Goal: Information Seeking & Learning: Learn about a topic

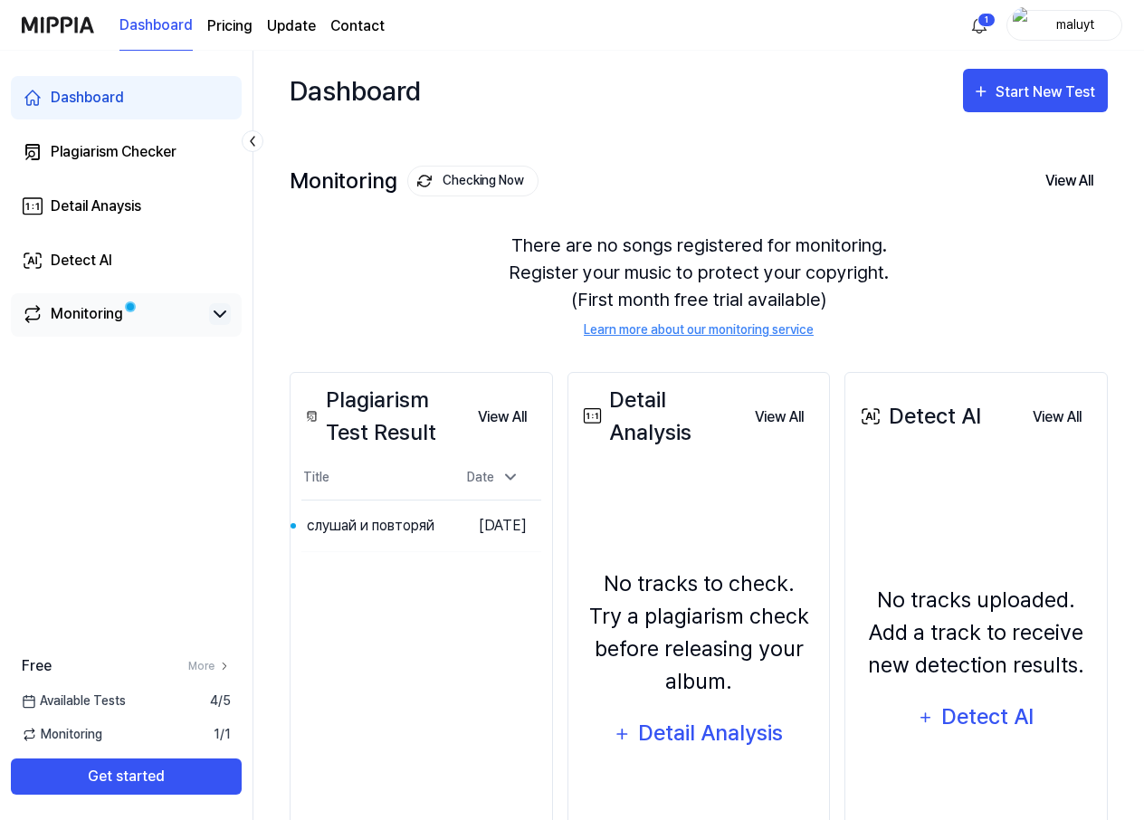
click at [222, 308] on icon at bounding box center [220, 314] width 22 height 22
click at [220, 319] on icon at bounding box center [220, 314] width 22 height 22
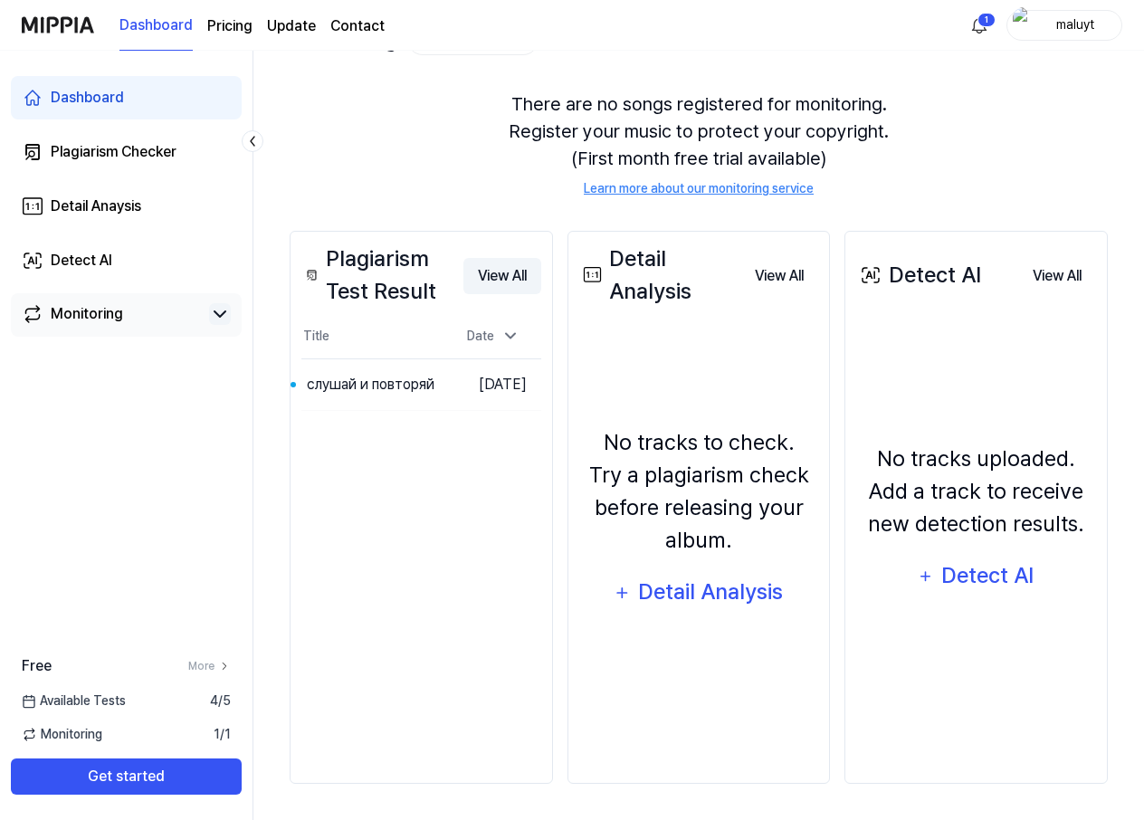
click at [501, 282] on button "View All" at bounding box center [502, 276] width 78 height 36
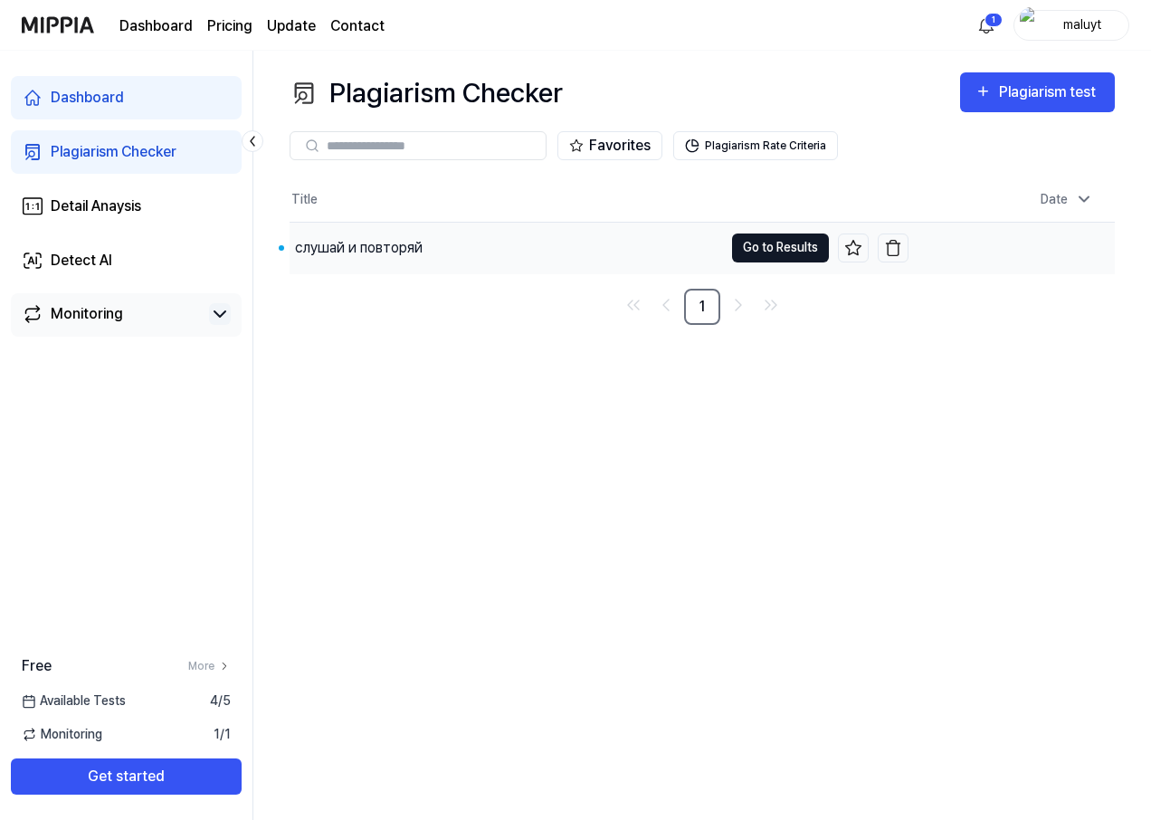
click at [777, 244] on button "Go to Results" at bounding box center [780, 248] width 97 height 29
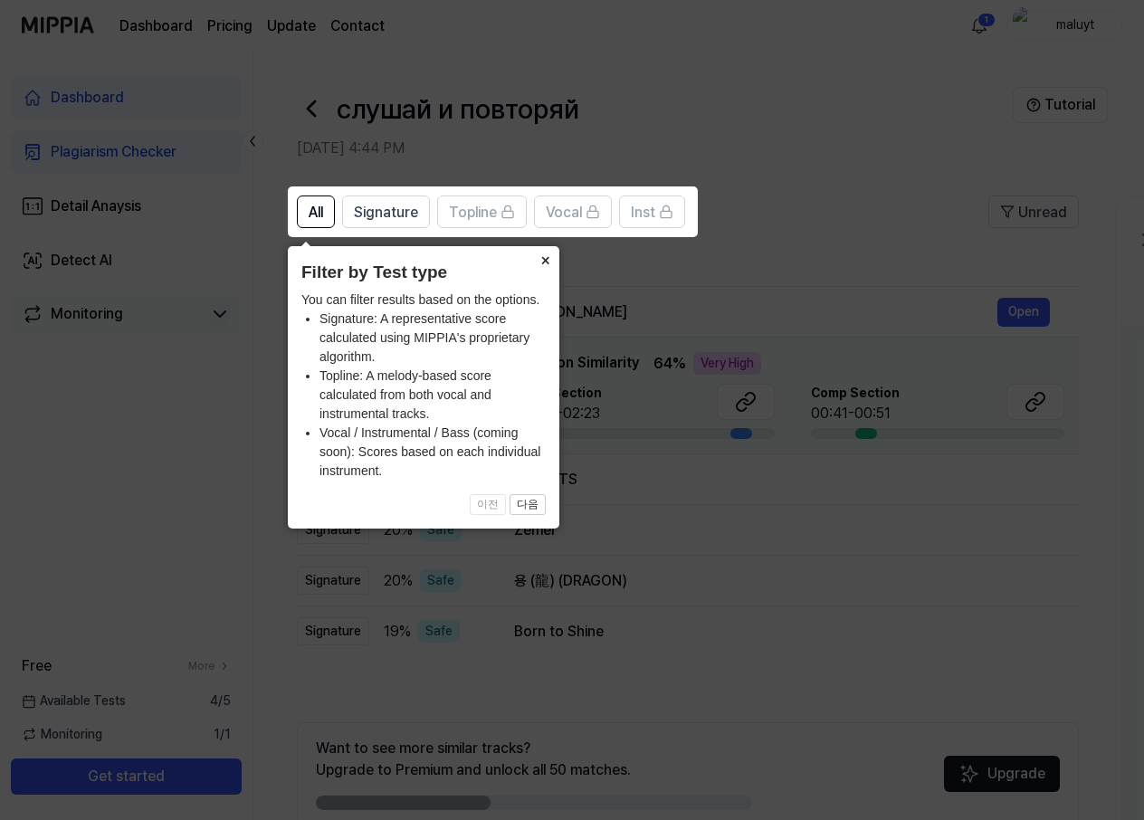
click at [545, 262] on button "×" at bounding box center [544, 258] width 29 height 25
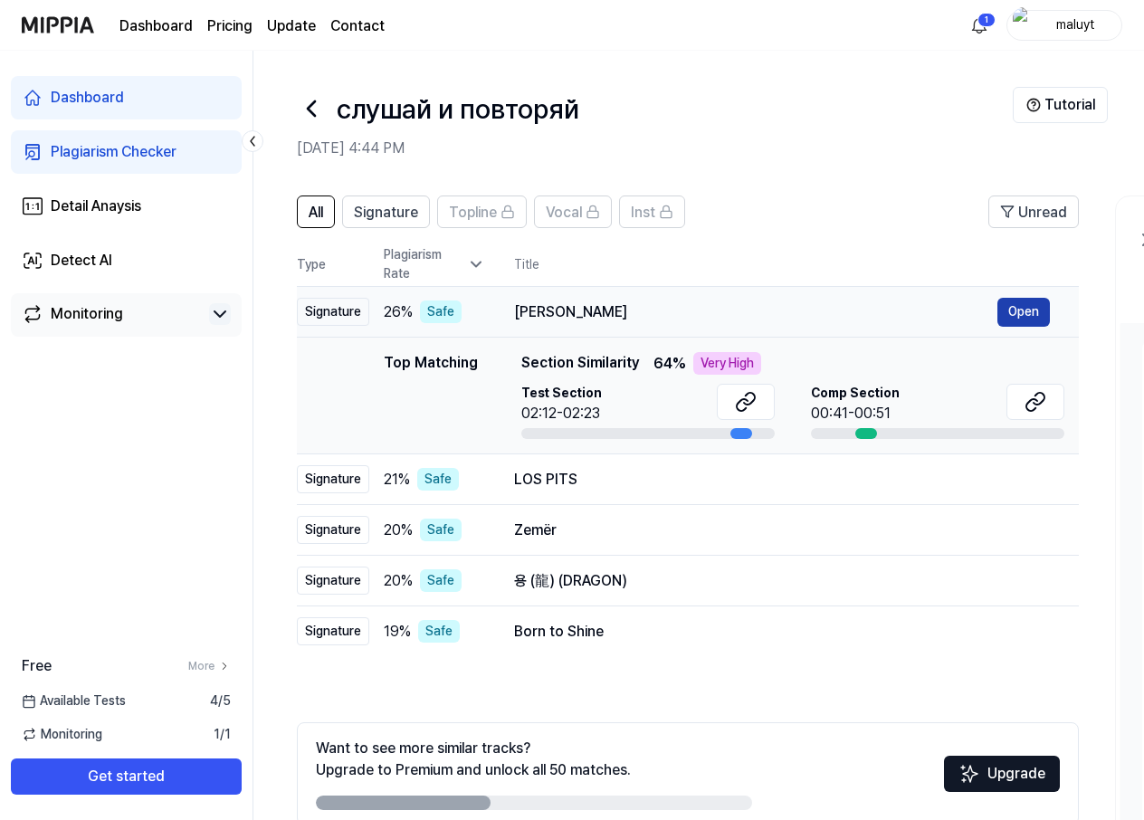
click at [1012, 306] on button "Open" at bounding box center [1023, 312] width 52 height 29
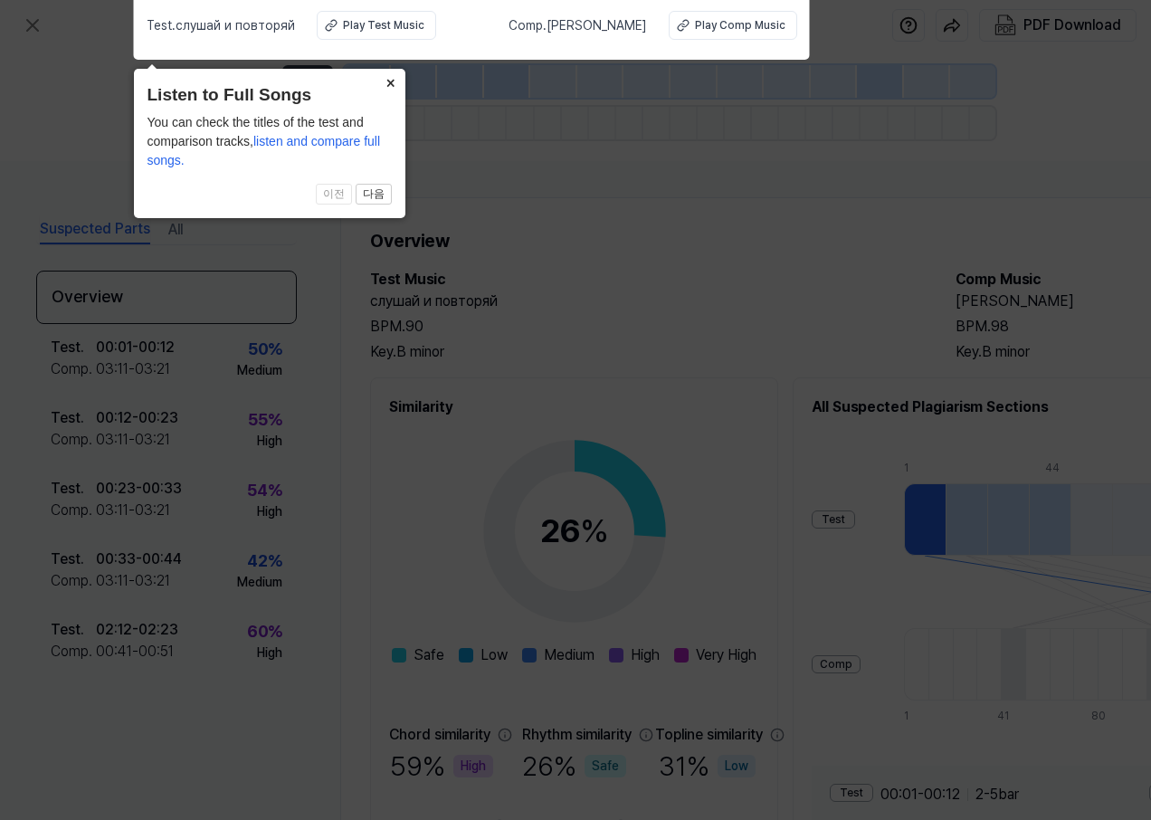
click at [392, 85] on button "×" at bounding box center [391, 81] width 29 height 25
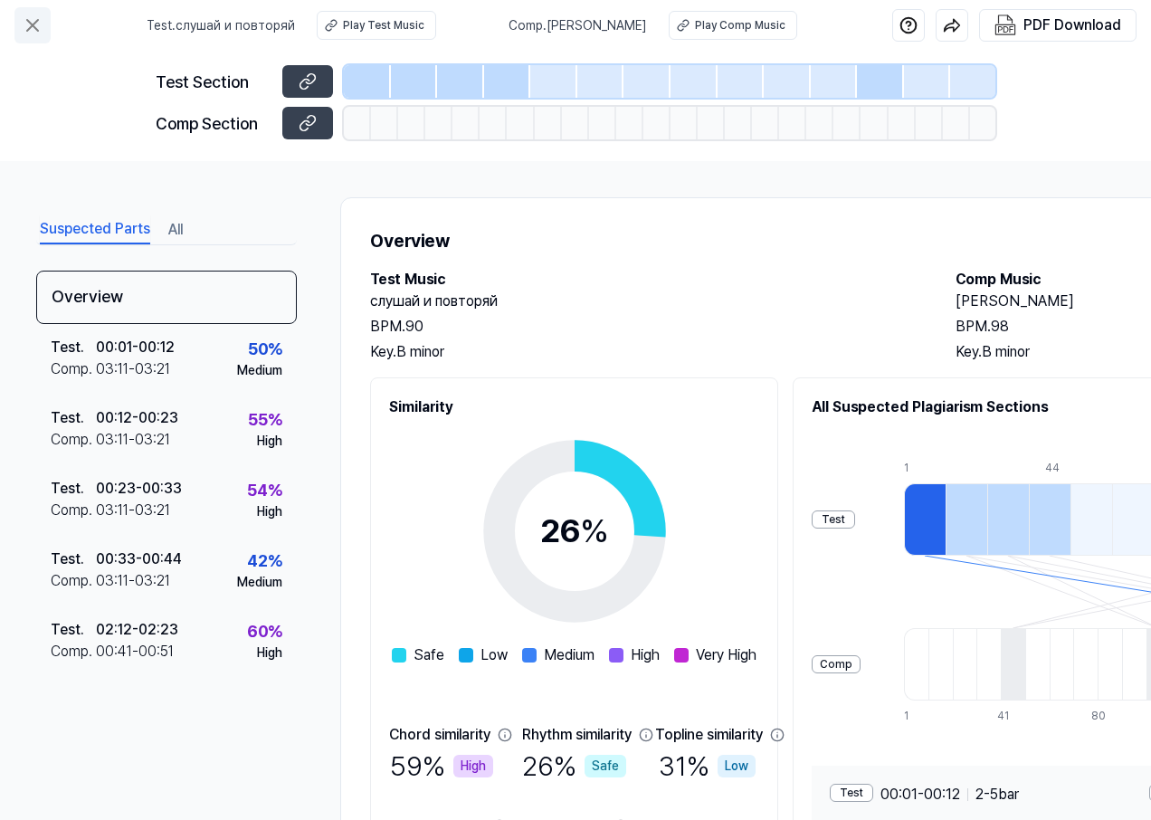
click at [24, 20] on icon at bounding box center [33, 25] width 22 height 22
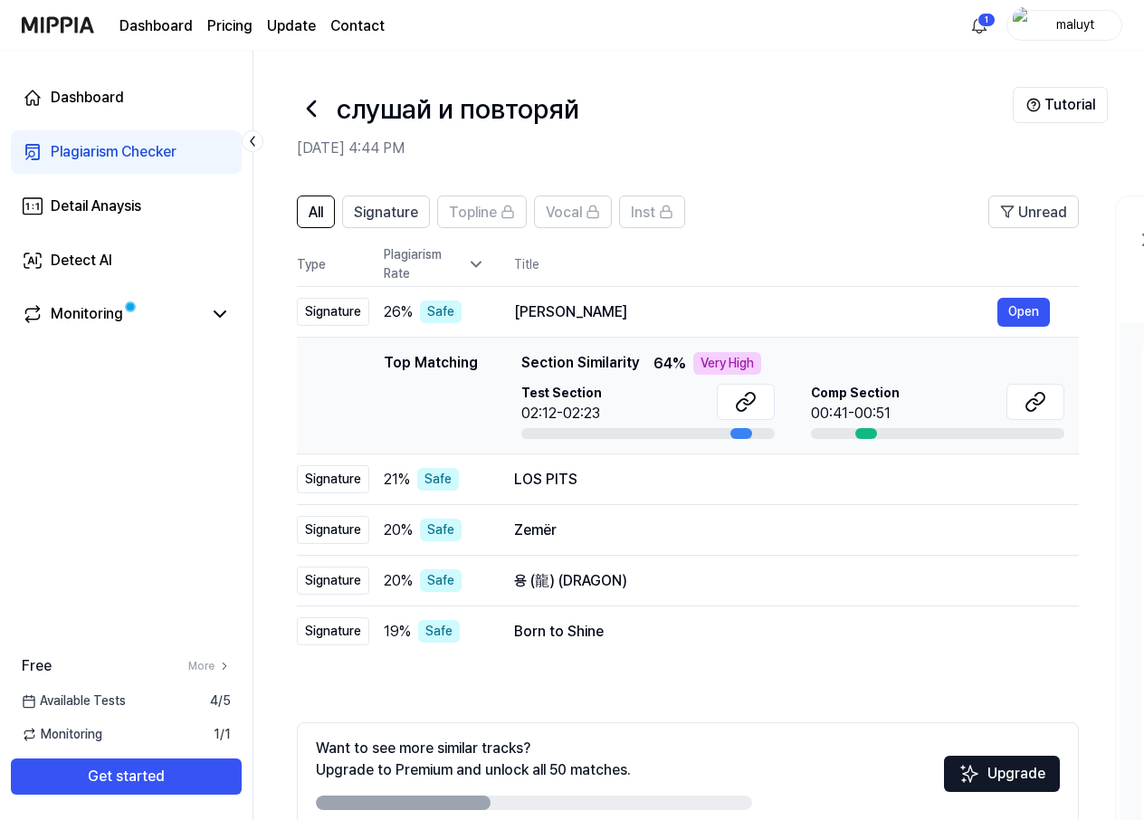
click at [606, 360] on span "Section Similarity" at bounding box center [580, 363] width 118 height 23
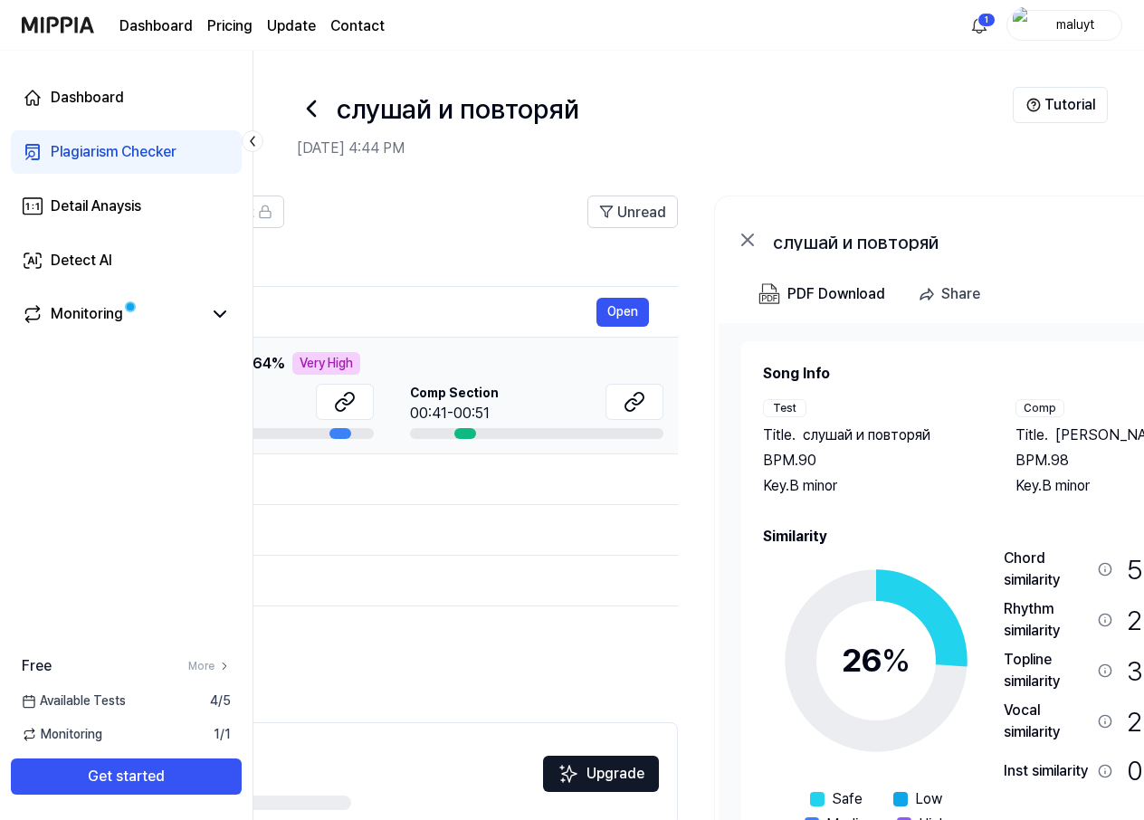
drag, startPoint x: 607, startPoint y: 314, endPoint x: 186, endPoint y: 362, distance: 423.6
click at [186, 362] on div "Dashboard Plagiarism Checker Detail Anaysis Detect AI Monitoring Free More Avai…" at bounding box center [572, 435] width 1144 height 769
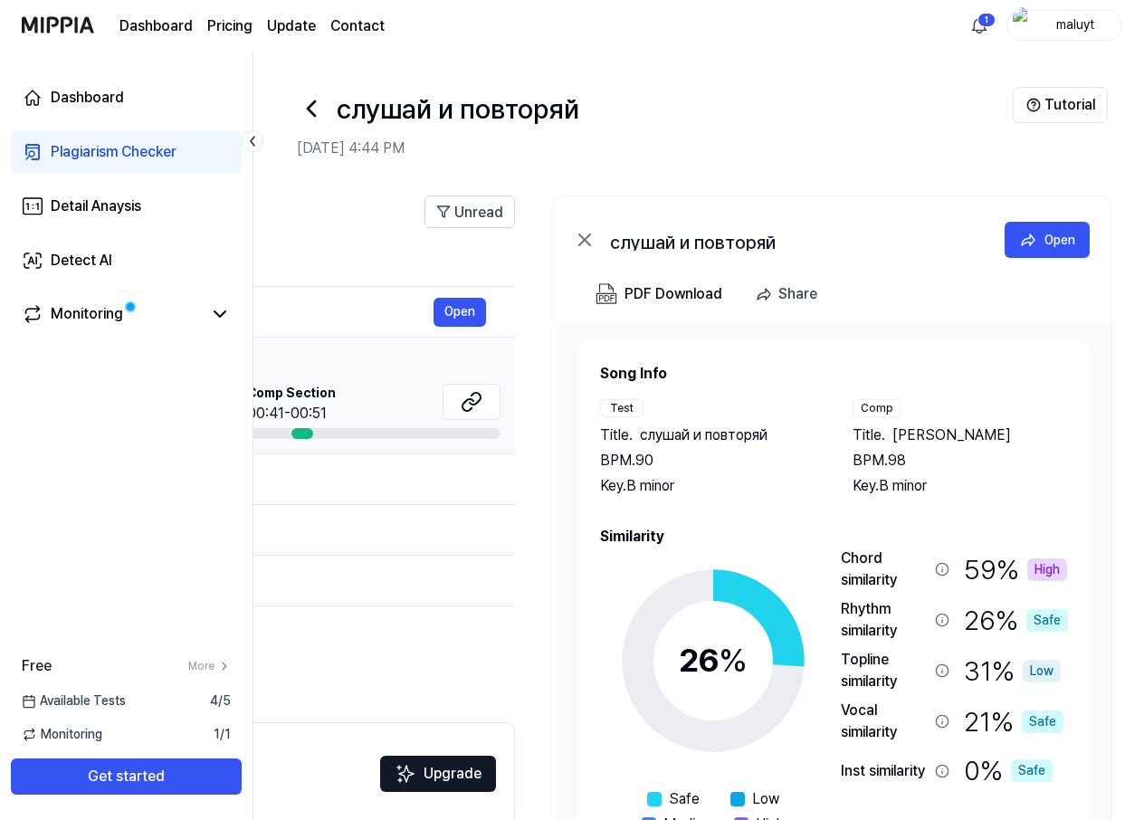
scroll to position [0, 568]
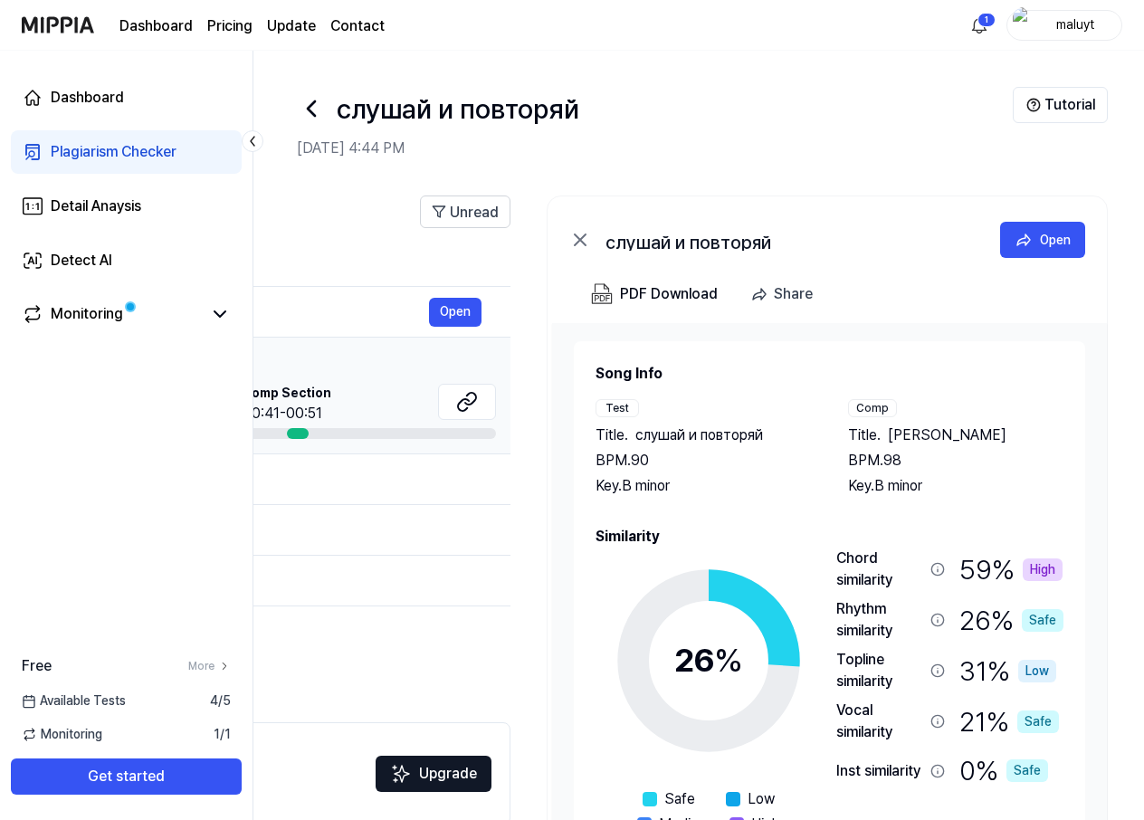
drag, startPoint x: 620, startPoint y: 332, endPoint x: 344, endPoint y: 342, distance: 276.2
click at [344, 342] on tbody "Signature 26 % Safe Toada da Vaqueirada Open Top Matching Top Matching Section …" at bounding box center [119, 472] width 782 height 370
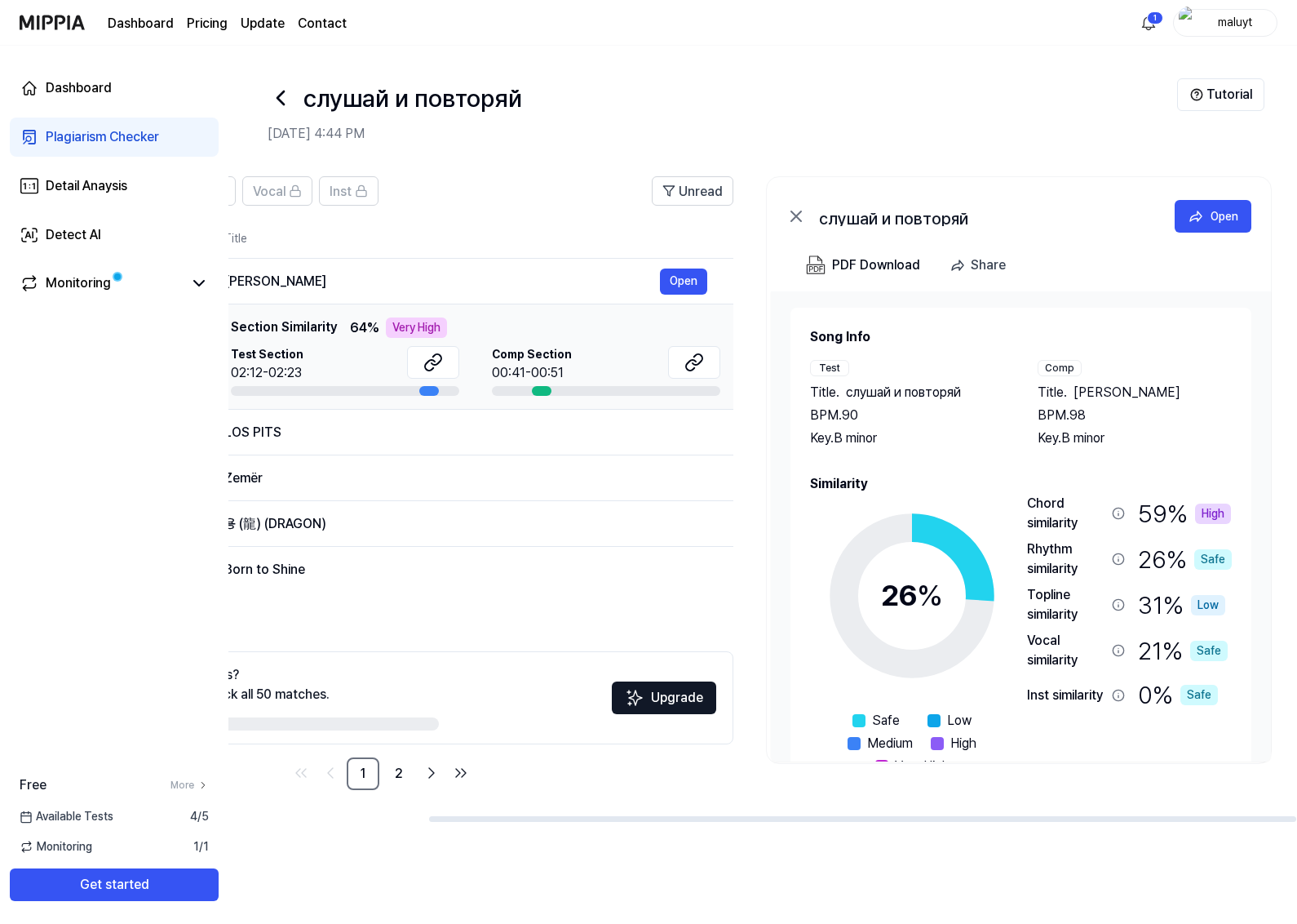
scroll to position [0, 246]
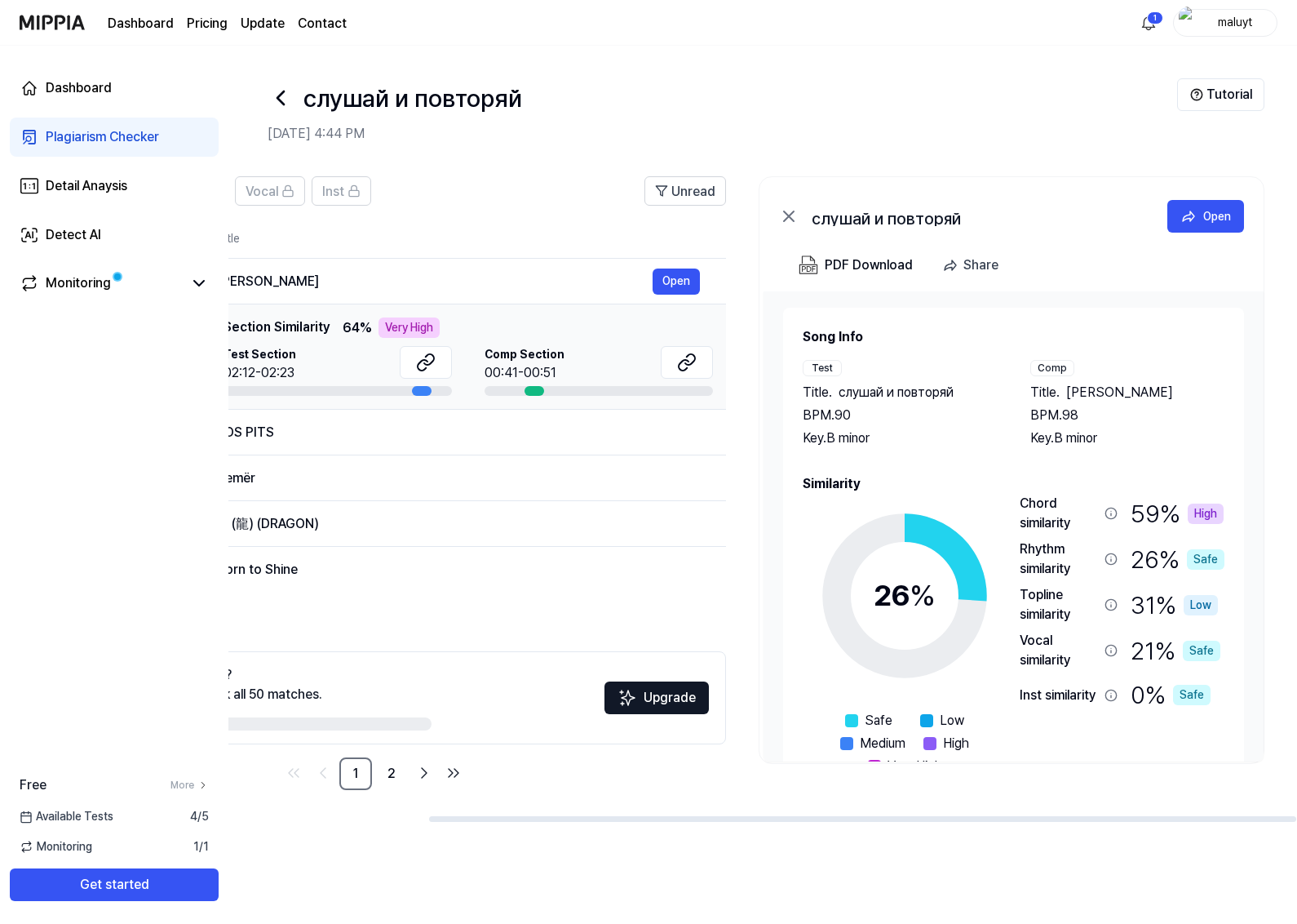
drag, startPoint x: 527, startPoint y: 817, endPoint x: 564, endPoint y: 812, distance: 37.3
click at [564, 738] on div at bounding box center [863, 819] width 867 height 5
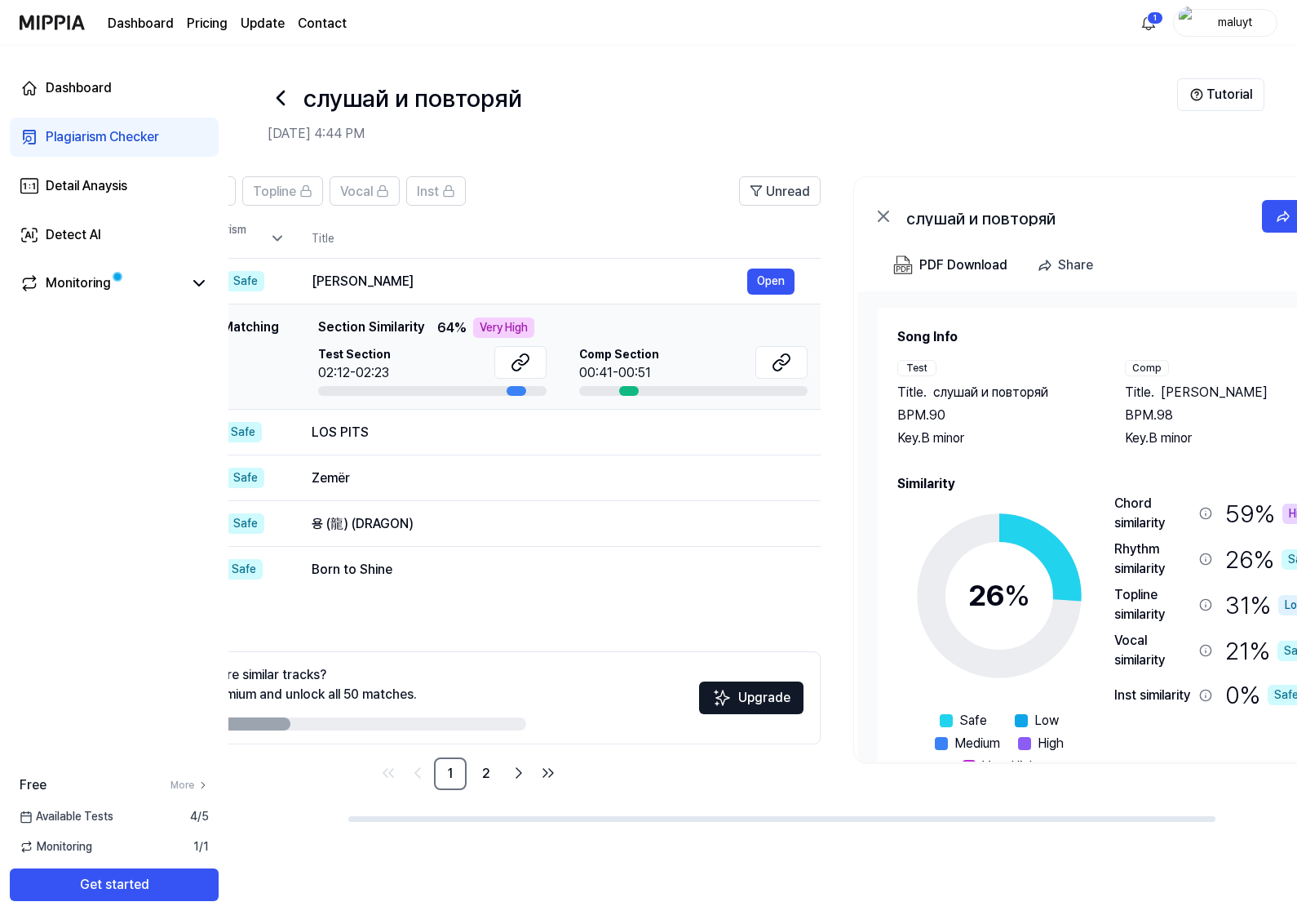
scroll to position [0, 0]
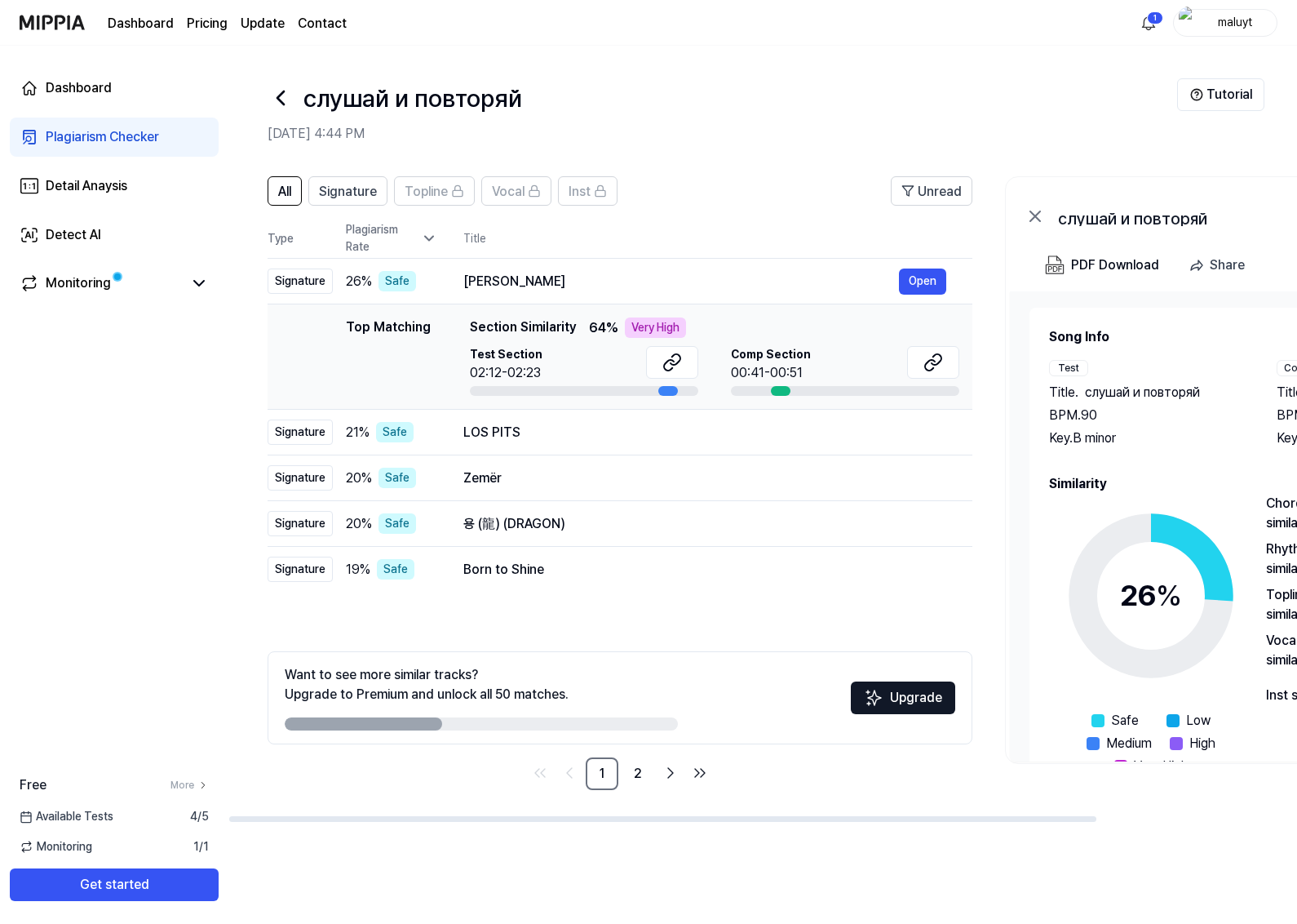
drag, startPoint x: 679, startPoint y: 821, endPoint x: 414, endPoint y: 794, distance: 266.4
click at [400, 738] on div at bounding box center [662, 819] width 867 height 5
drag, startPoint x: 388, startPoint y: 711, endPoint x: 420, endPoint y: 711, distance: 32.0
click at [420, 711] on div "Want to see more similar tracks? Upgrade to Premium and unlock all 50 matches." at bounding box center [481, 698] width 393 height 65
drag, startPoint x: 390, startPoint y: 720, endPoint x: 420, endPoint y: 720, distance: 30.0
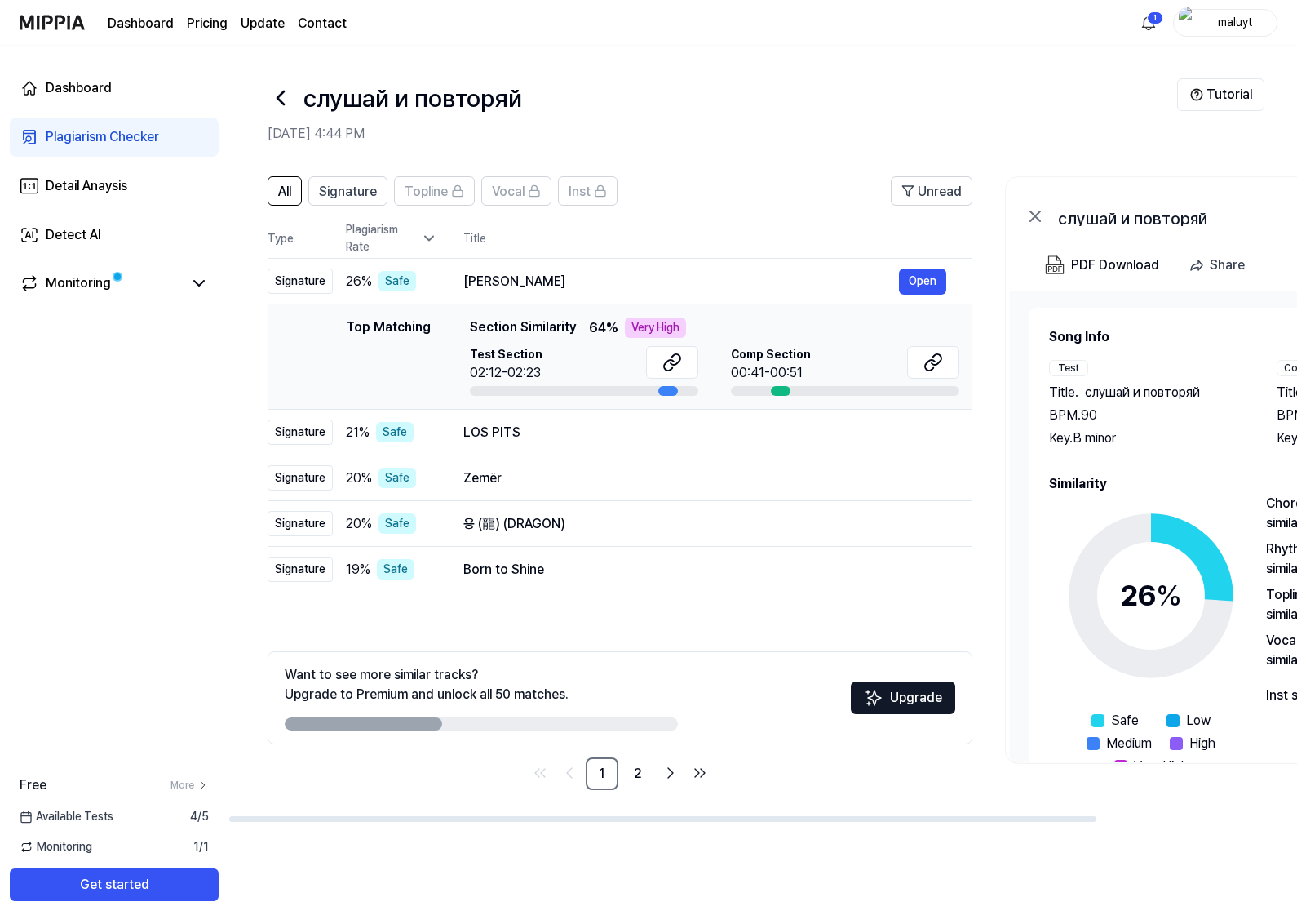
click at [420, 720] on div at bounding box center [363, 724] width 158 height 13
drag, startPoint x: 591, startPoint y: 278, endPoint x: 693, endPoint y: 305, distance: 105.5
click at [693, 305] on tbody "Signature 26 % Safe Toada da Vaqueirada Open Top Matching Top Matching Section …" at bounding box center [620, 425] width 705 height 334
drag, startPoint x: 585, startPoint y: 279, endPoint x: 666, endPoint y: 290, distance: 81.7
click at [666, 290] on div "[PERSON_NAME]" at bounding box center [680, 281] width 435 height 20
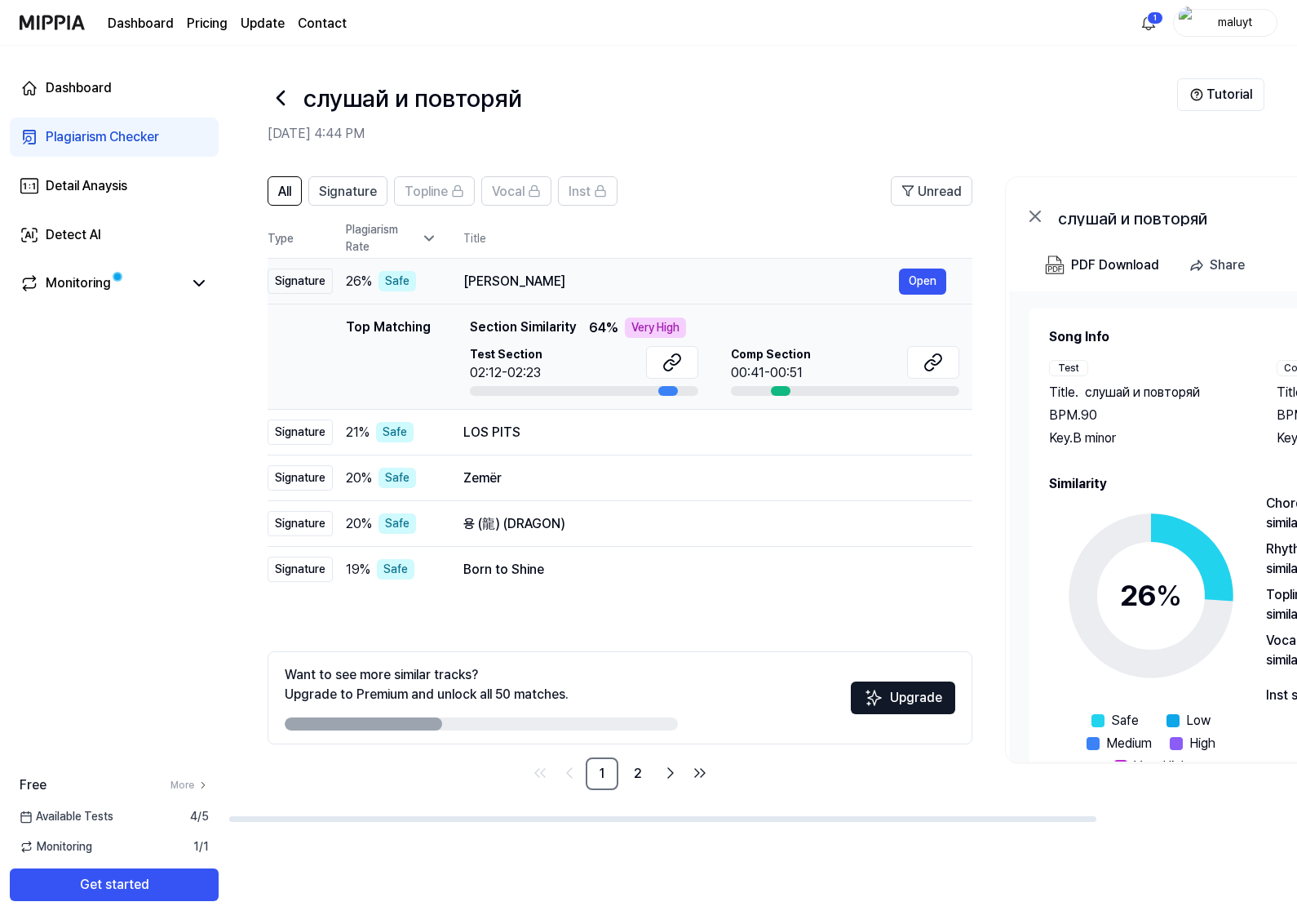
drag, startPoint x: 463, startPoint y: 281, endPoint x: 588, endPoint y: 281, distance: 125.0
click at [588, 281] on div "[PERSON_NAME]" at bounding box center [680, 281] width 435 height 20
click at [563, 281] on div "[PERSON_NAME]" at bounding box center [680, 281] width 435 height 20
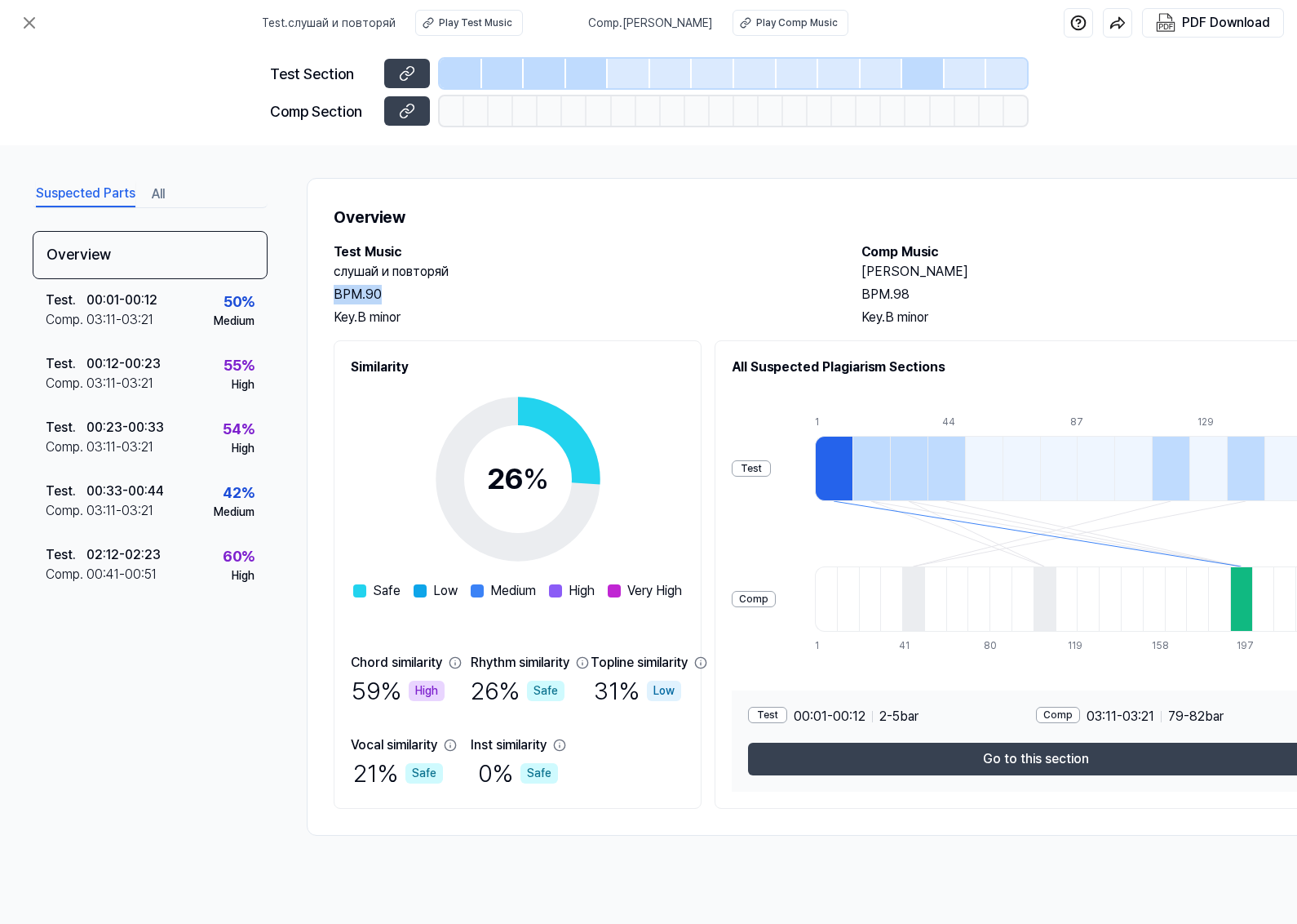
click at [546, 290] on div "слушай и повторяй BPM. 90 Key. B minor" at bounding box center [580, 295] width 495 height 65
drag, startPoint x: 546, startPoint y: 290, endPoint x: 494, endPoint y: 268, distance: 56.5
click at [494, 268] on h2 "слушай и повторяй" at bounding box center [580, 272] width 495 height 20
drag, startPoint x: 854, startPoint y: 271, endPoint x: 1014, endPoint y: 279, distance: 160.2
click at [1014, 279] on div "Test Music слушай и повторяй BPM. 90 Key. B minor Comp Music Toada da Vaqueirad…" at bounding box center [845, 285] width 1023 height 85
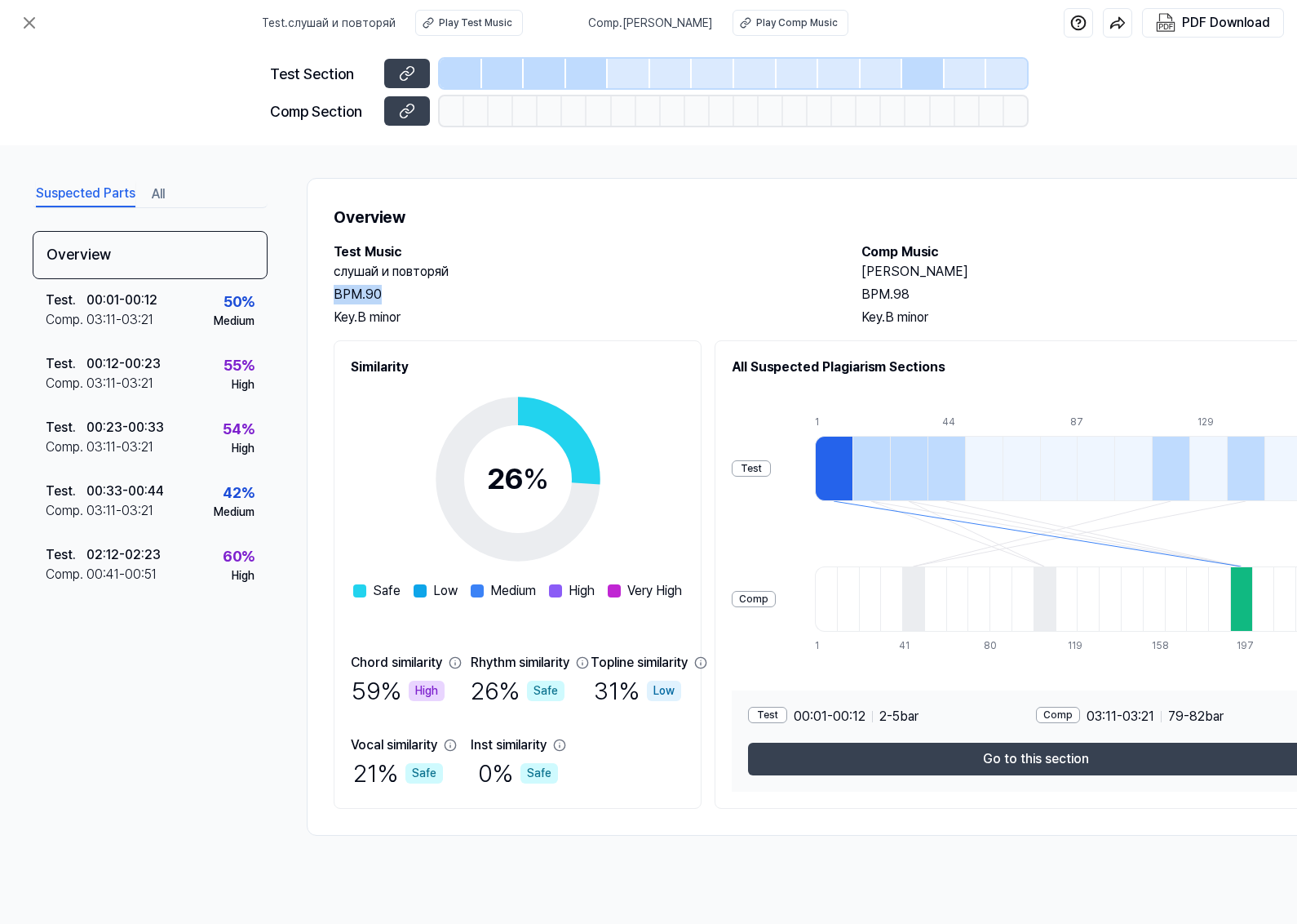
copy h2 "[PERSON_NAME]"
drag, startPoint x: 1180, startPoint y: 557, endPoint x: 957, endPoint y: 567, distance: 223.2
click at [967, 557] on icon at bounding box center [1077, 534] width 525 height 65
drag, startPoint x: 1056, startPoint y: 699, endPoint x: 899, endPoint y: 694, distance: 157.1
click at [899, 693] on div "Test 00:01 - 00:12 2 - 5 bar Comp 03:11 - 03:21 79 - 82 bar Go to this section" at bounding box center [1036, 741] width 607 height 101
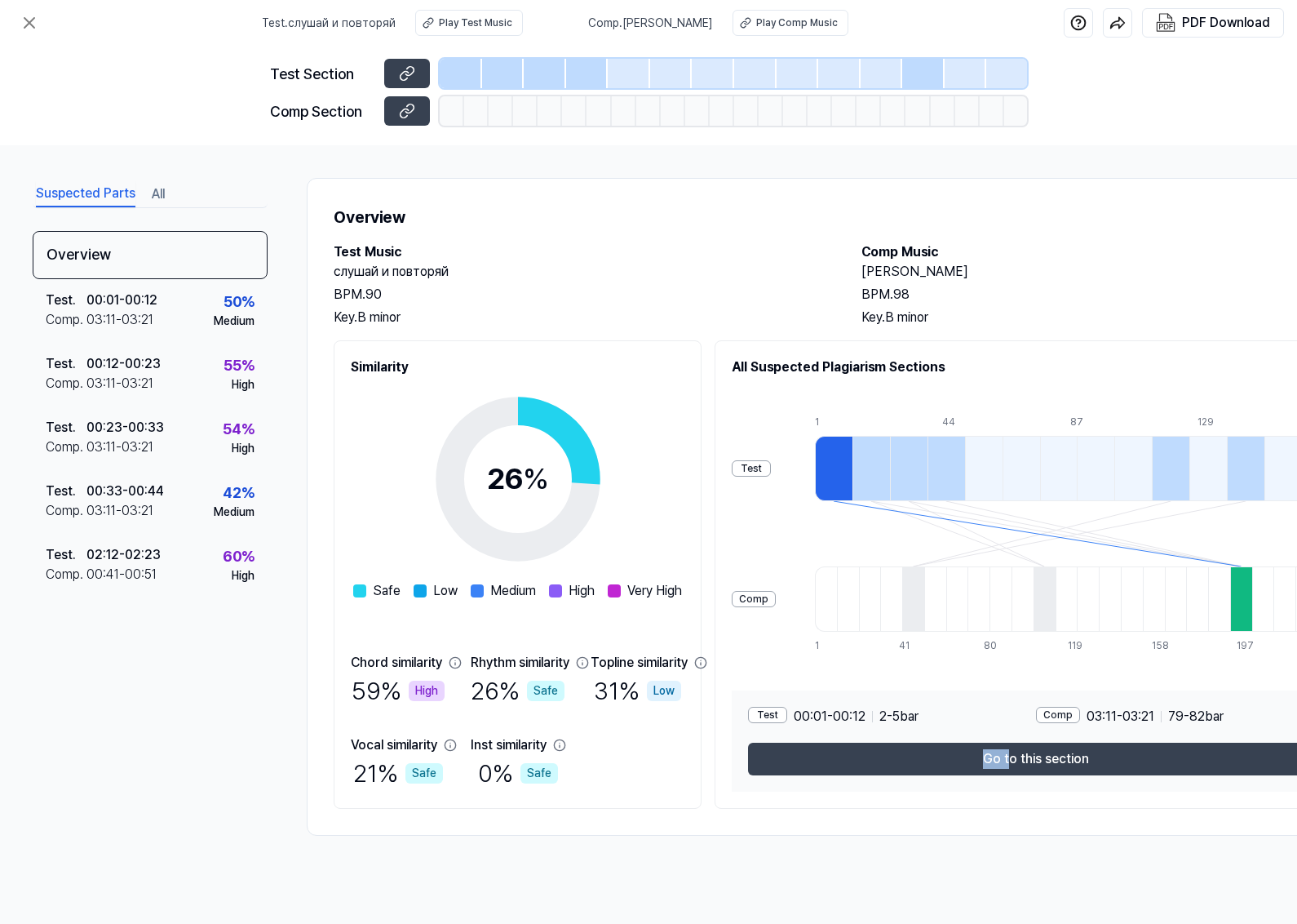
drag, startPoint x: 900, startPoint y: 873, endPoint x: 1057, endPoint y: 875, distance: 157.0
click at [1030, 738] on div "Test . слушай и повторяй Play Test Music Comp . Toada da Vaqueirada Play Comp M…" at bounding box center [648, 462] width 1297 height 924
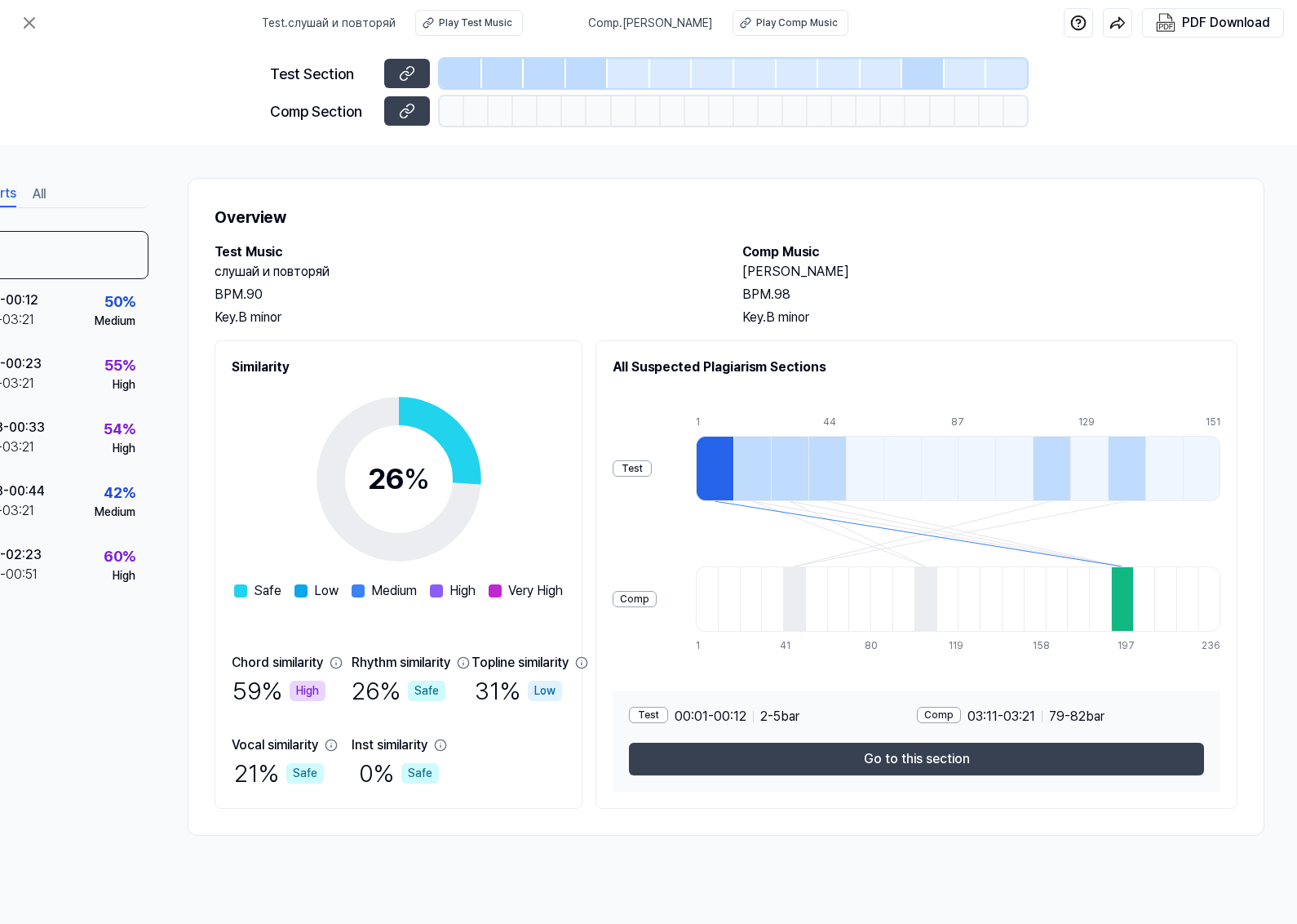
click at [771, 463] on div at bounding box center [753, 468] width 38 height 65
click at [808, 462] on div at bounding box center [790, 468] width 38 height 65
click at [846, 469] on div at bounding box center [827, 468] width 38 height 65
click at [1030, 471] on div at bounding box center [1090, 468] width 38 height 65
click at [734, 474] on div at bounding box center [715, 468] width 38 height 65
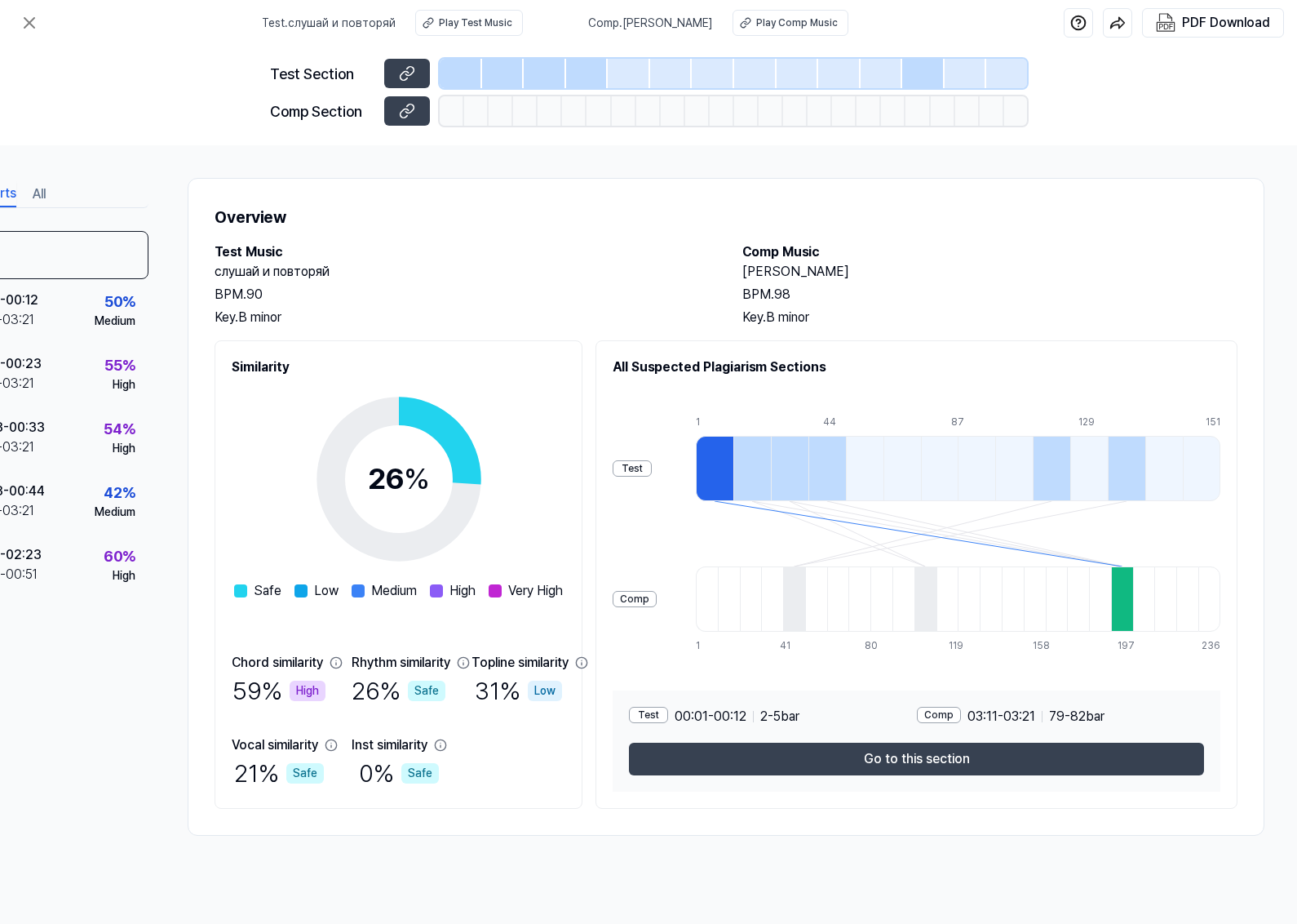
click at [771, 471] on div at bounding box center [753, 468] width 38 height 65
click at [808, 473] on div at bounding box center [790, 468] width 38 height 65
click at [846, 470] on div at bounding box center [827, 468] width 38 height 65
click at [808, 470] on div at bounding box center [790, 468] width 38 height 65
click at [734, 466] on div at bounding box center [715, 468] width 38 height 65
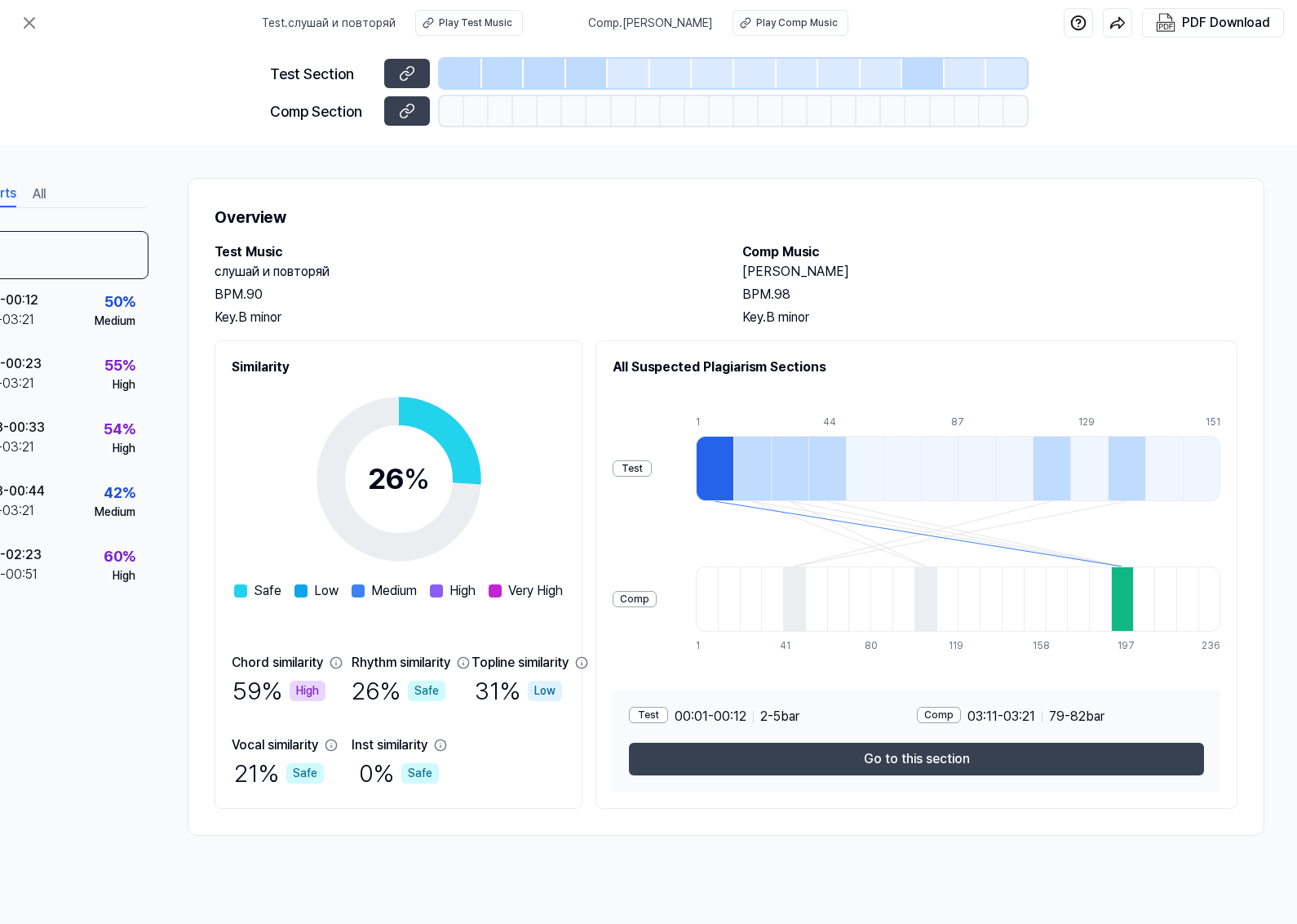
click at [808, 462] on div at bounding box center [790, 468] width 38 height 65
click at [883, 468] on div at bounding box center [865, 468] width 38 height 65
click at [1030, 462] on div at bounding box center [1052, 468] width 38 height 65
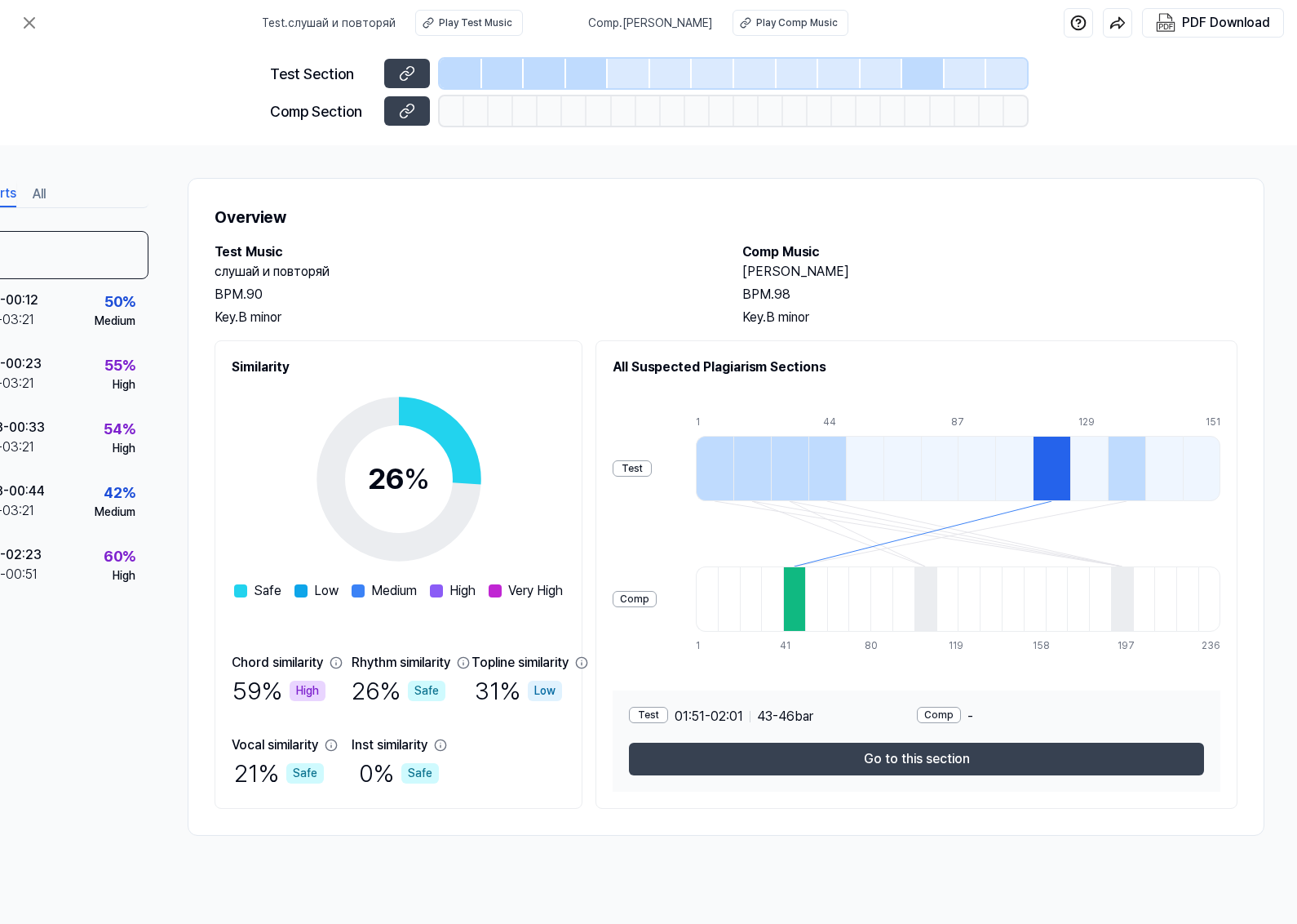
click at [1030, 461] on div at bounding box center [1165, 468] width 38 height 65
click at [1030, 463] on div at bounding box center [1090, 468] width 38 height 65
click at [1030, 463] on div at bounding box center [1052, 468] width 38 height 65
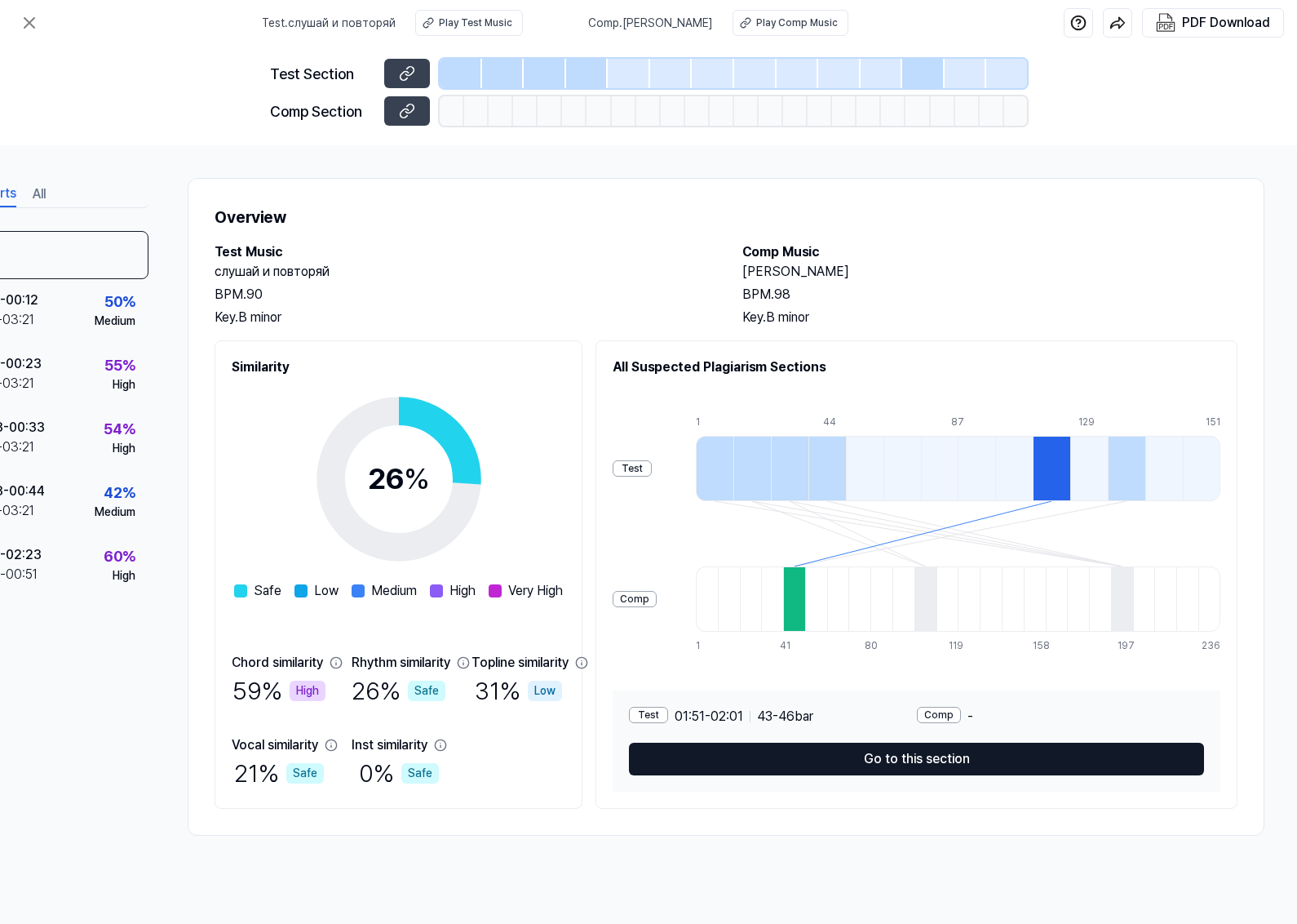
click at [893, 738] on button "Go to this section" at bounding box center [917, 759] width 575 height 32
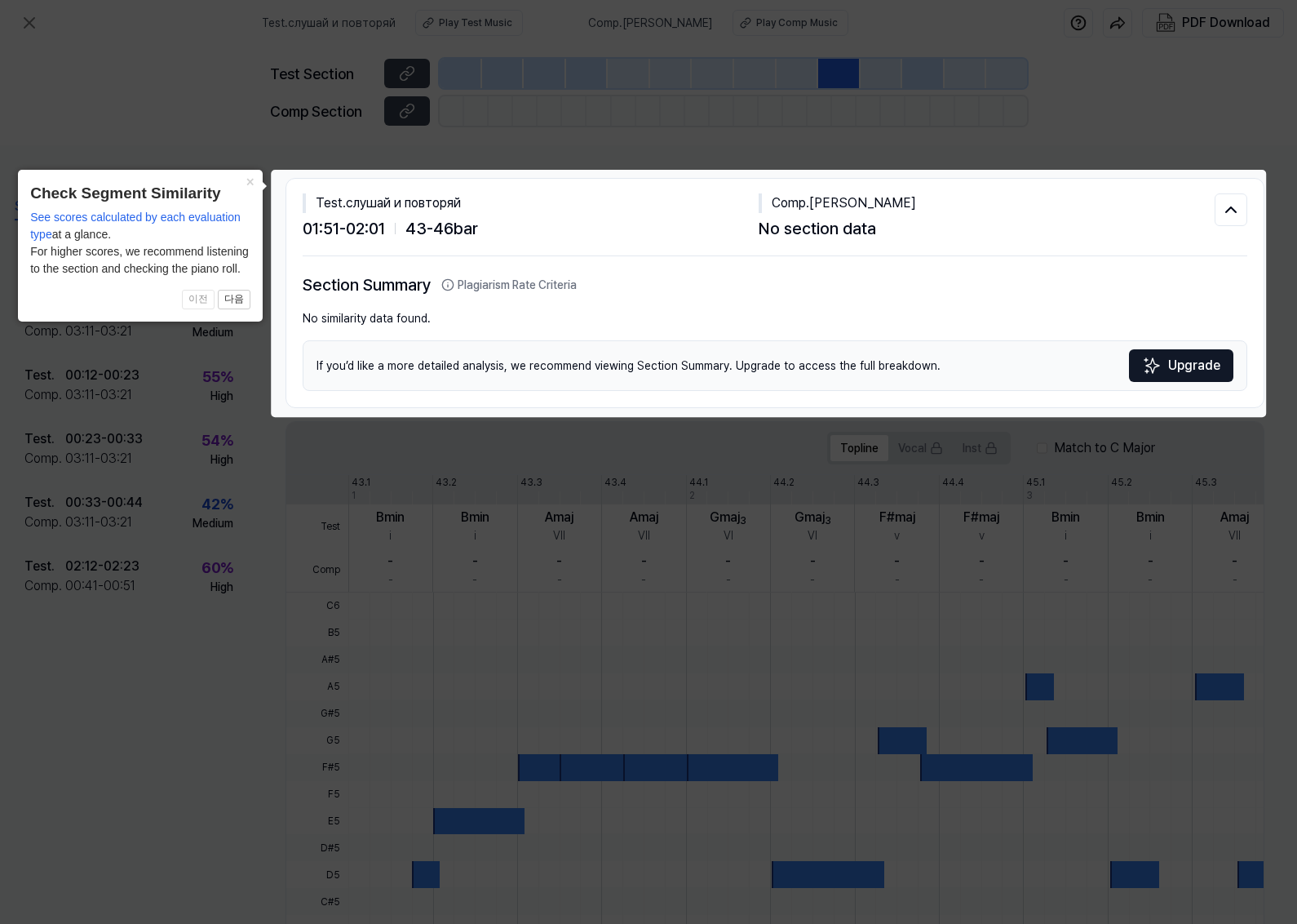
scroll to position [0, 27]
click at [1030, 205] on icon at bounding box center [1231, 210] width 20 height 20
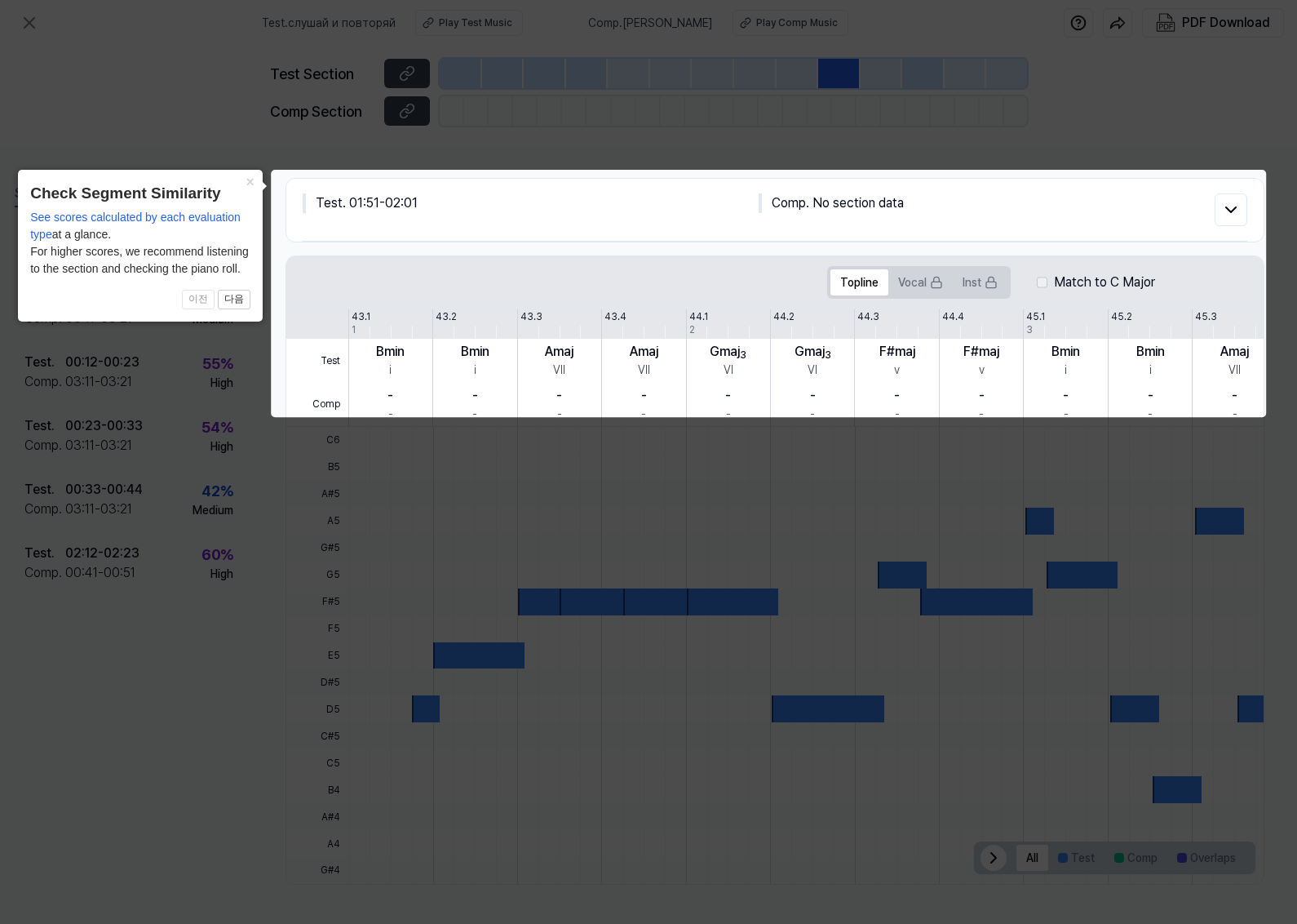
scroll to position [0, 22]
click at [998, 583] on icon at bounding box center [648, 462] width 1297 height 924
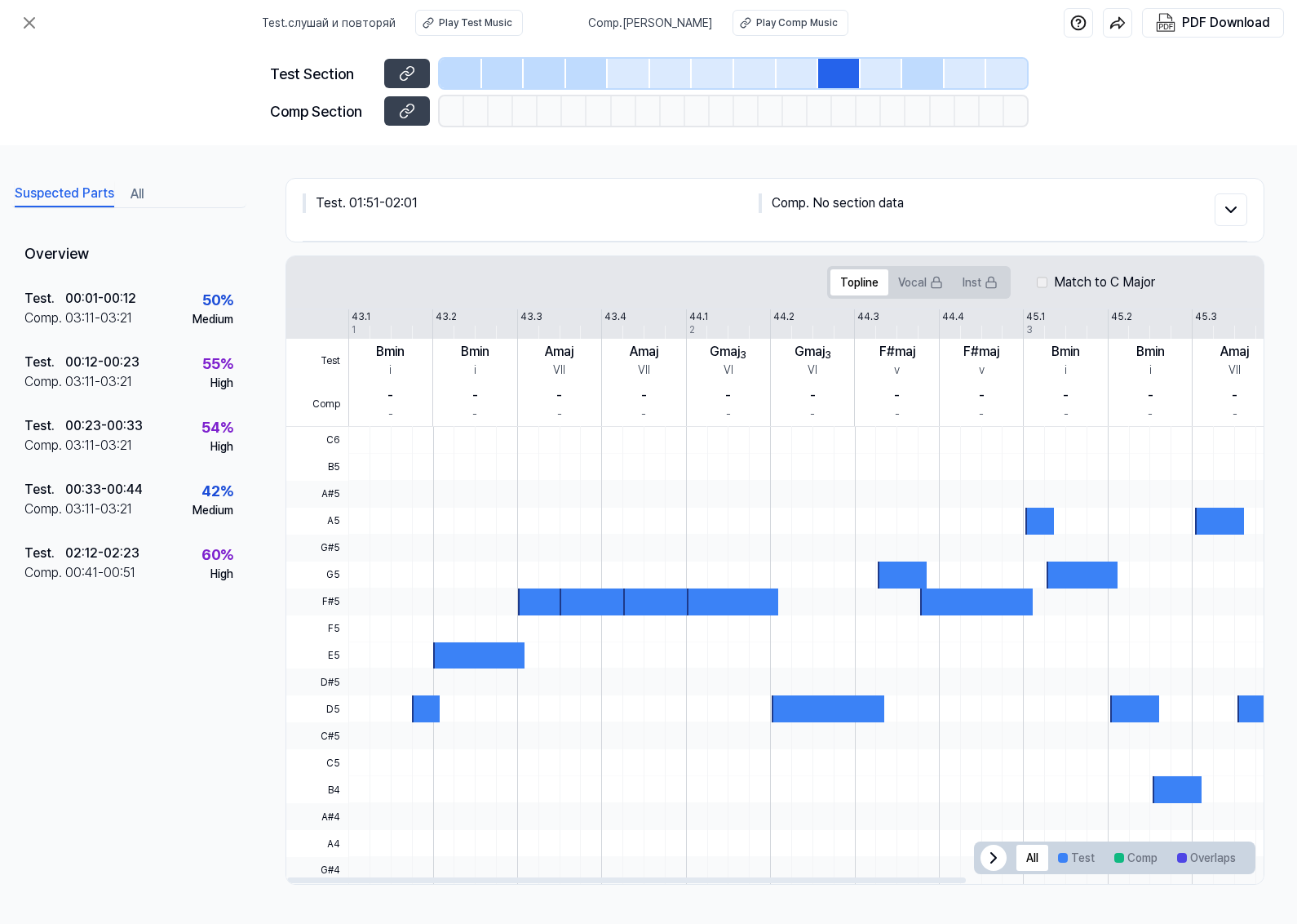
click at [518, 614] on div at bounding box center [543, 602] width 49 height 27
click at [103, 305] on div "00:01 - 00:12" at bounding box center [100, 298] width 71 height 20
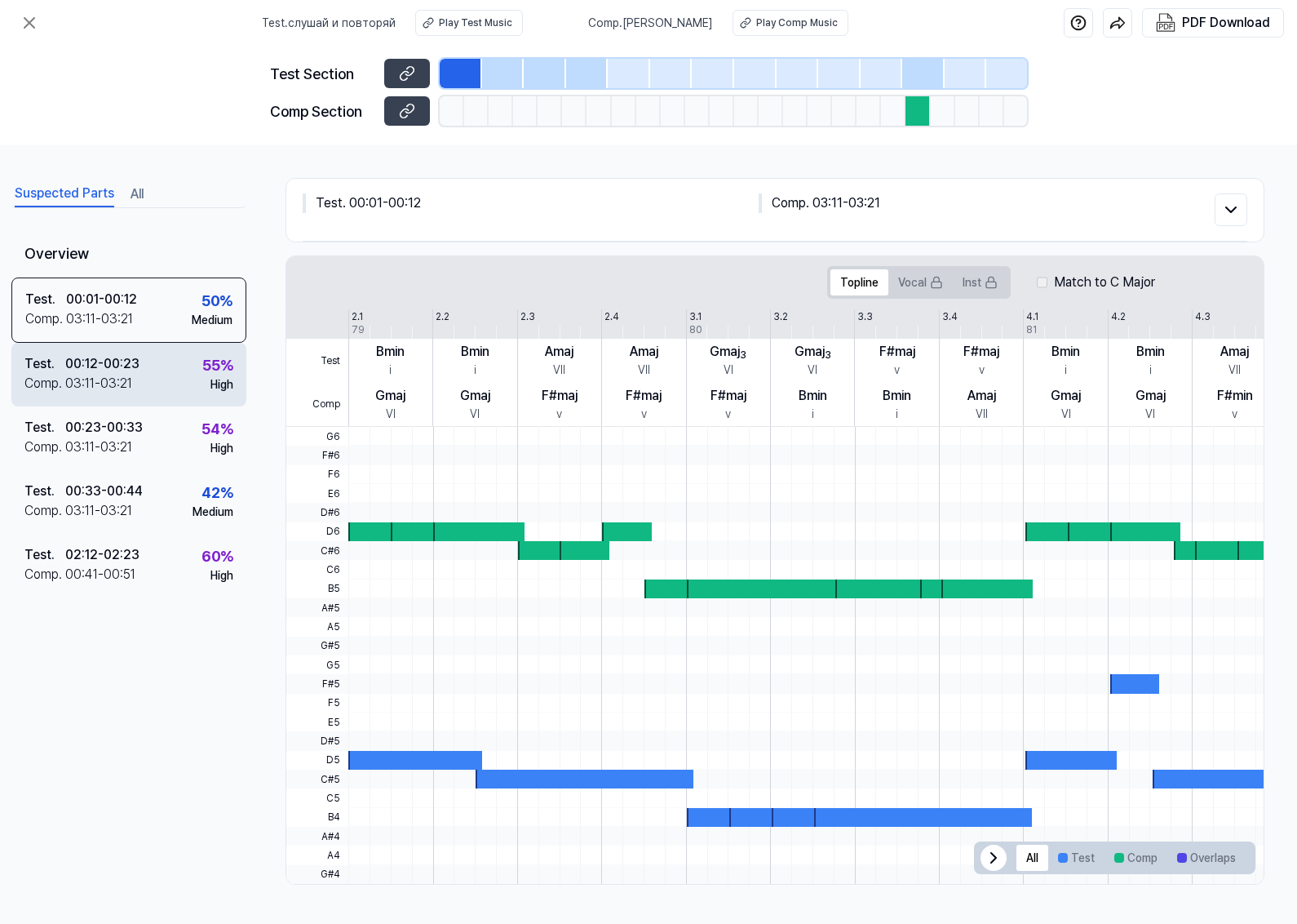
click at [94, 357] on div "00:12 - 00:23" at bounding box center [102, 364] width 74 height 20
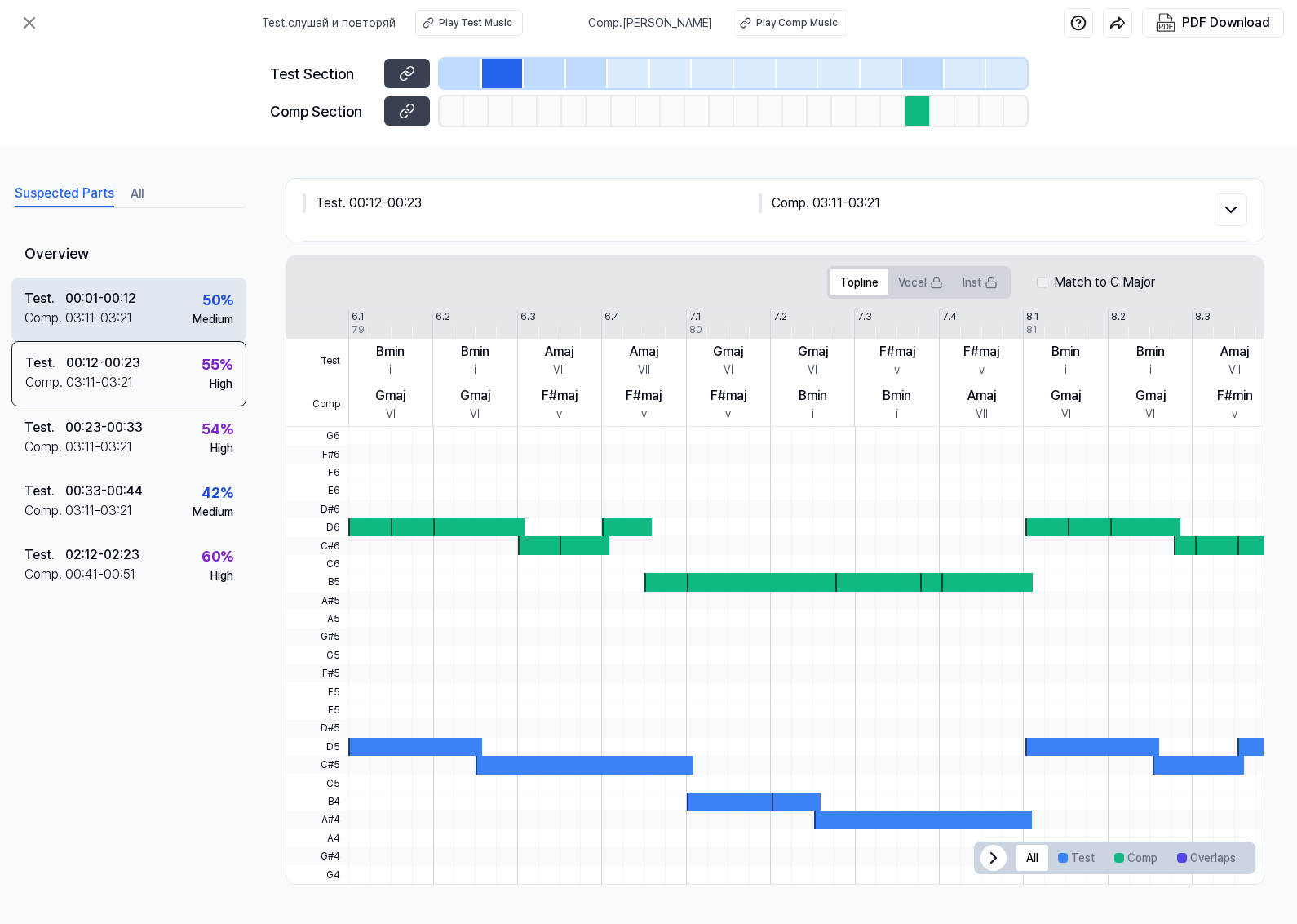
click at [132, 297] on div "00:01 - 00:12" at bounding box center [100, 298] width 71 height 20
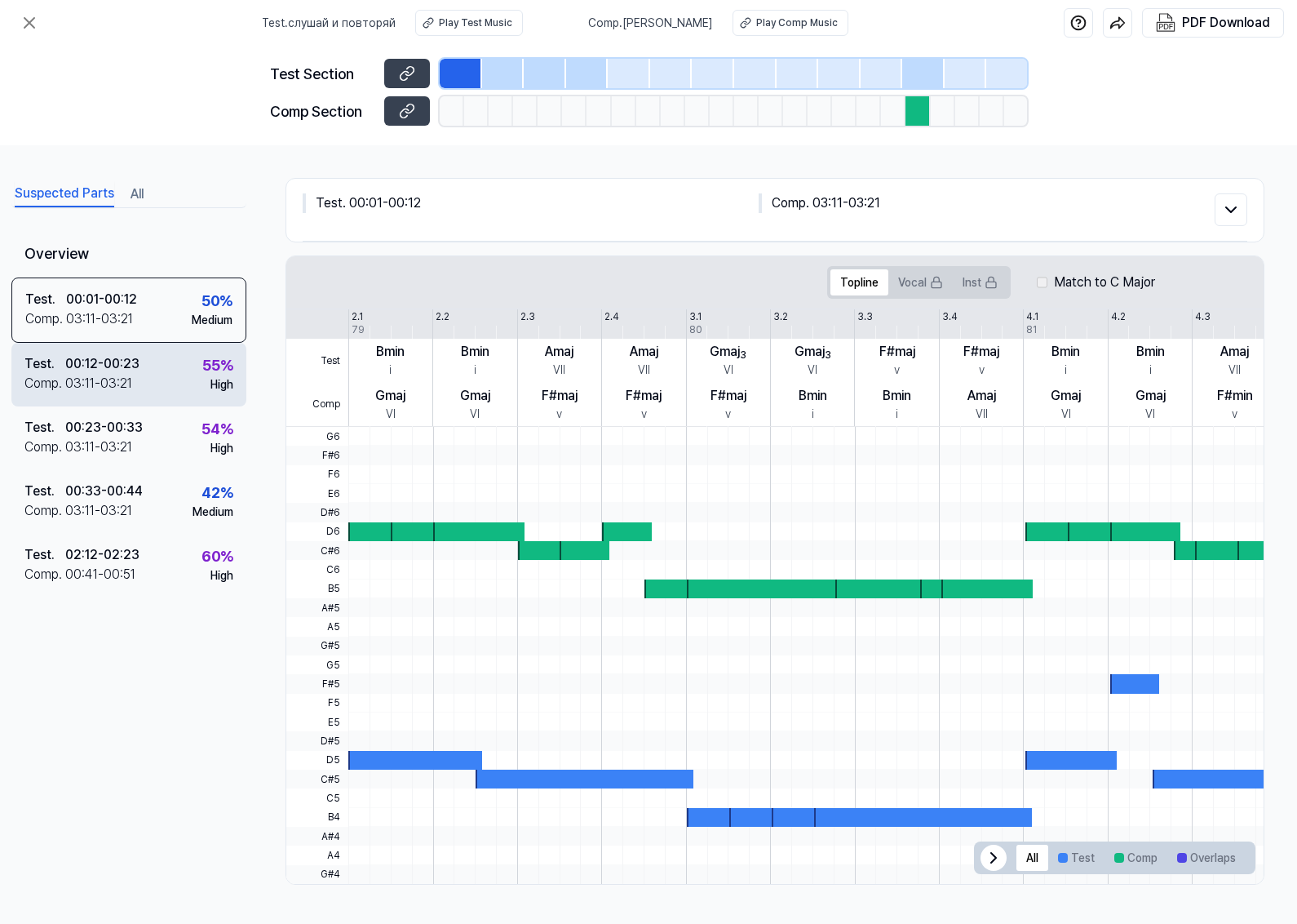
click at [123, 372] on div "00:12 - 00:23" at bounding box center [102, 364] width 74 height 20
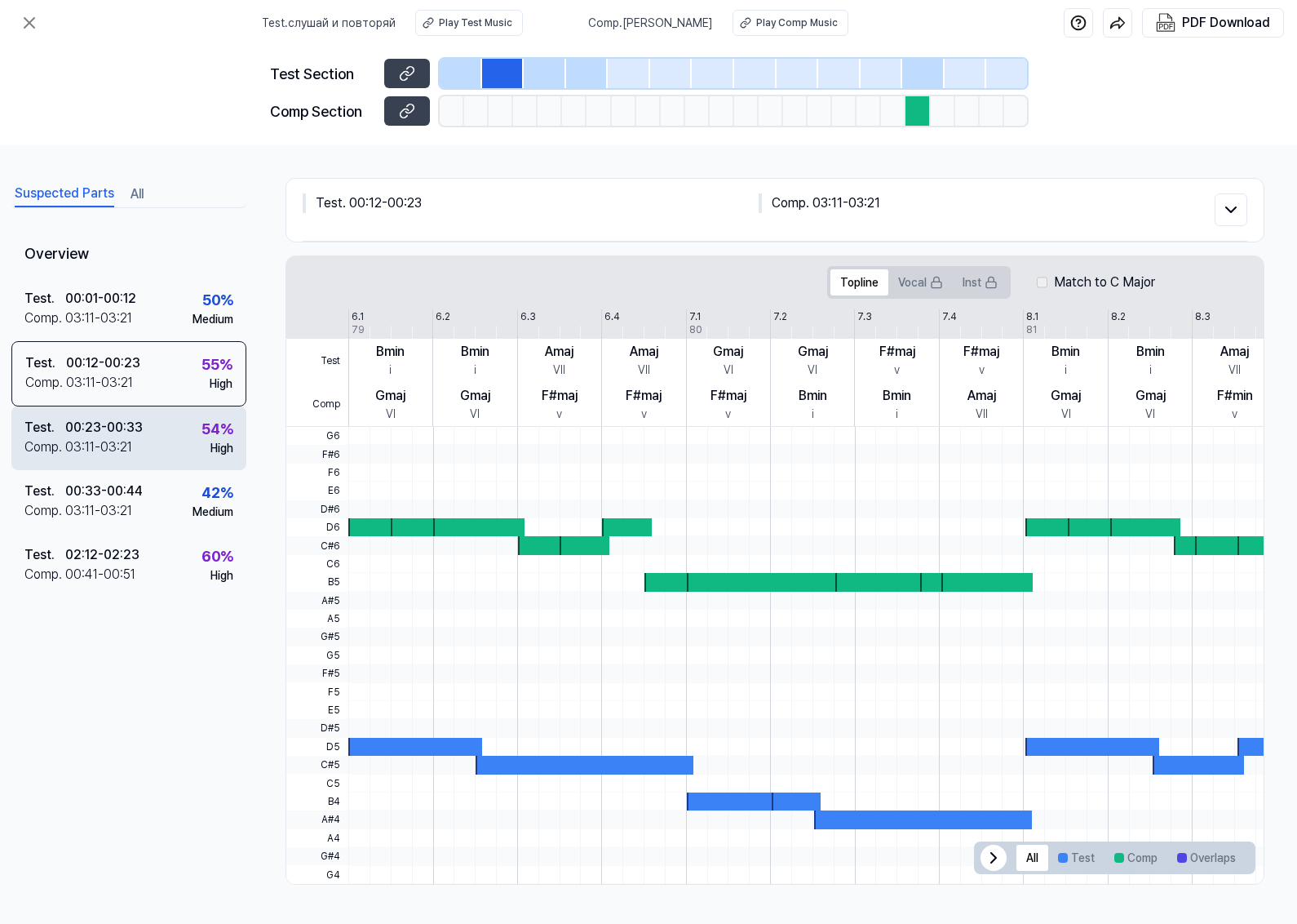
click at [134, 433] on div "00:23 - 00:33" at bounding box center [104, 427] width 78 height 20
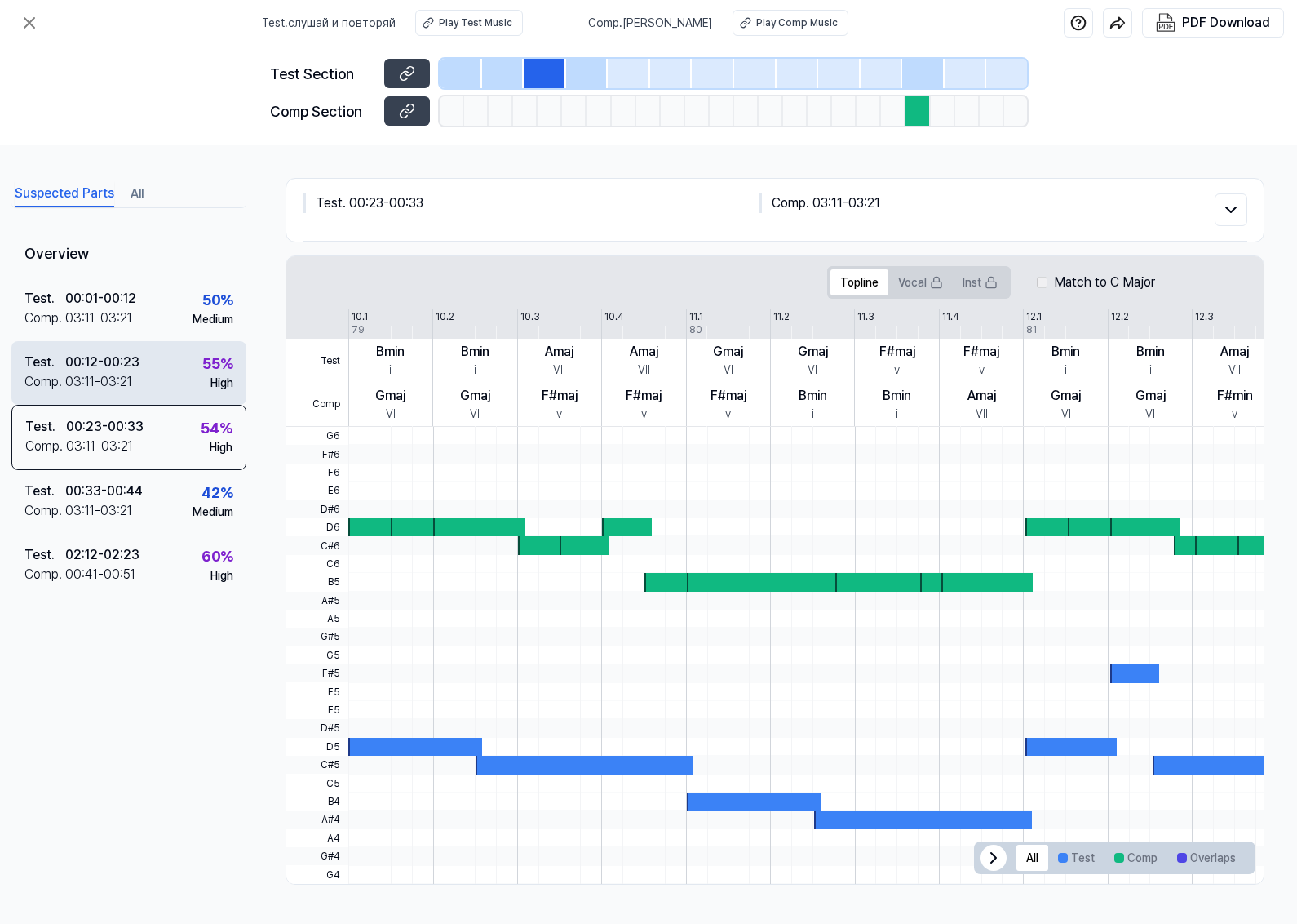
click at [136, 343] on div "Test . 00:12 - 00:23 Comp . 03:11 - 03:21 55 % High" at bounding box center [129, 372] width 235 height 64
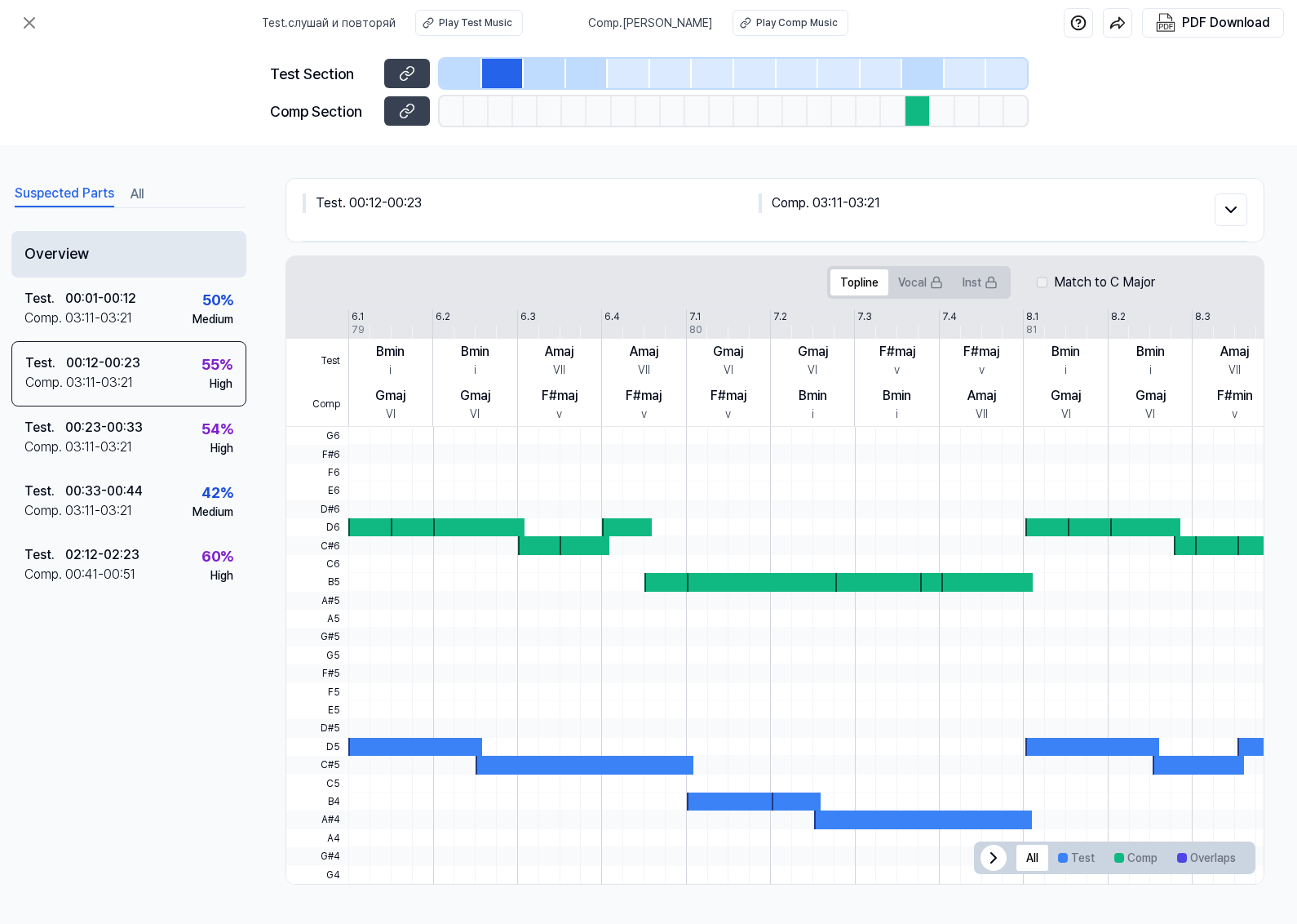
click at [121, 265] on div "Overview" at bounding box center [129, 254] width 235 height 47
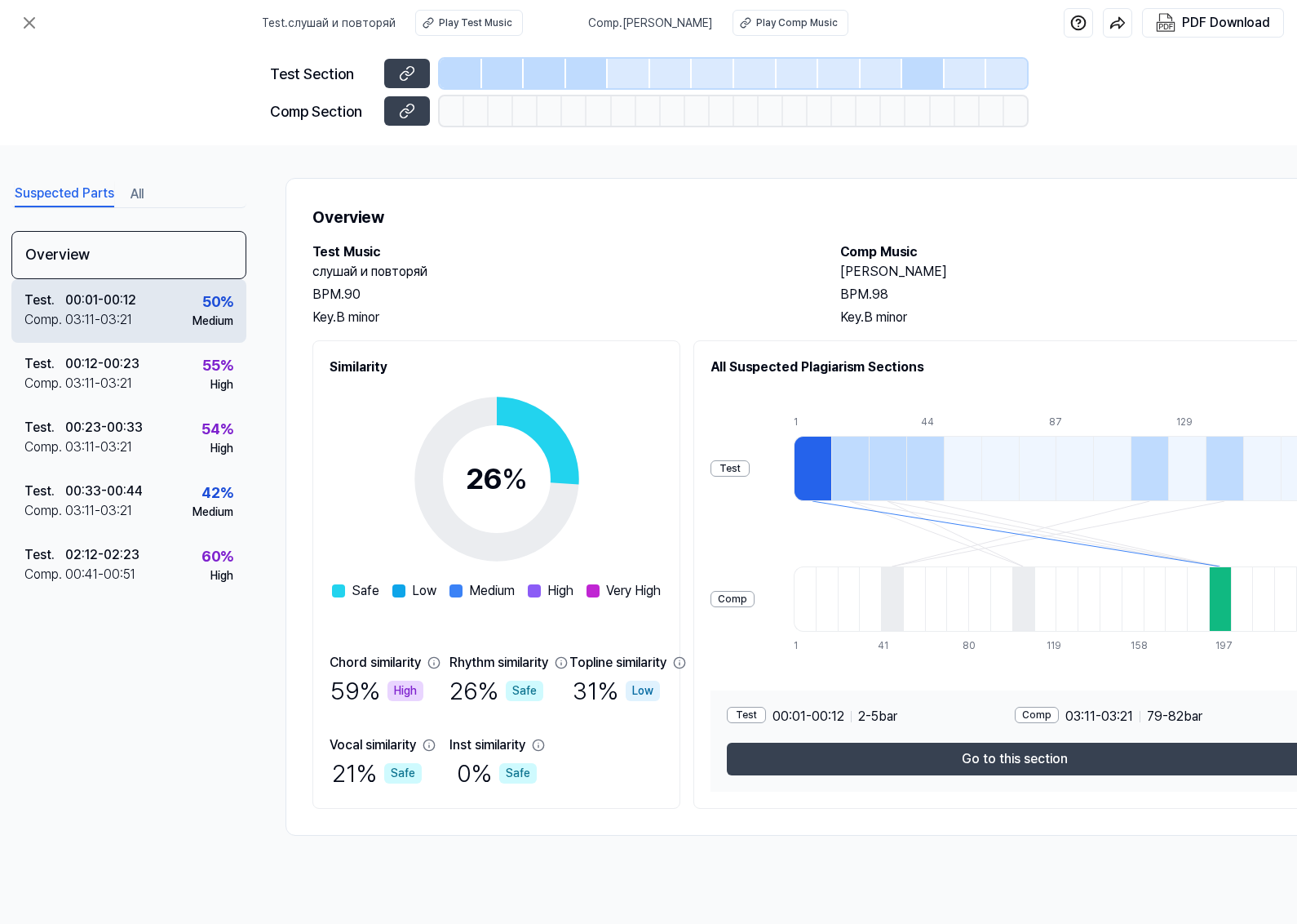
click at [123, 323] on div "03:11 - 03:21" at bounding box center [98, 320] width 67 height 20
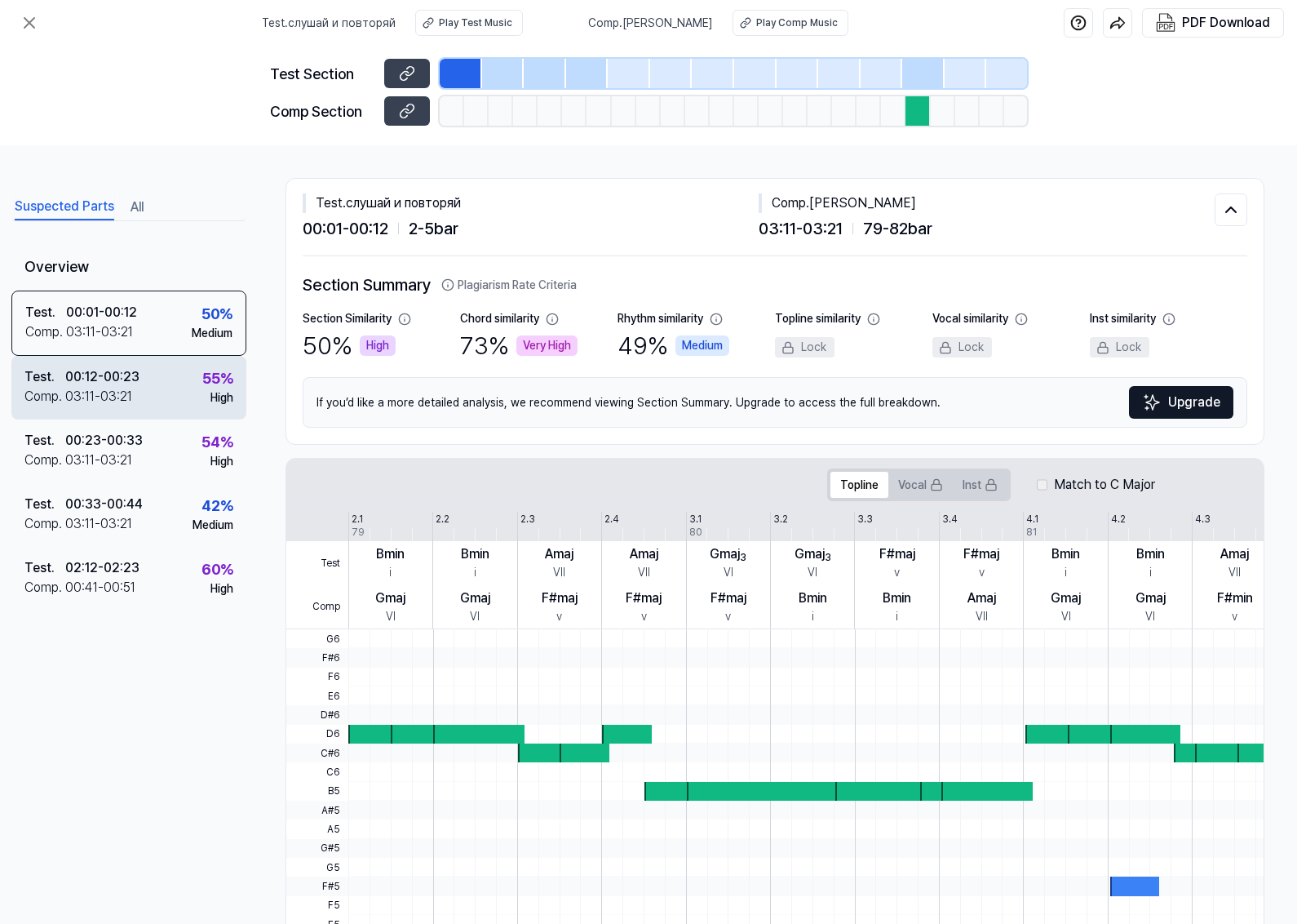
click at [104, 385] on div "00:12 - 00:23" at bounding box center [102, 377] width 74 height 20
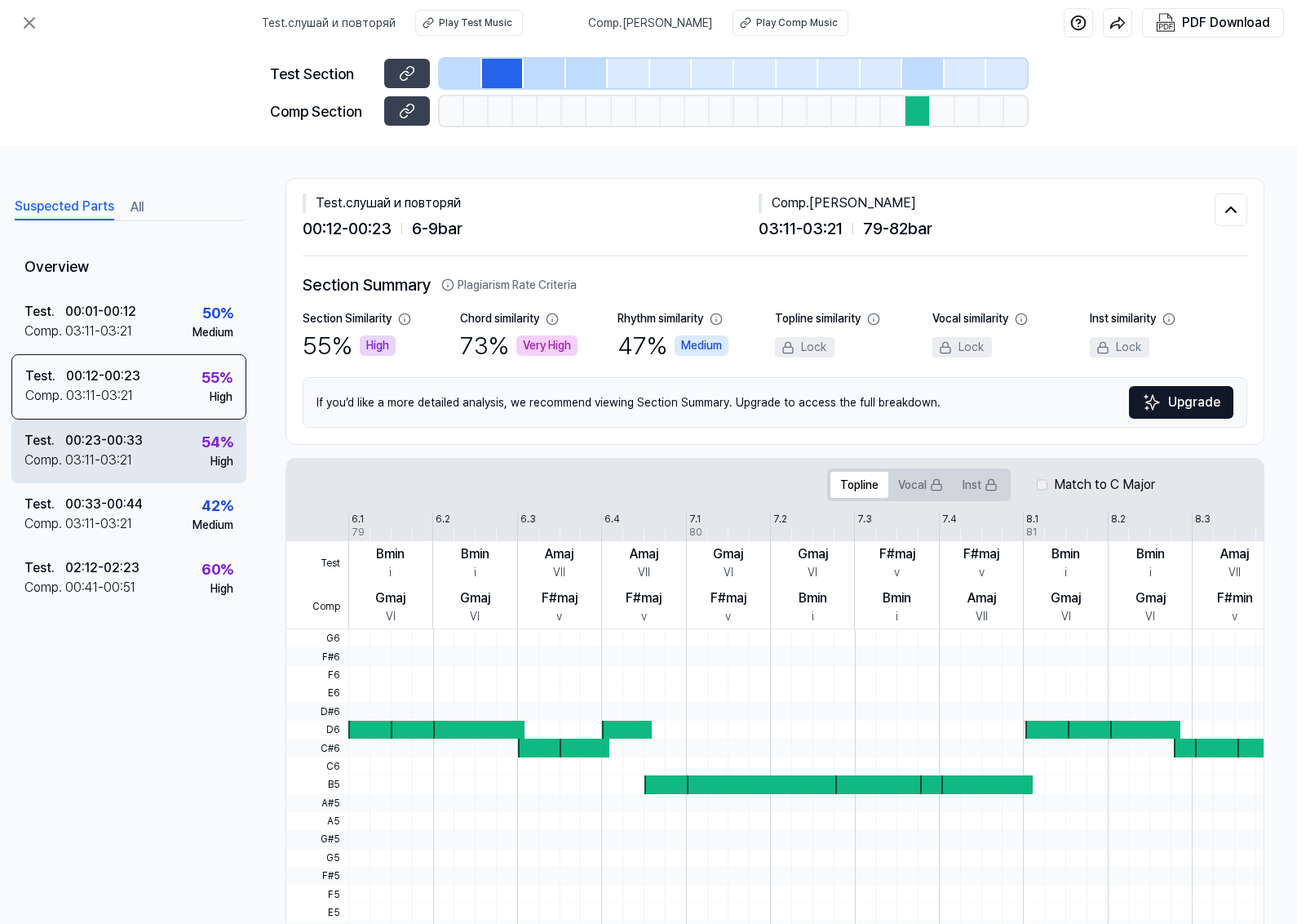
click at [104, 454] on div "03:11 - 03:21" at bounding box center [98, 461] width 67 height 20
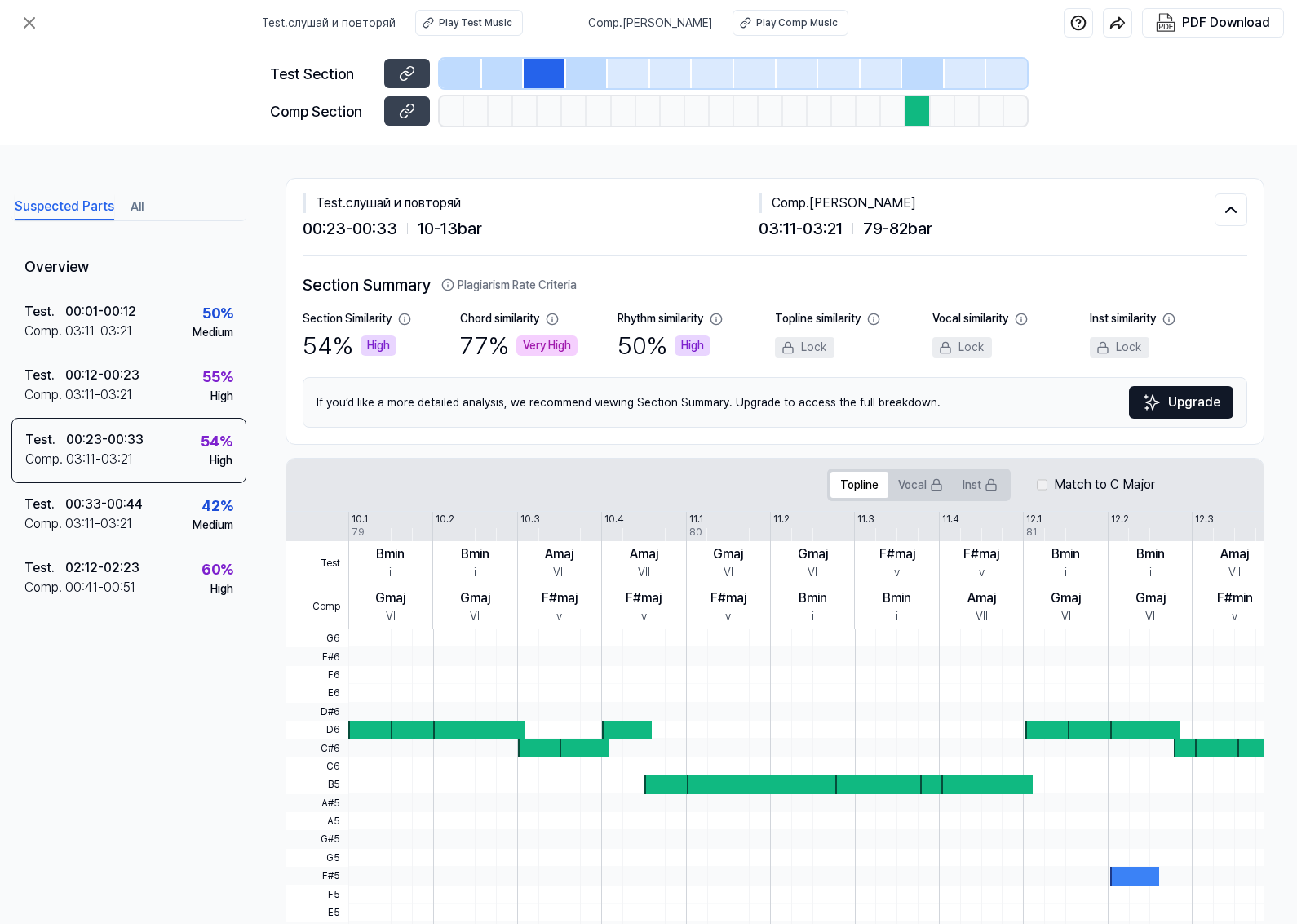
scroll to position [202, 22]
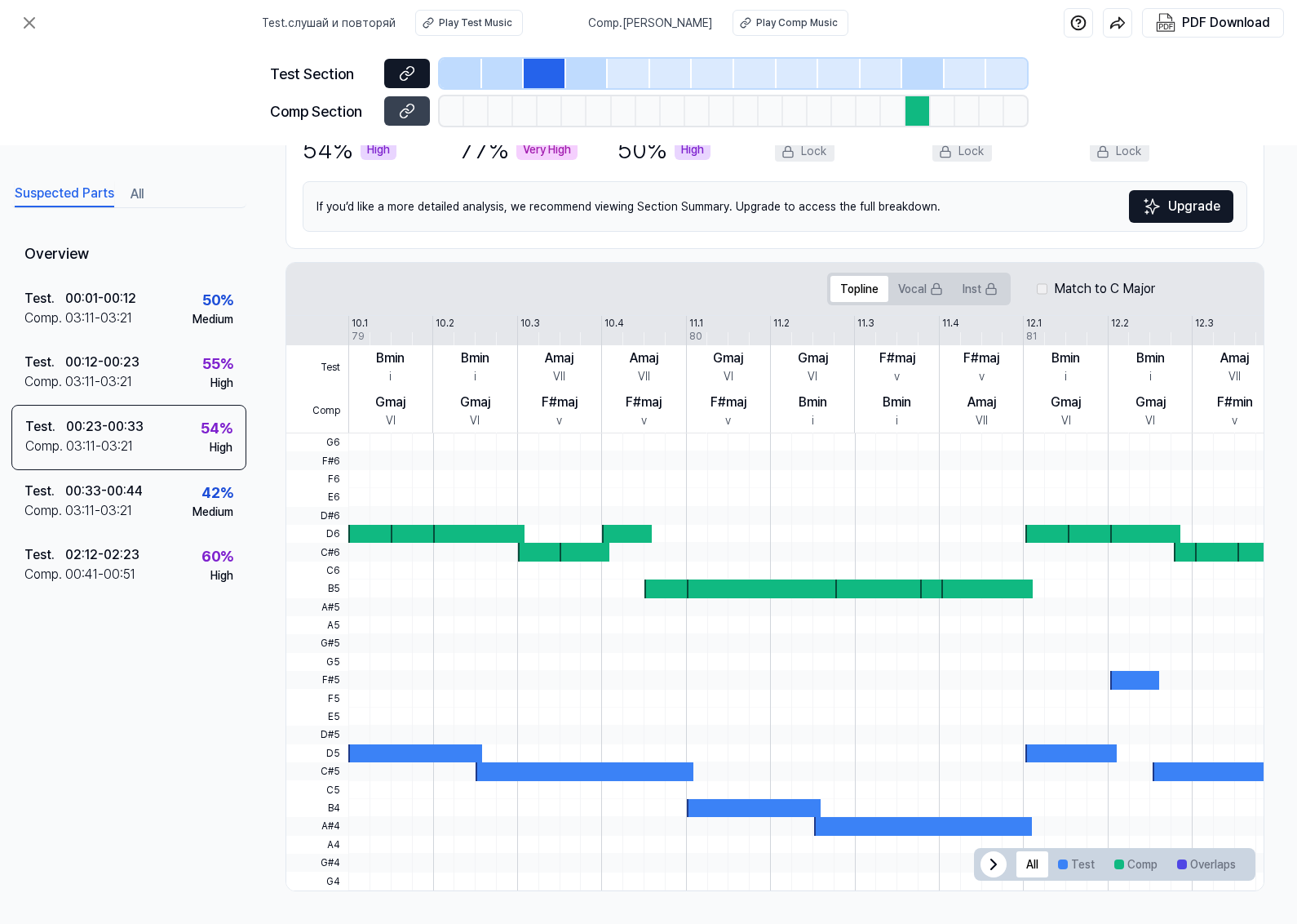
click at [416, 78] on button at bounding box center [406, 73] width 46 height 30
click at [420, 113] on button at bounding box center [406, 111] width 46 height 30
click at [616, 79] on div at bounding box center [628, 73] width 42 height 30
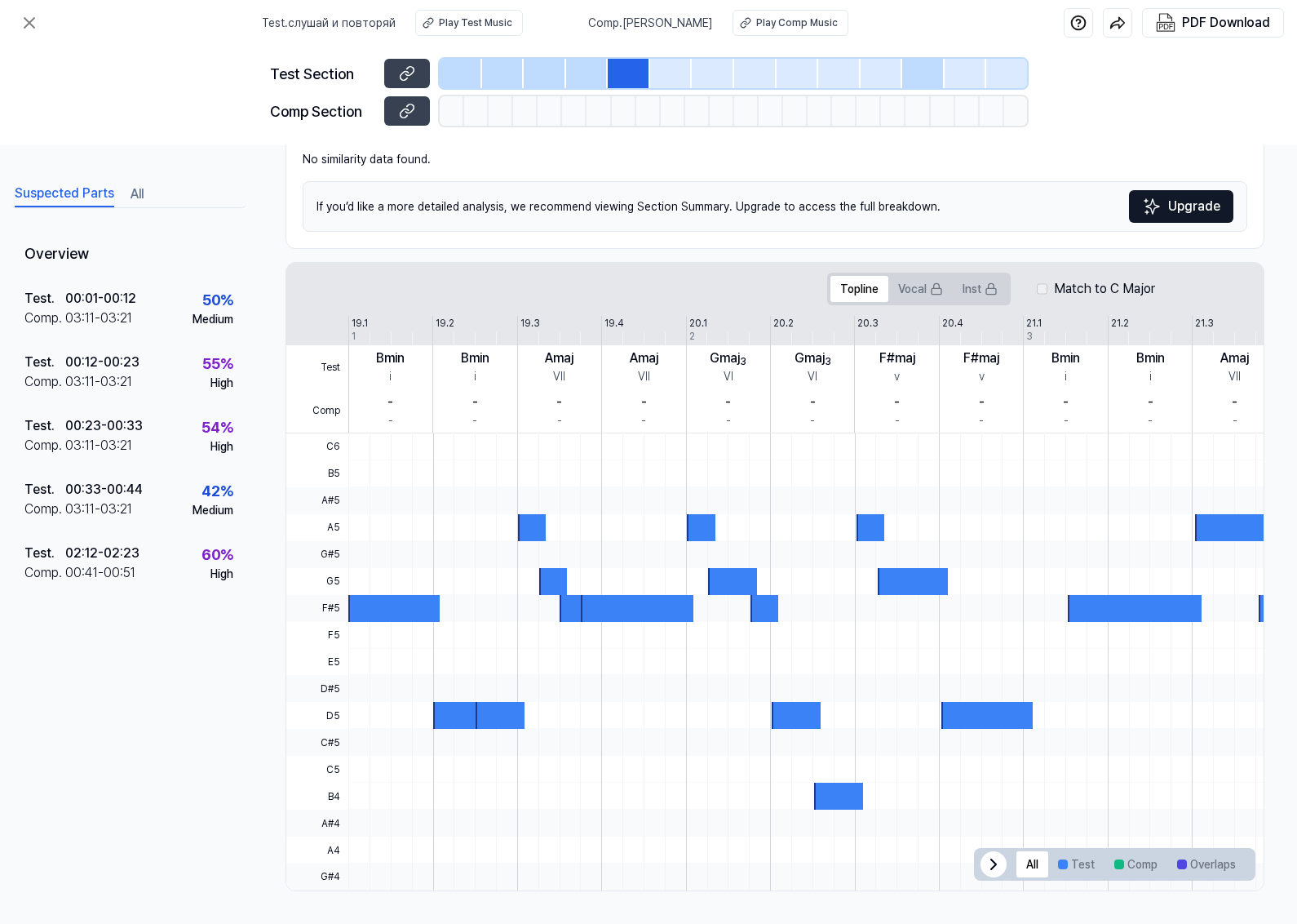
click at [914, 62] on div at bounding box center [923, 73] width 42 height 30
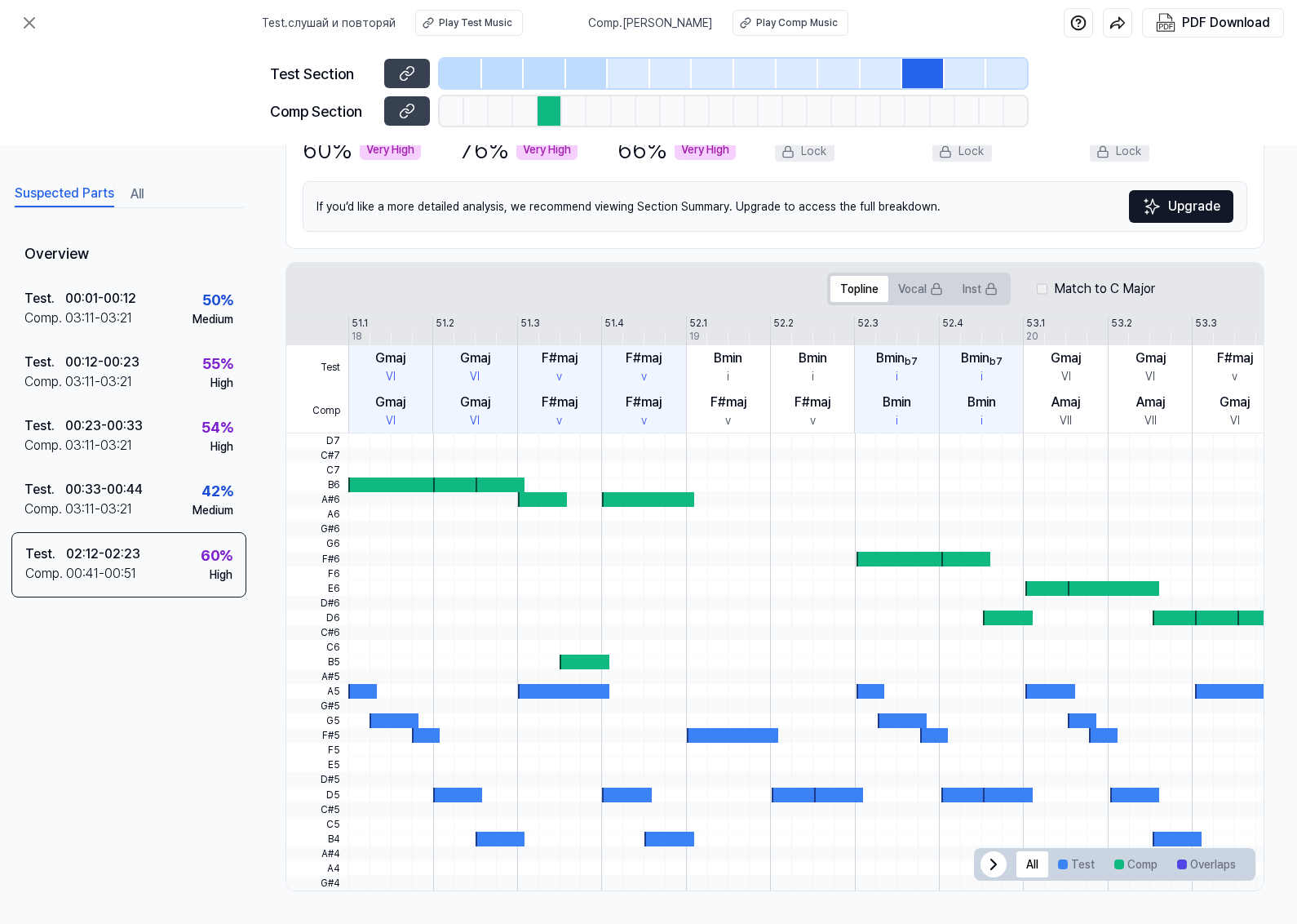
click at [617, 73] on div at bounding box center [628, 73] width 42 height 30
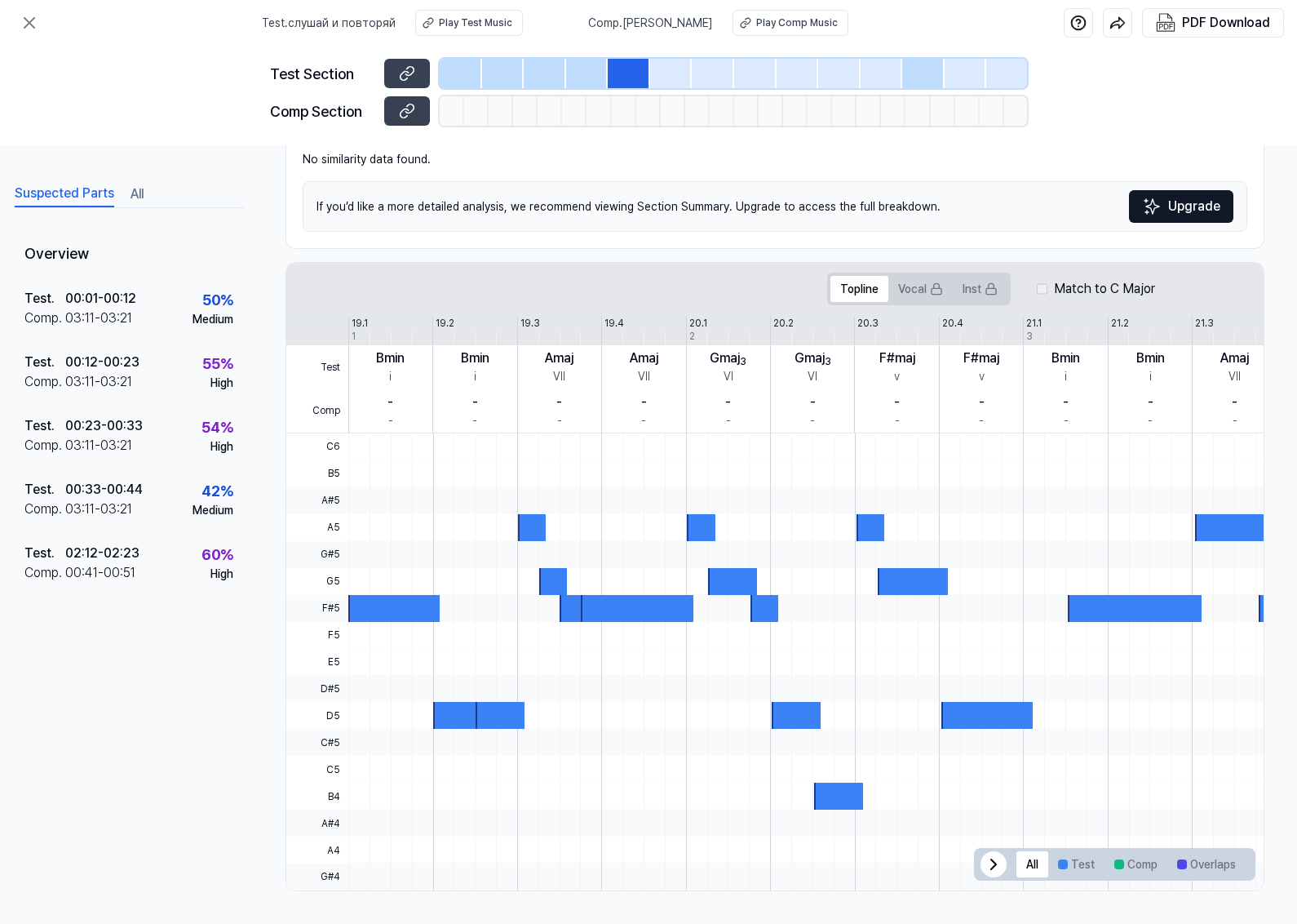
click at [524, 86] on div at bounding box center [544, 73] width 42 height 30
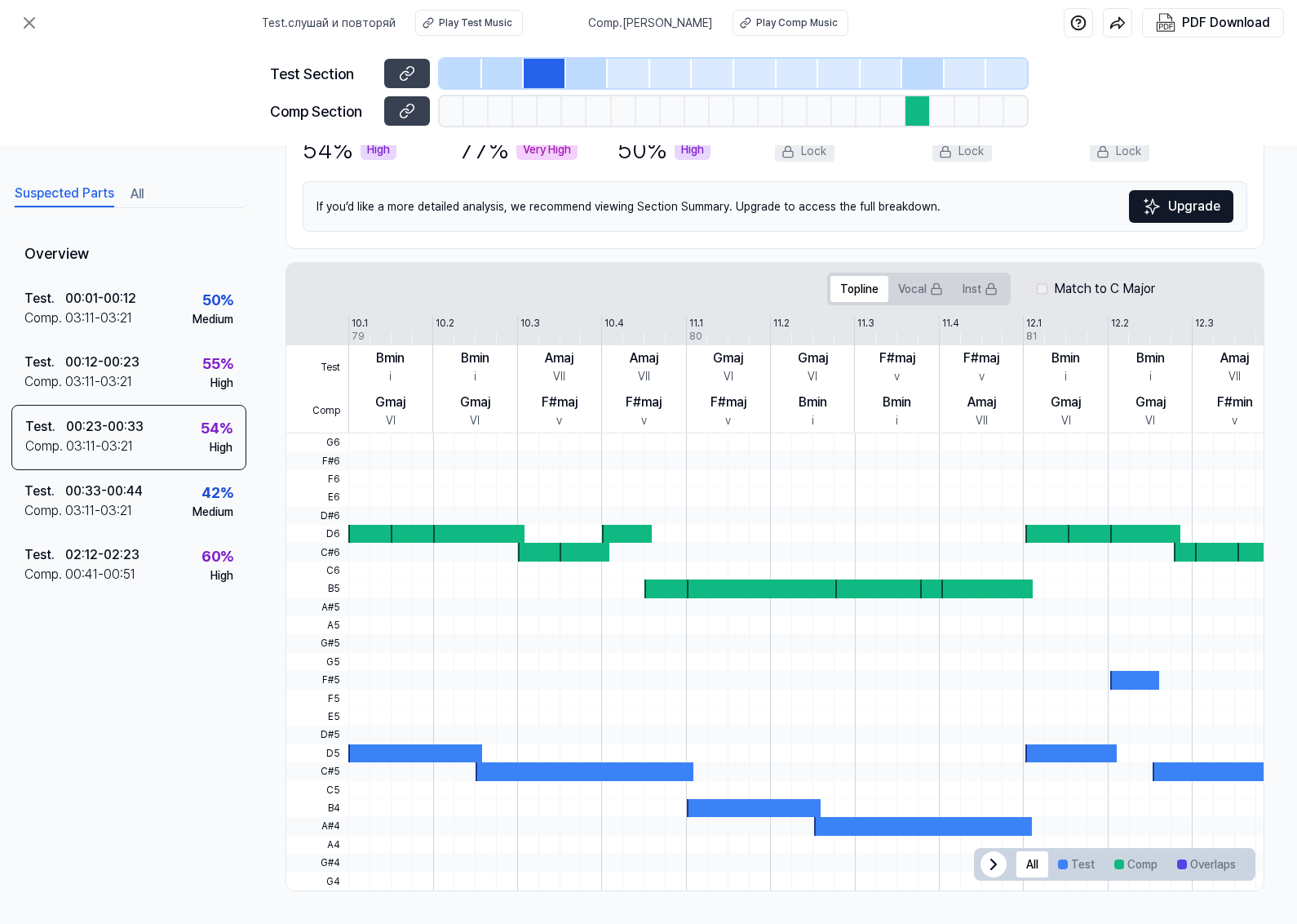
click at [447, 78] on div at bounding box center [461, 73] width 42 height 30
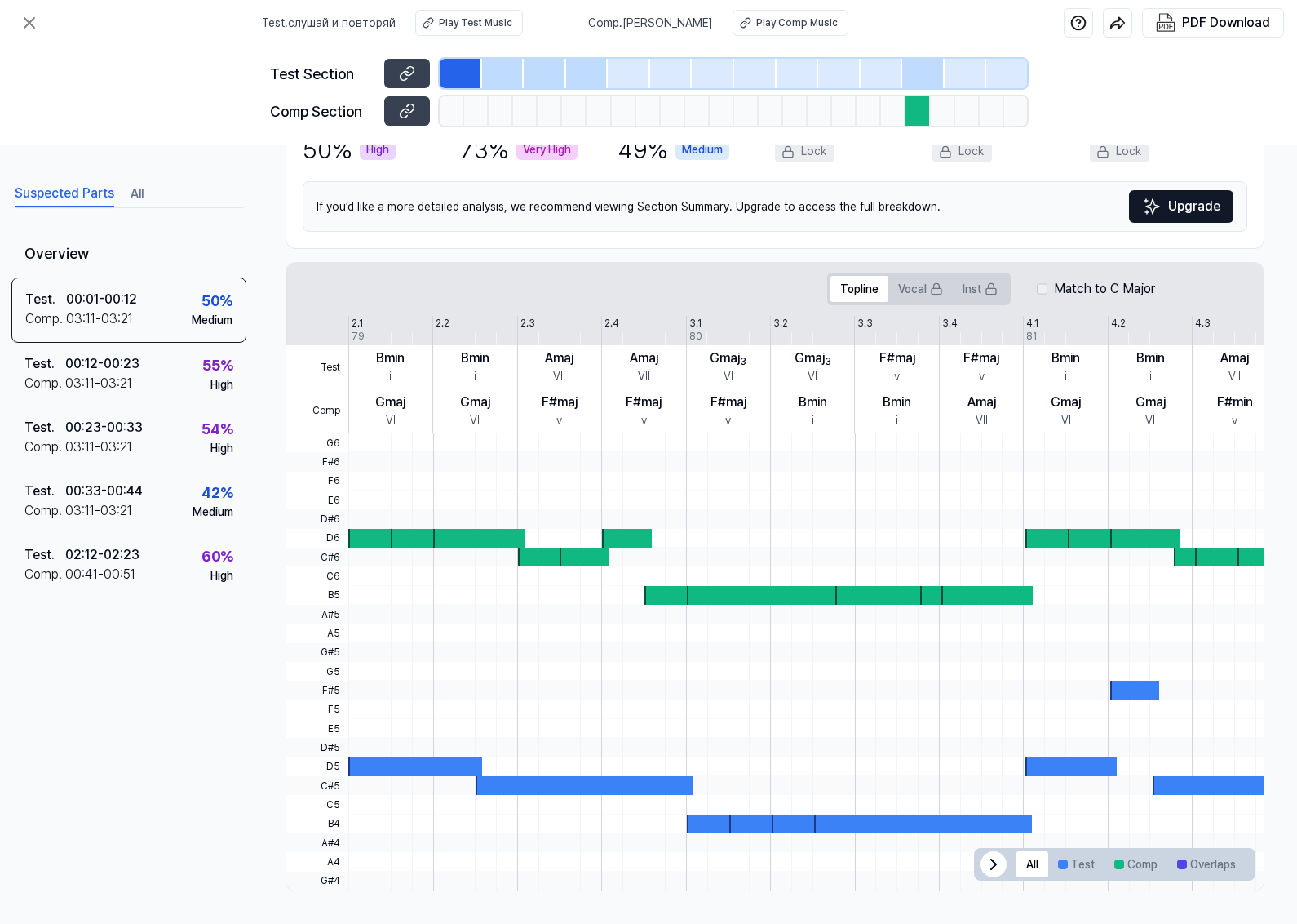
click at [491, 72] on div at bounding box center [503, 73] width 42 height 30
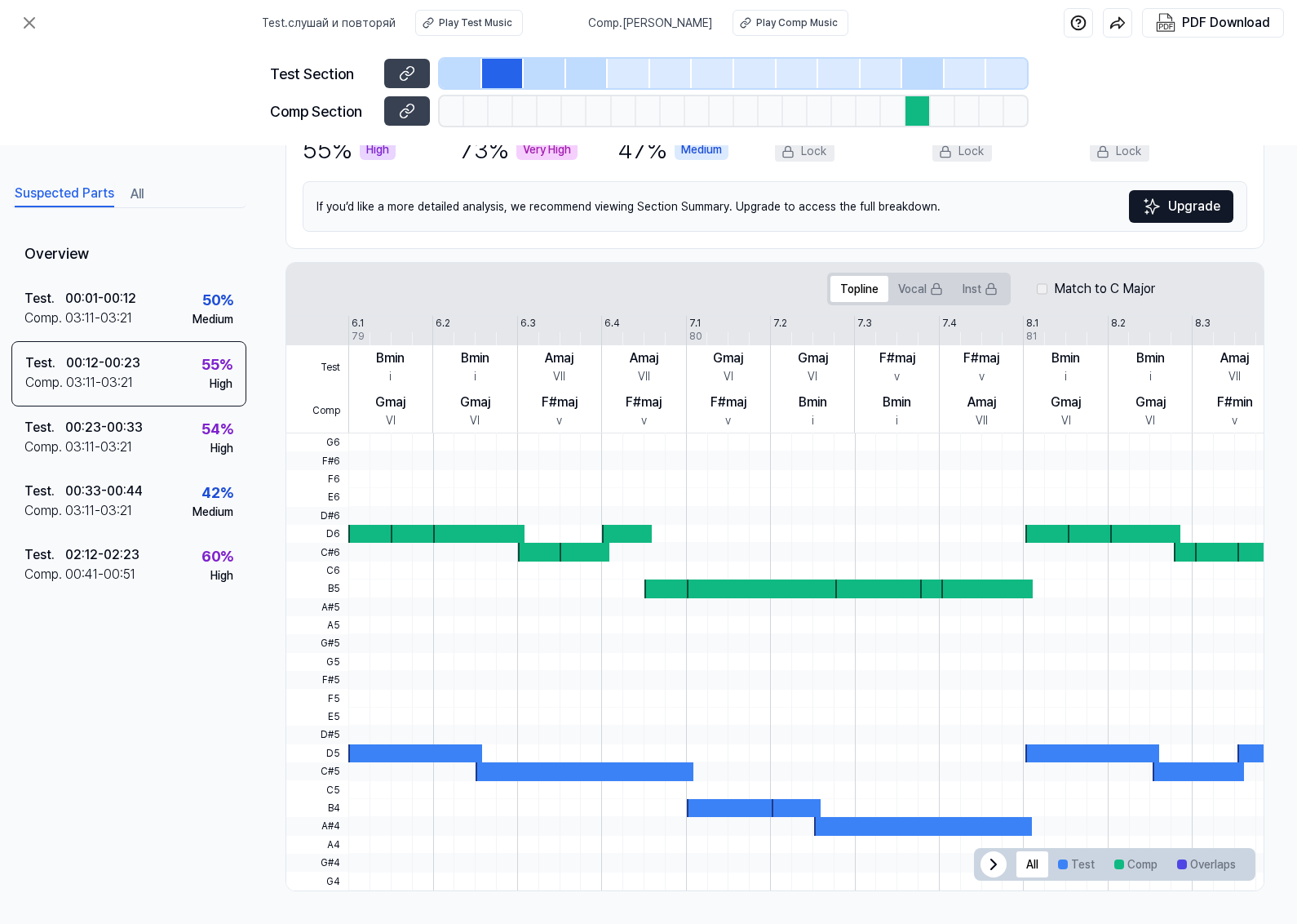
click at [556, 72] on div at bounding box center [544, 73] width 42 height 30
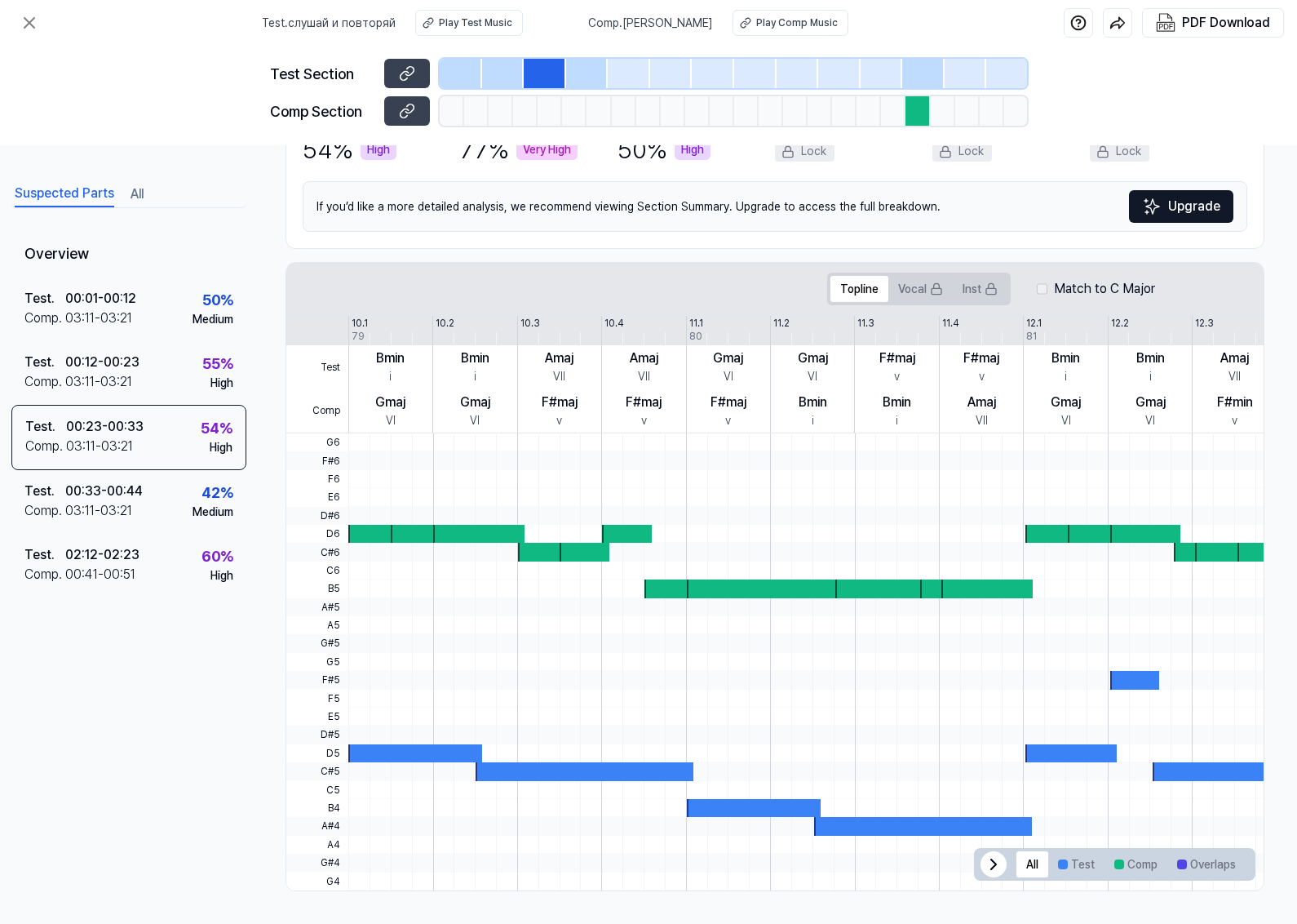
click at [904, 71] on div at bounding box center [923, 73] width 42 height 30
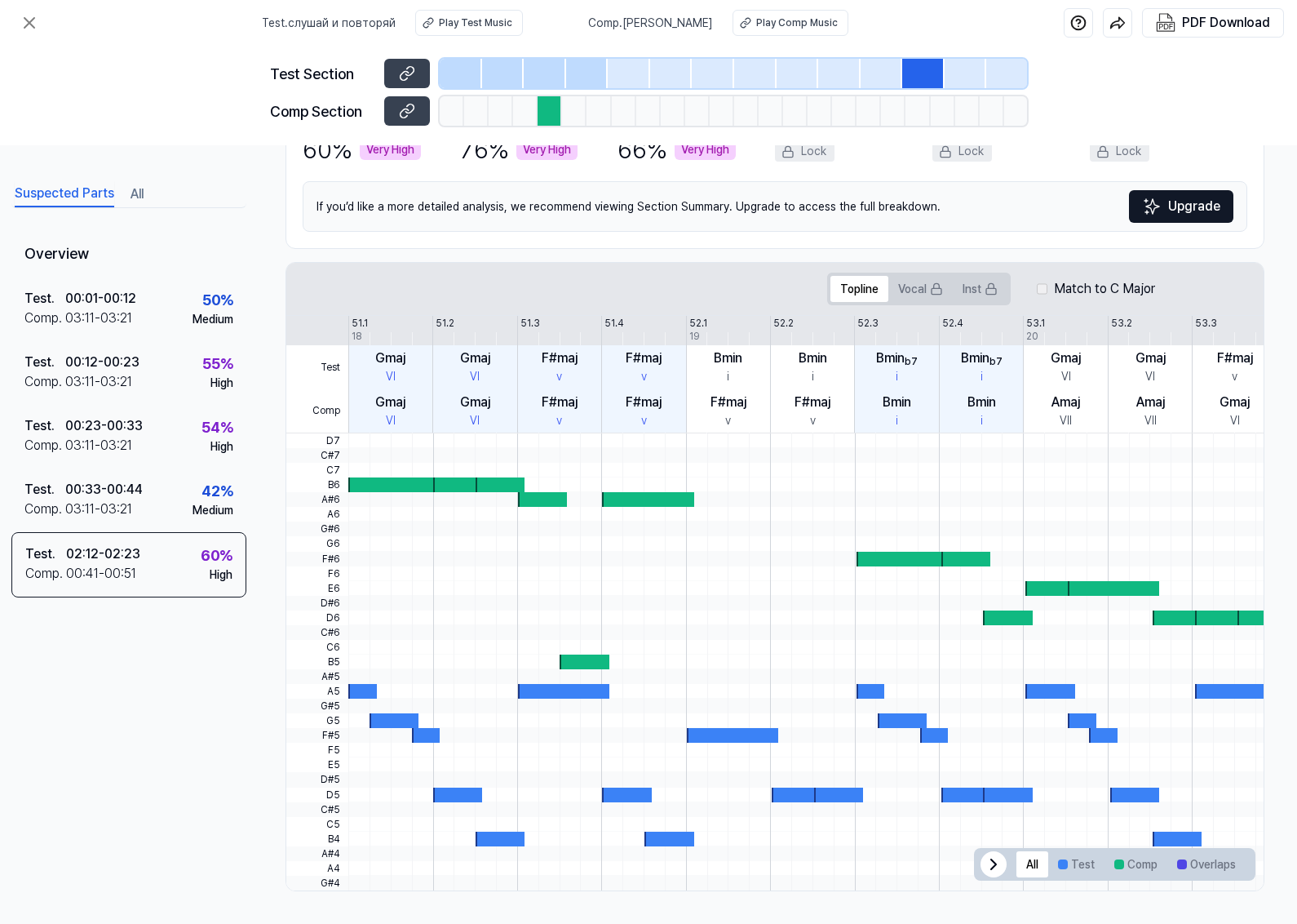
click at [666, 78] on div at bounding box center [671, 73] width 42 height 30
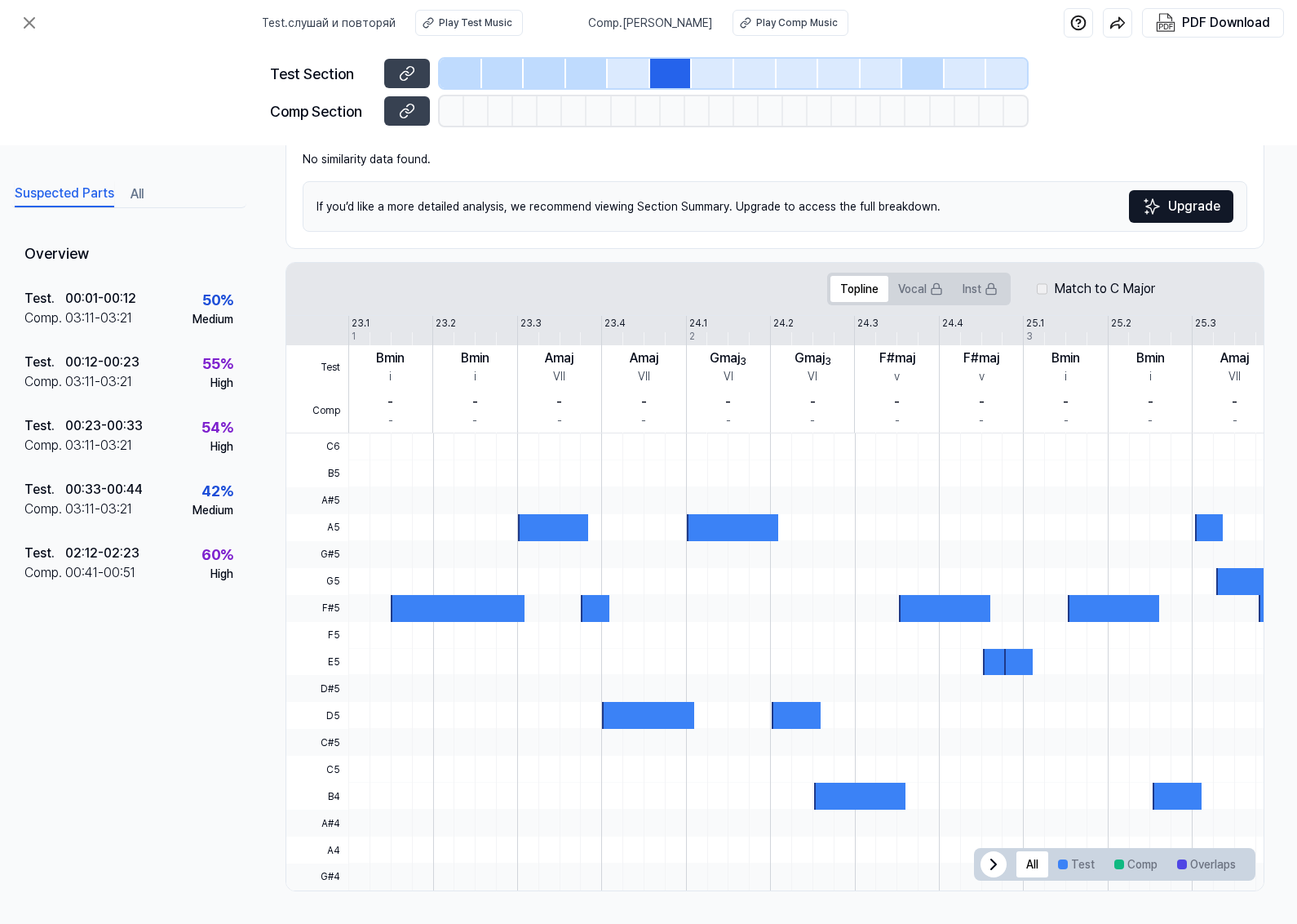
scroll to position [166, 22]
drag, startPoint x: 693, startPoint y: 70, endPoint x: 720, endPoint y: 73, distance: 27.2
click at [694, 70] on div at bounding box center [713, 73] width 42 height 30
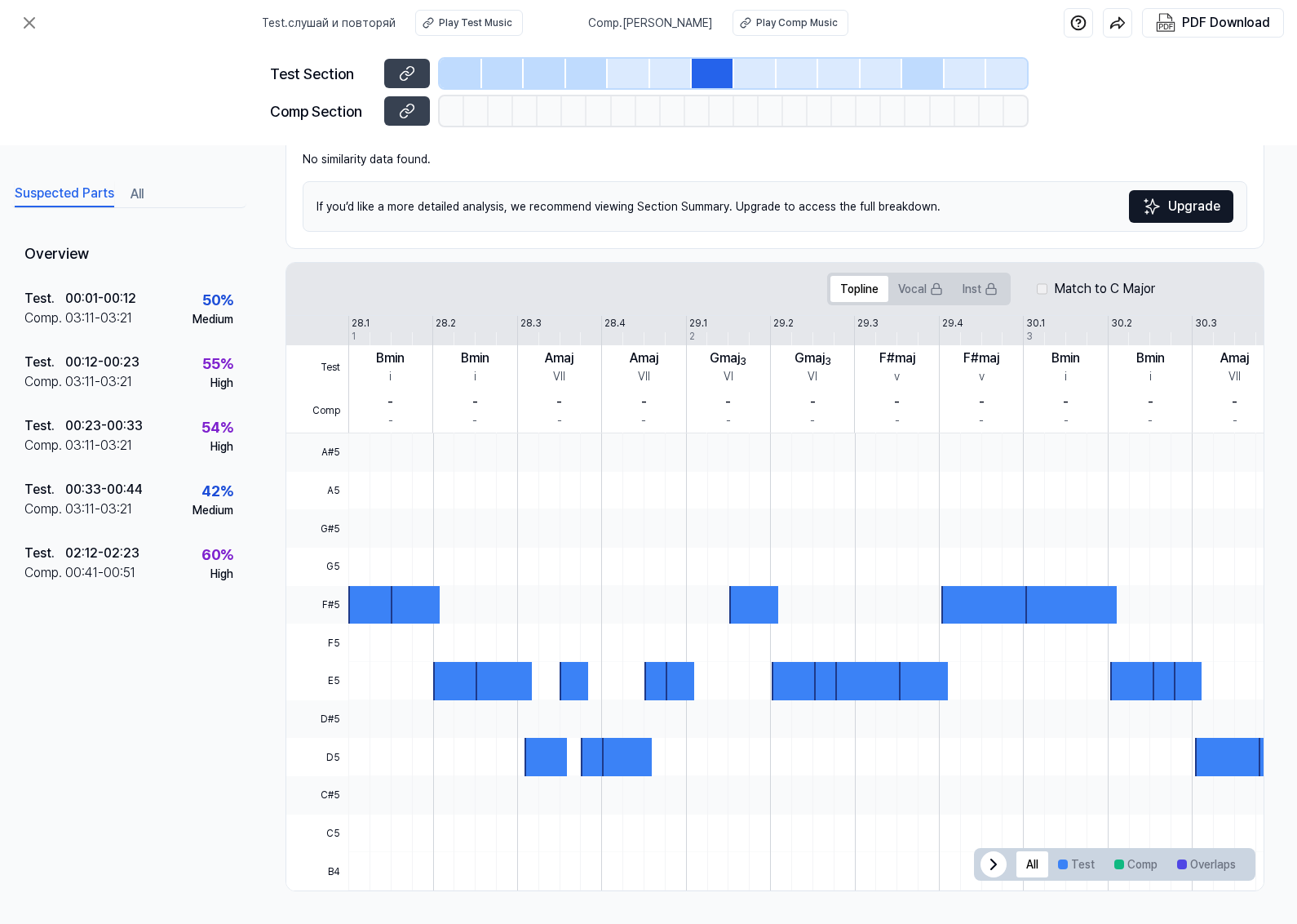
click at [755, 71] on div at bounding box center [755, 73] width 42 height 30
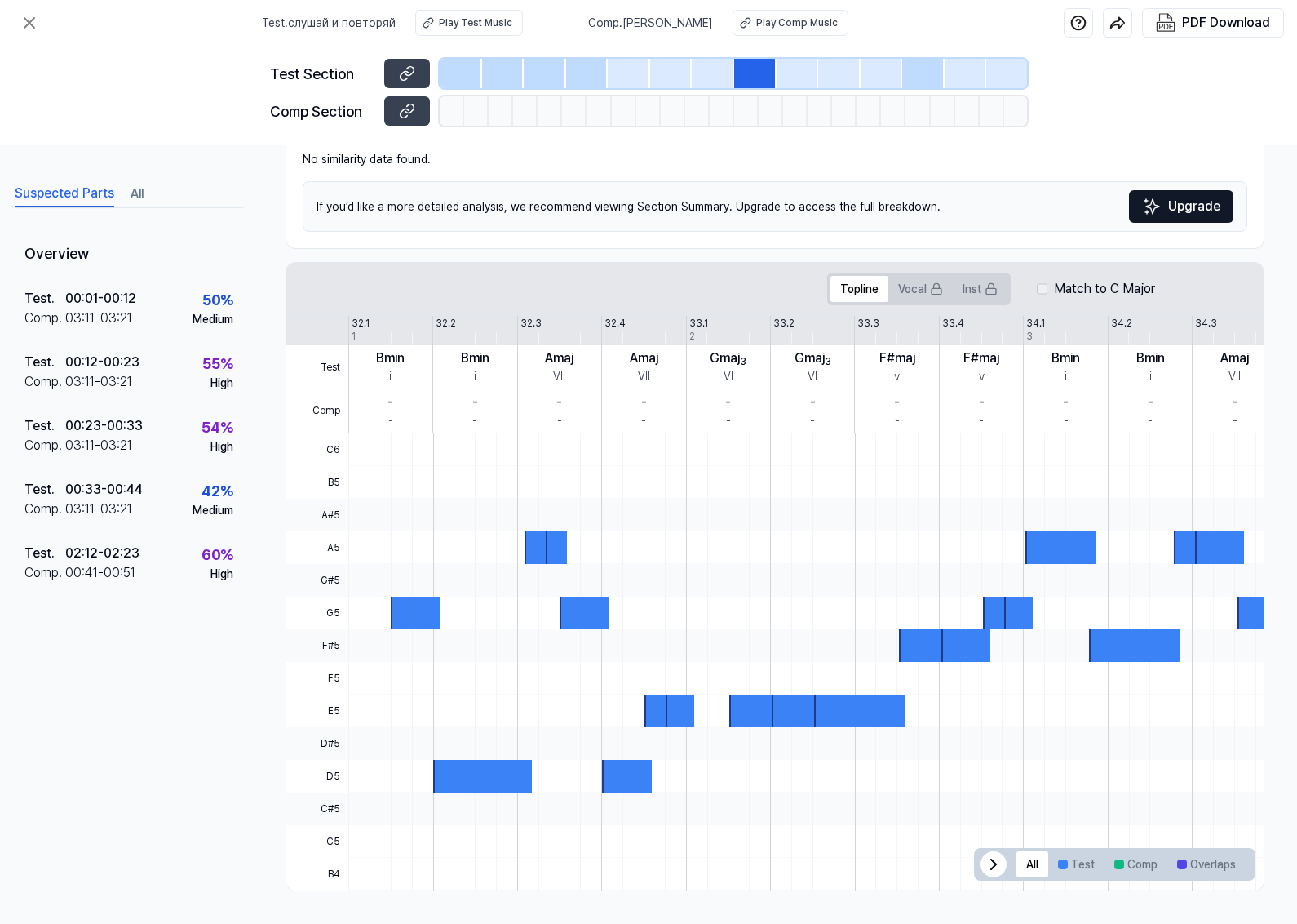
click at [832, 70] on div at bounding box center [839, 73] width 42 height 30
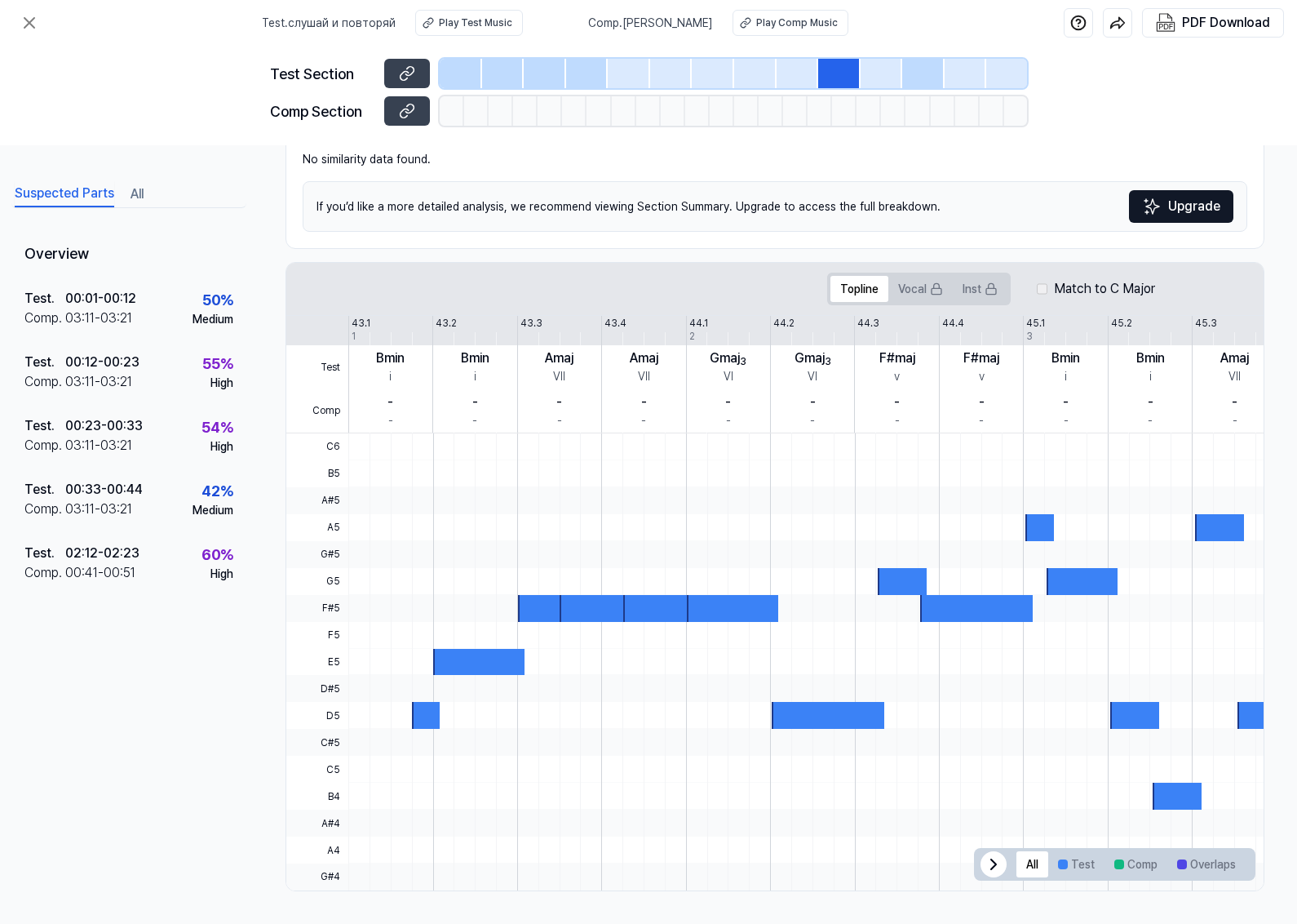
click at [924, 72] on div at bounding box center [923, 73] width 42 height 30
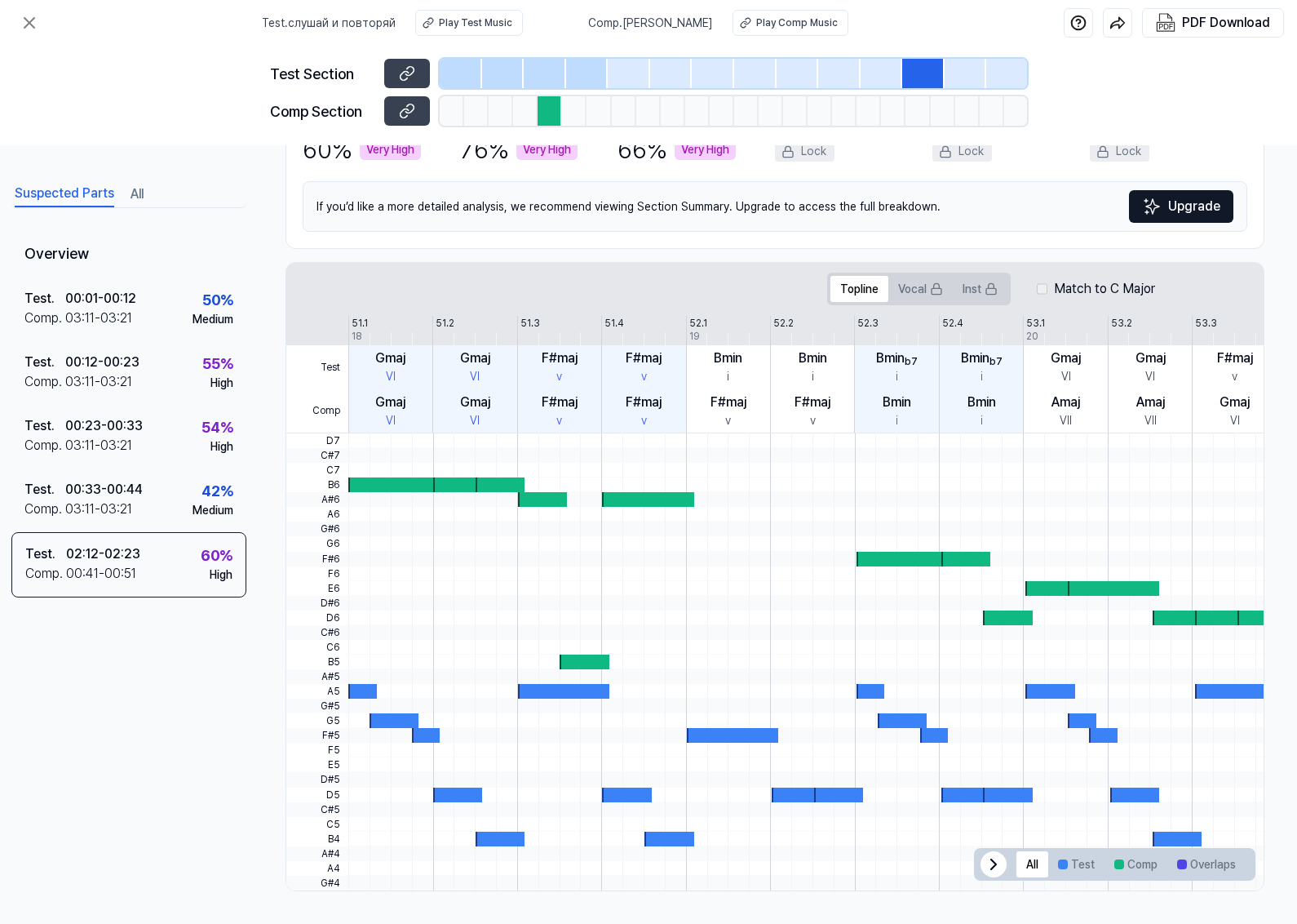
click at [1013, 61] on div at bounding box center [1006, 73] width 41 height 30
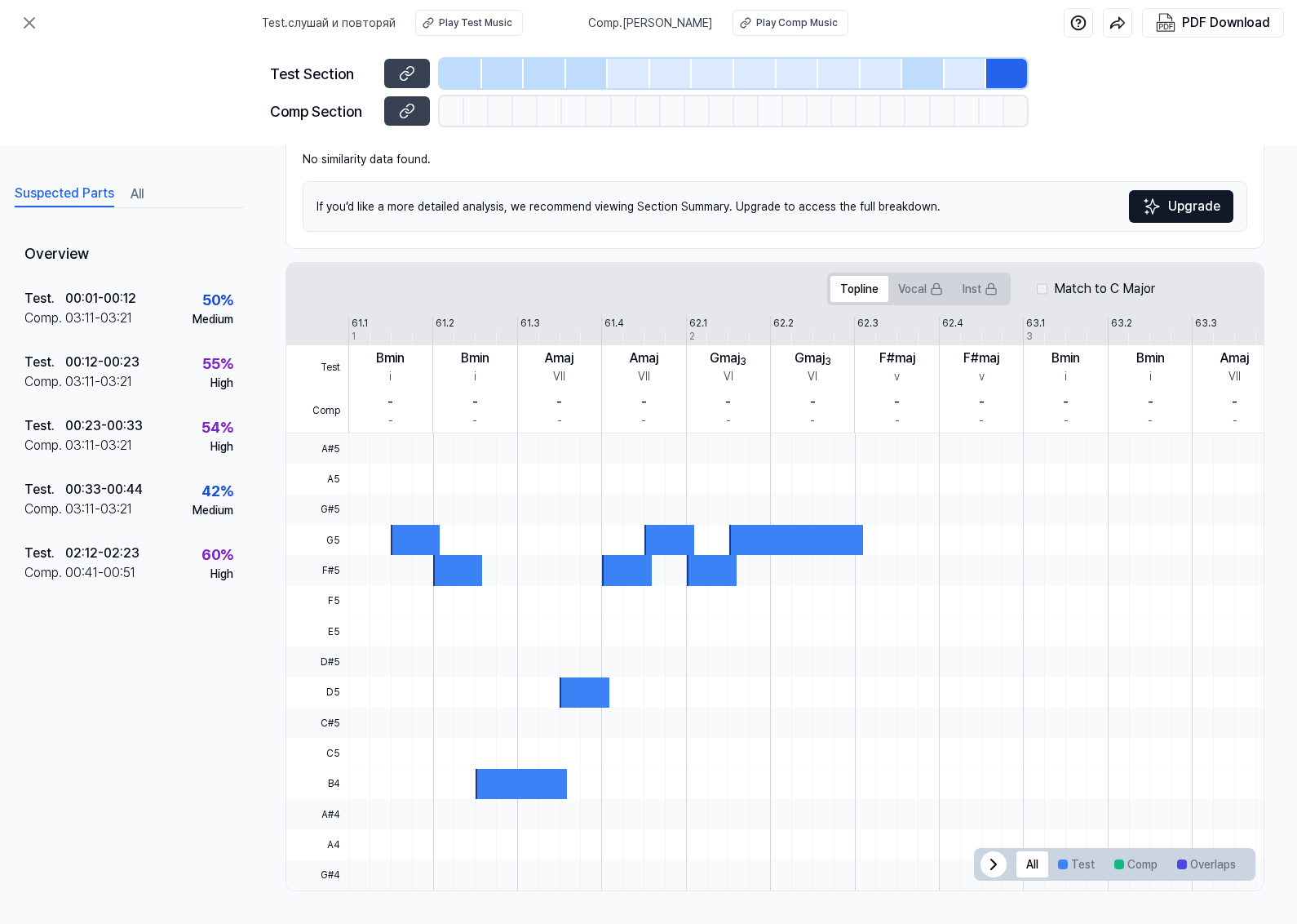
click at [452, 73] on div at bounding box center [461, 73] width 42 height 30
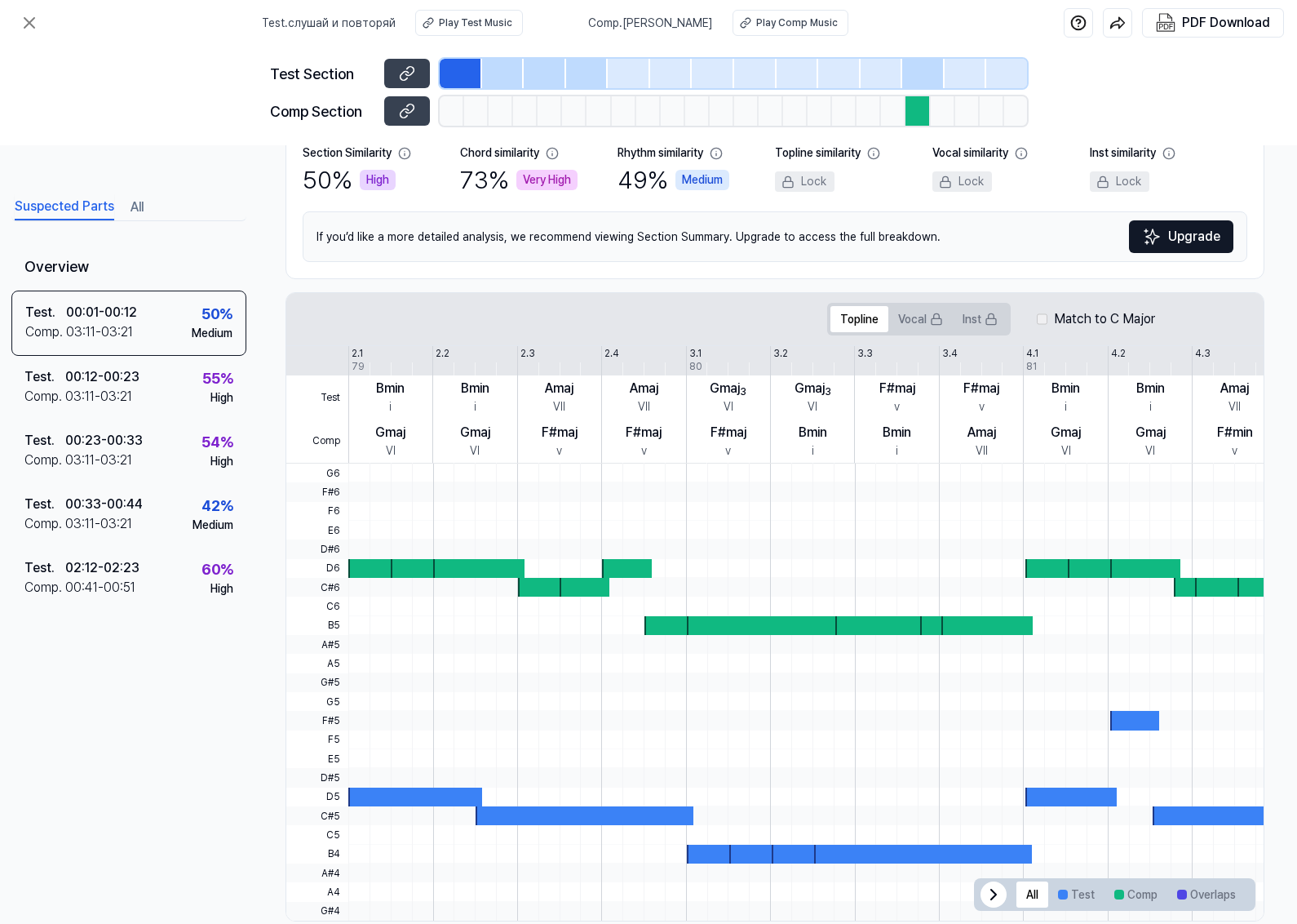
scroll to position [202, 22]
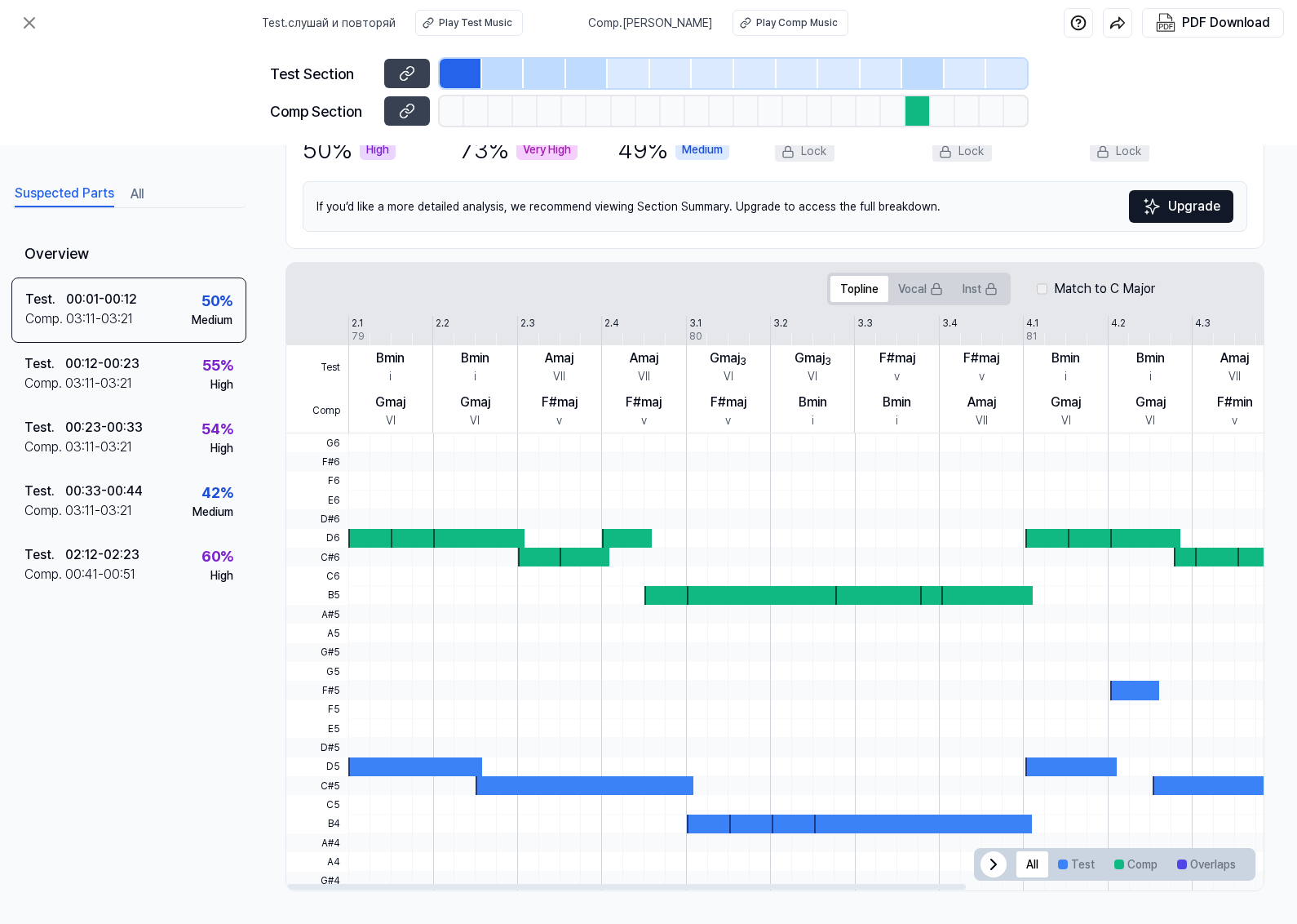
click at [368, 537] on div at bounding box center [372, 538] width 49 height 19
click at [452, 103] on div at bounding box center [452, 111] width 24 height 30
click at [393, 71] on button at bounding box center [406, 73] width 46 height 30
click at [747, 586] on div at bounding box center [764, 595] width 155 height 19
click at [1030, 738] on button "Test" at bounding box center [1076, 864] width 56 height 26
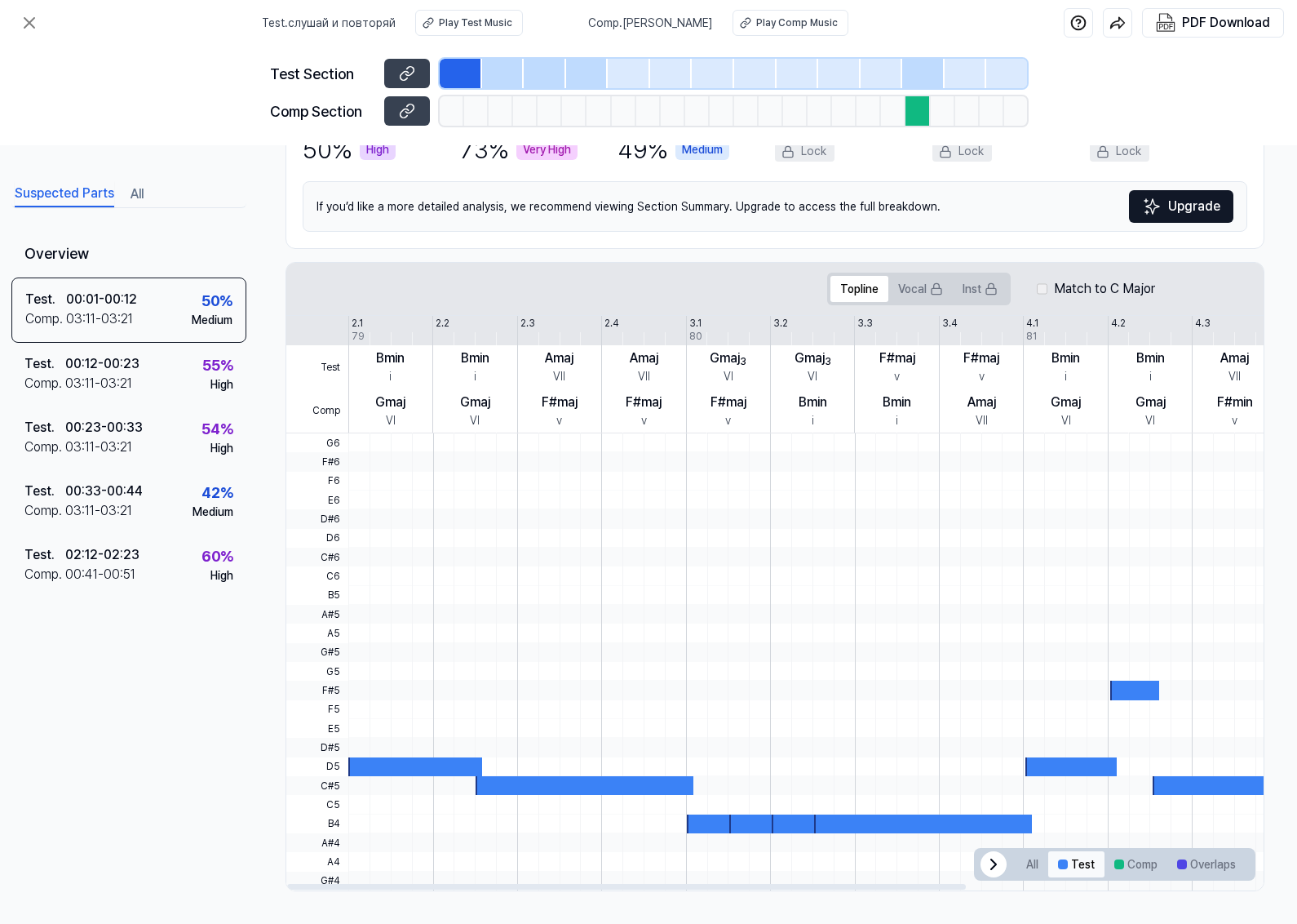
click at [1030, 738] on div at bounding box center [1063, 864] width 10 height 10
click at [1030, 738] on button "Comp" at bounding box center [1137, 864] width 63 height 26
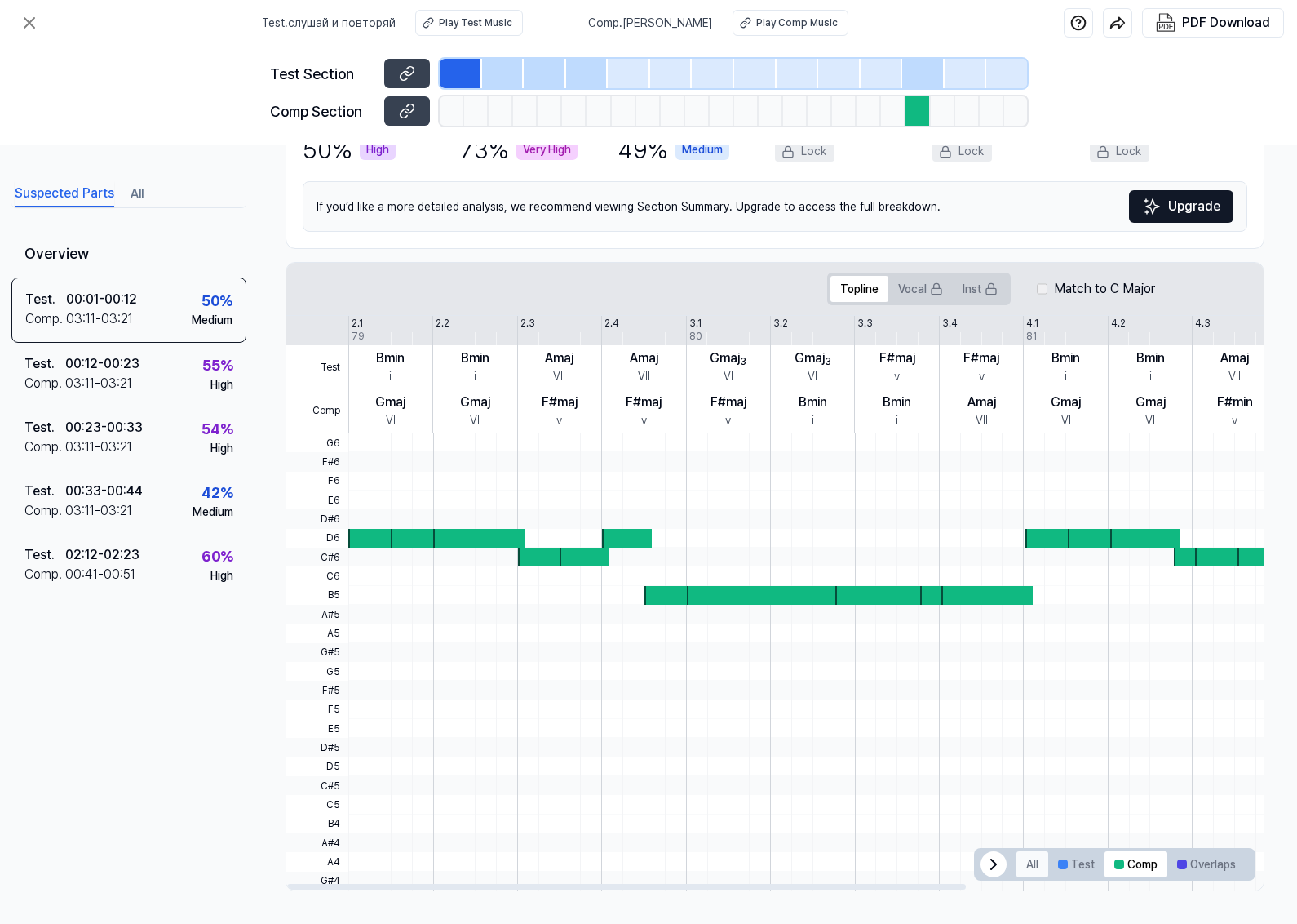
click at [1030, 738] on button "All" at bounding box center [1032, 864] width 32 height 26
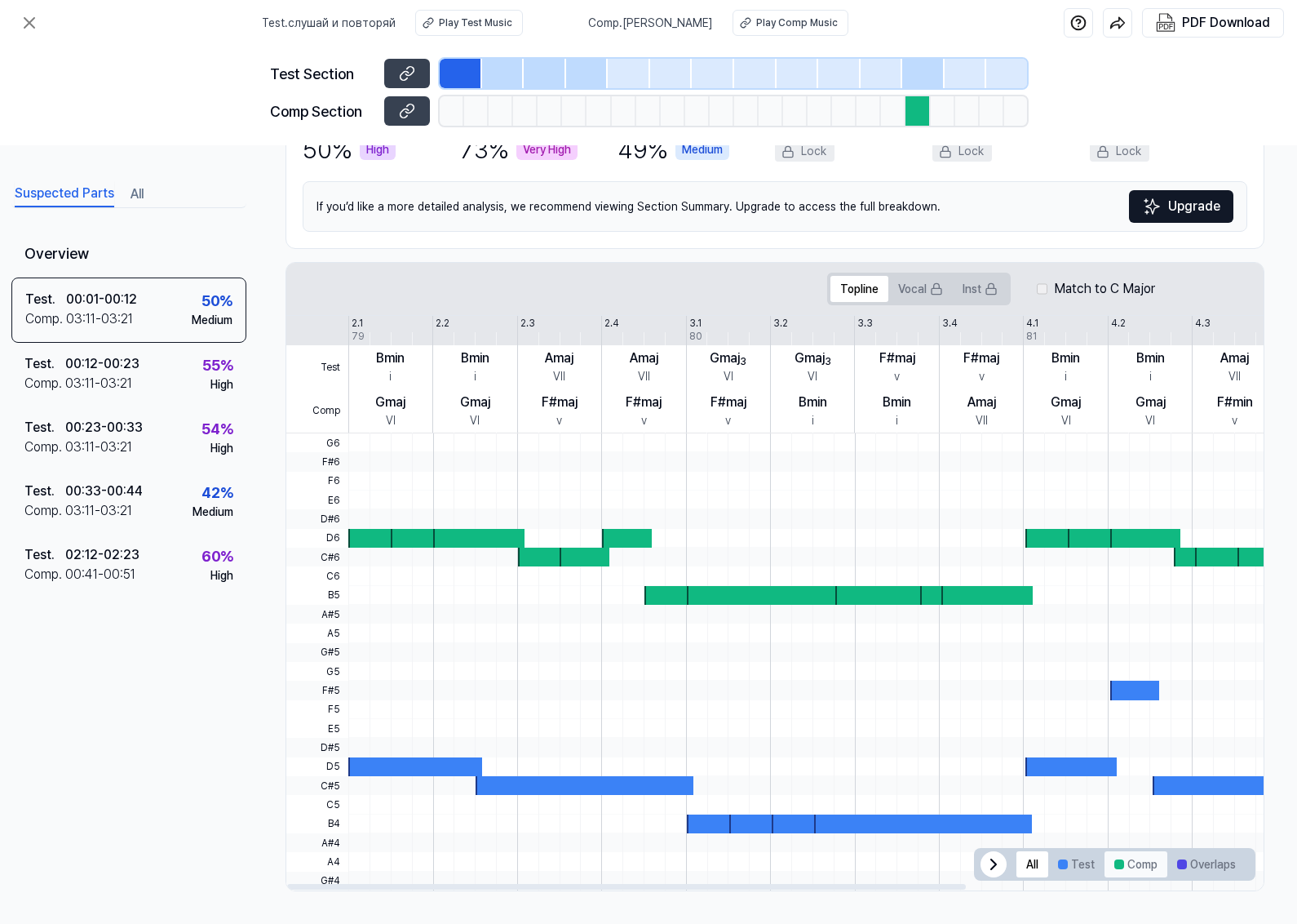
click at [1030, 738] on button "Comp" at bounding box center [1137, 864] width 63 height 26
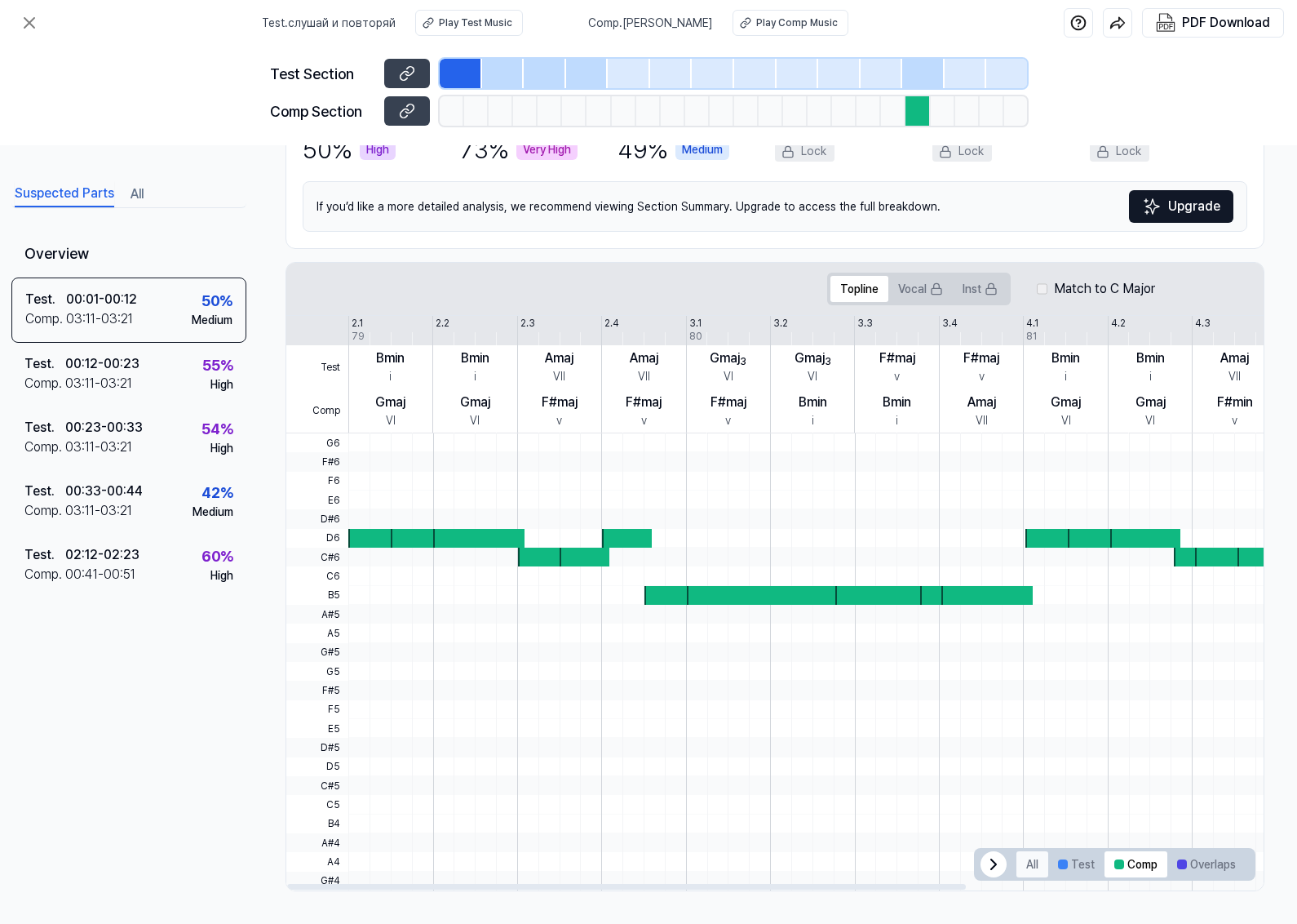
drag, startPoint x: 1075, startPoint y: 858, endPoint x: 1046, endPoint y: 858, distance: 29.0
click at [1030, 738] on button "Test" at bounding box center [1076, 864] width 56 height 26
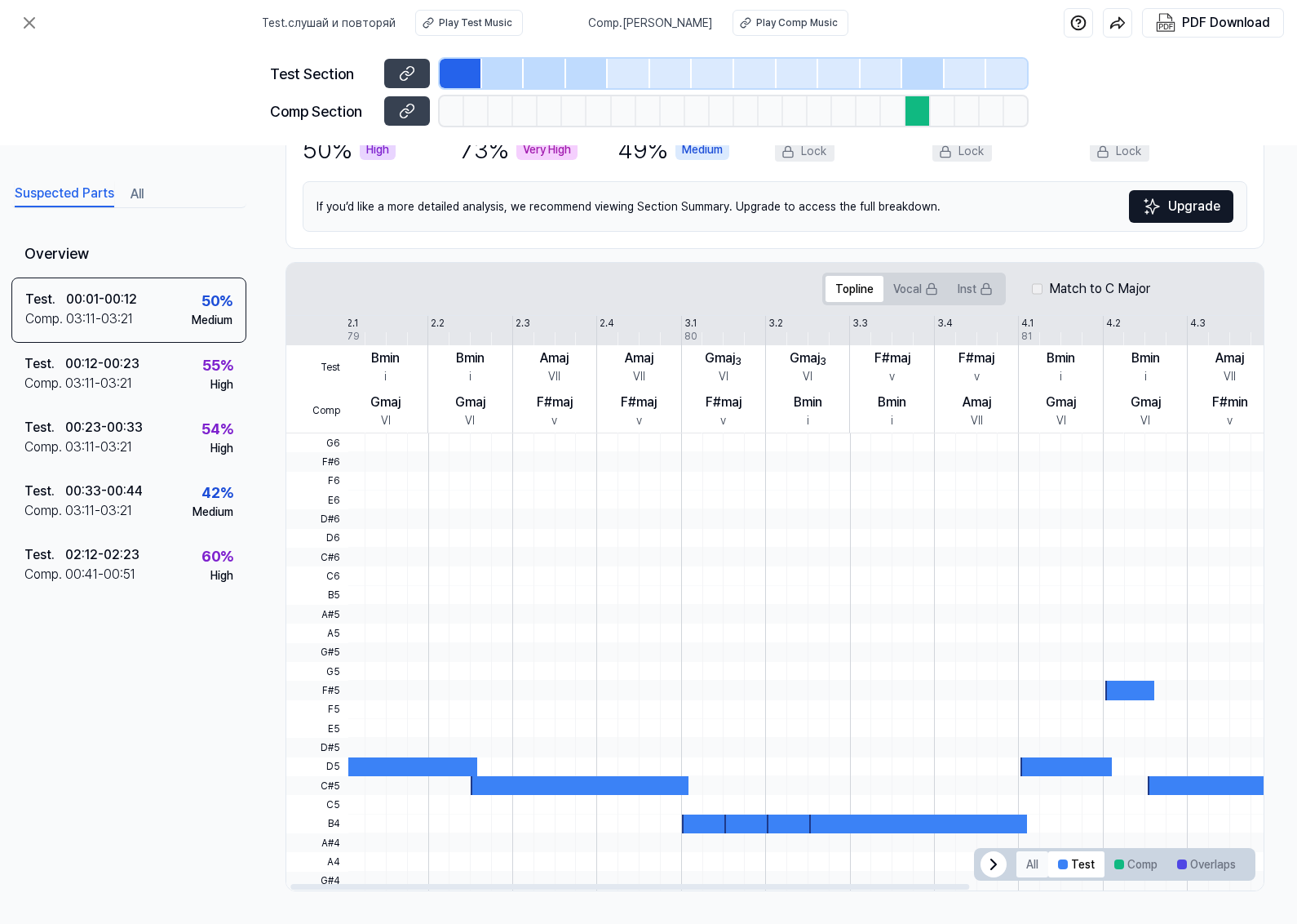
click at [1030, 738] on button "All" at bounding box center [1032, 864] width 32 height 26
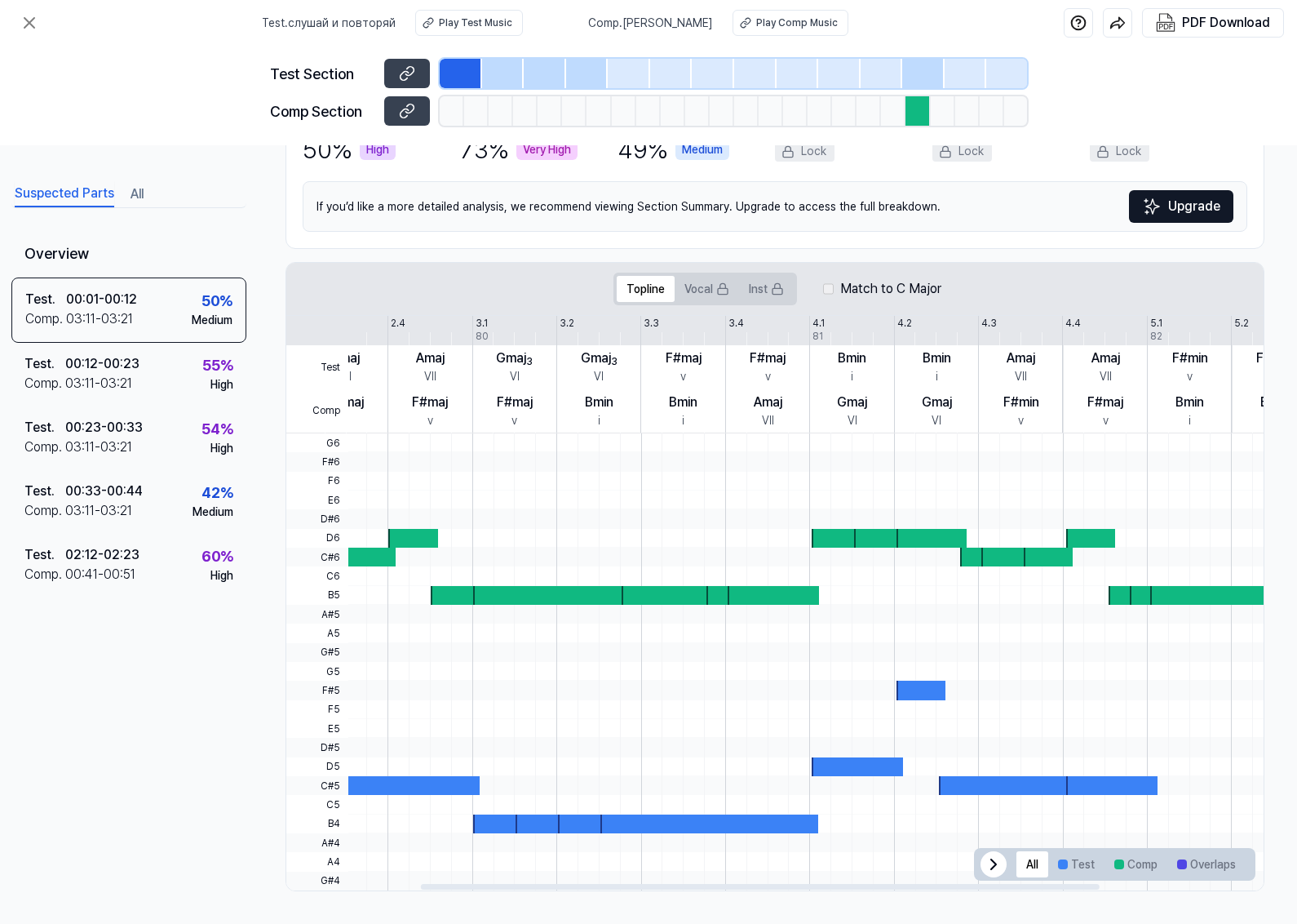
scroll to position [0, 0]
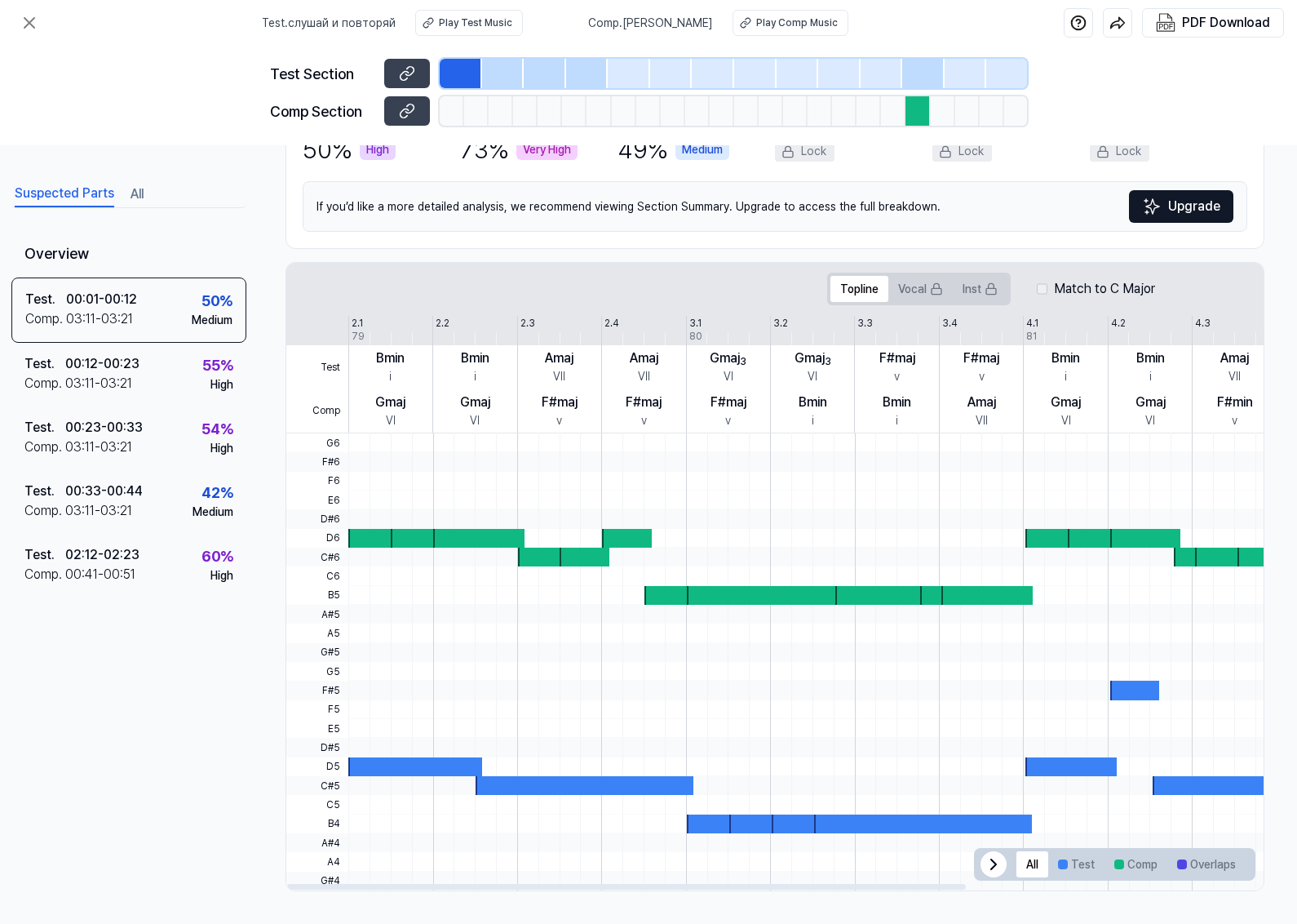
drag, startPoint x: 1062, startPoint y: 722, endPoint x: 975, endPoint y: 704, distance: 88.8
click at [1030, 434] on div at bounding box center [1021, 434] width 1347 height 0
drag, startPoint x: 854, startPoint y: 698, endPoint x: 1056, endPoint y: 707, distance: 202.2
click at [1030, 707] on div at bounding box center [1021, 662] width 1347 height 457
click at [120, 368] on div "00:12 - 00:23" at bounding box center [102, 364] width 74 height 20
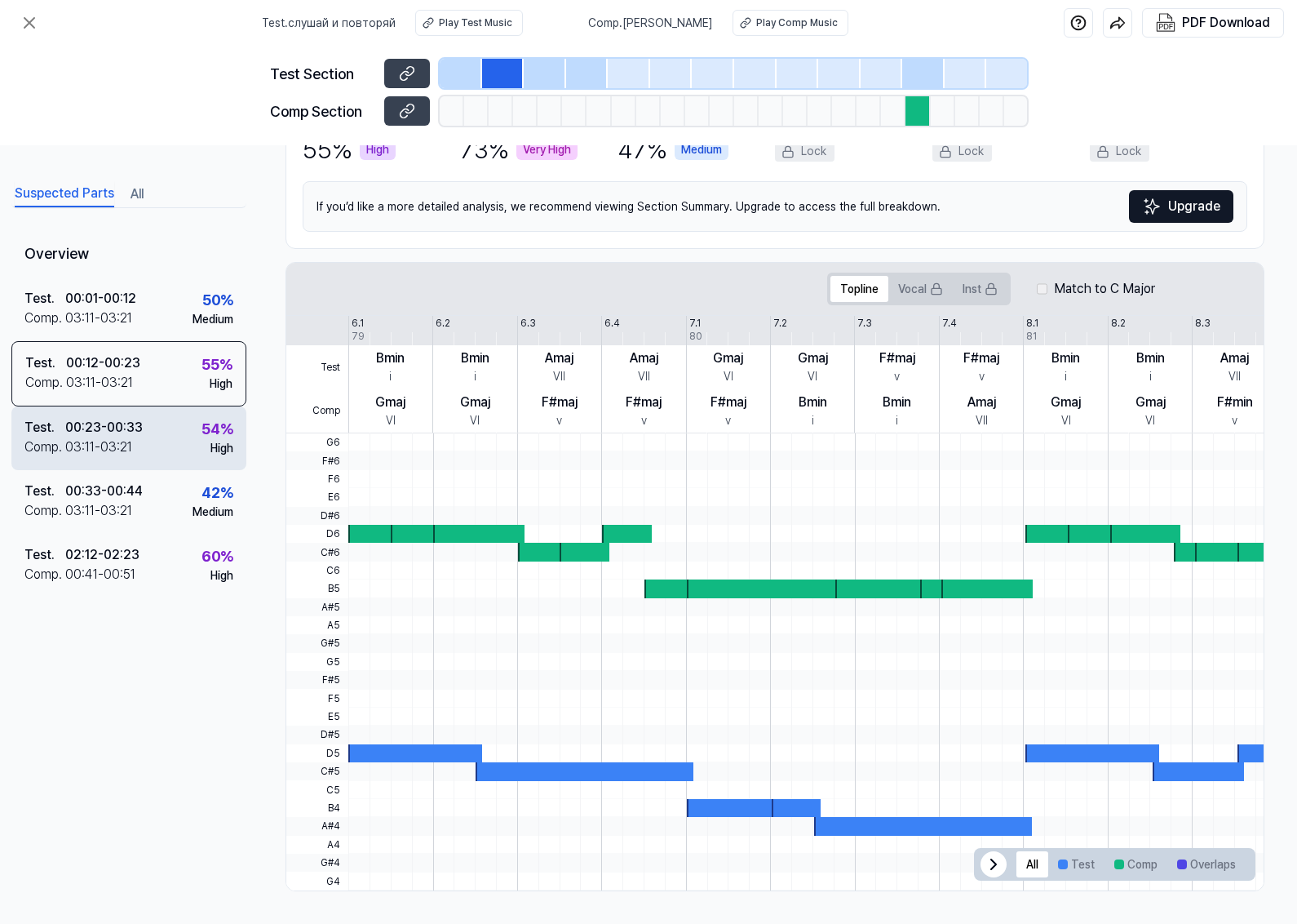
click at [123, 429] on div "00:23 - 00:33" at bounding box center [104, 427] width 78 height 20
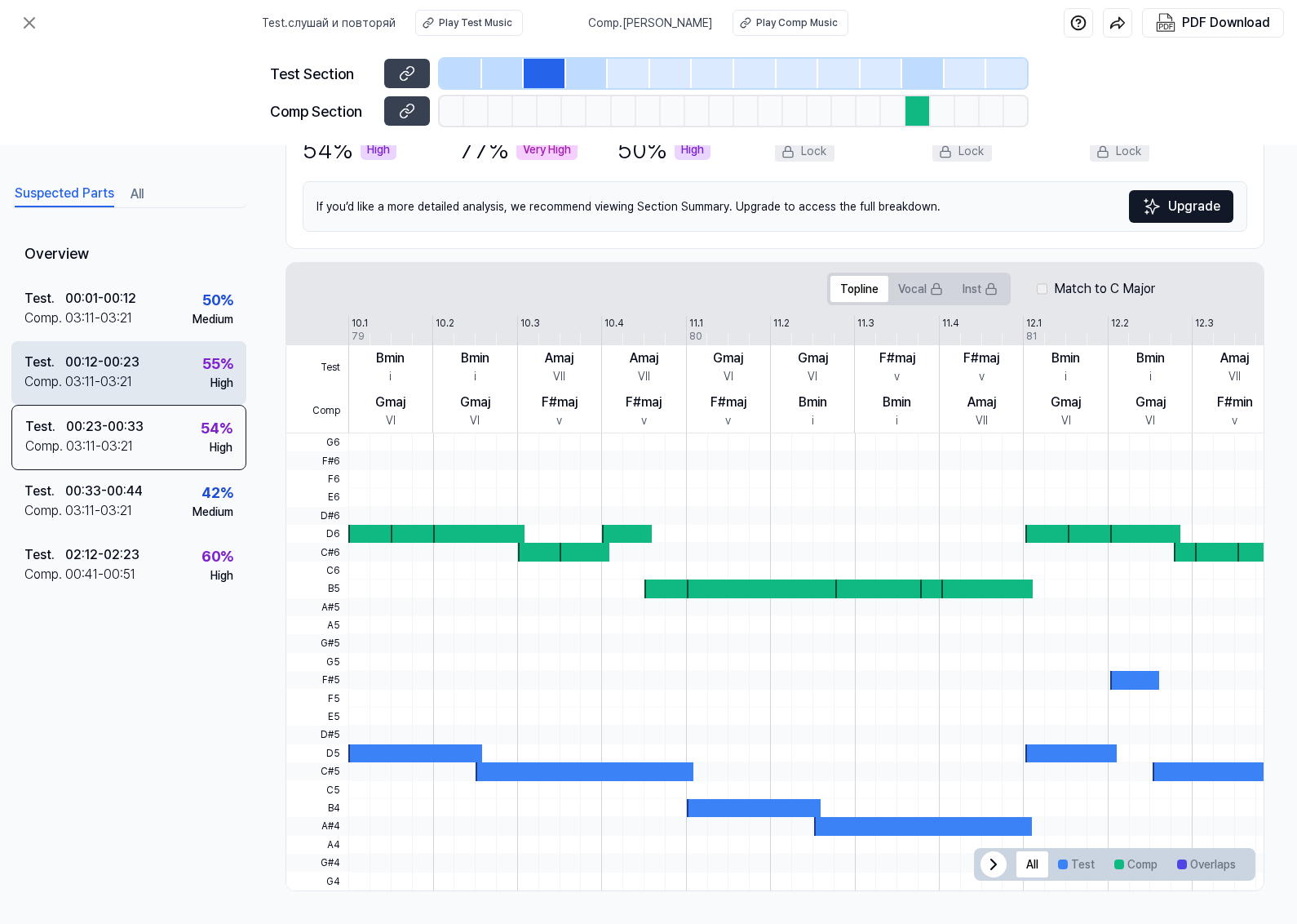
click at [115, 385] on div "03:11 - 03:21" at bounding box center [98, 382] width 67 height 20
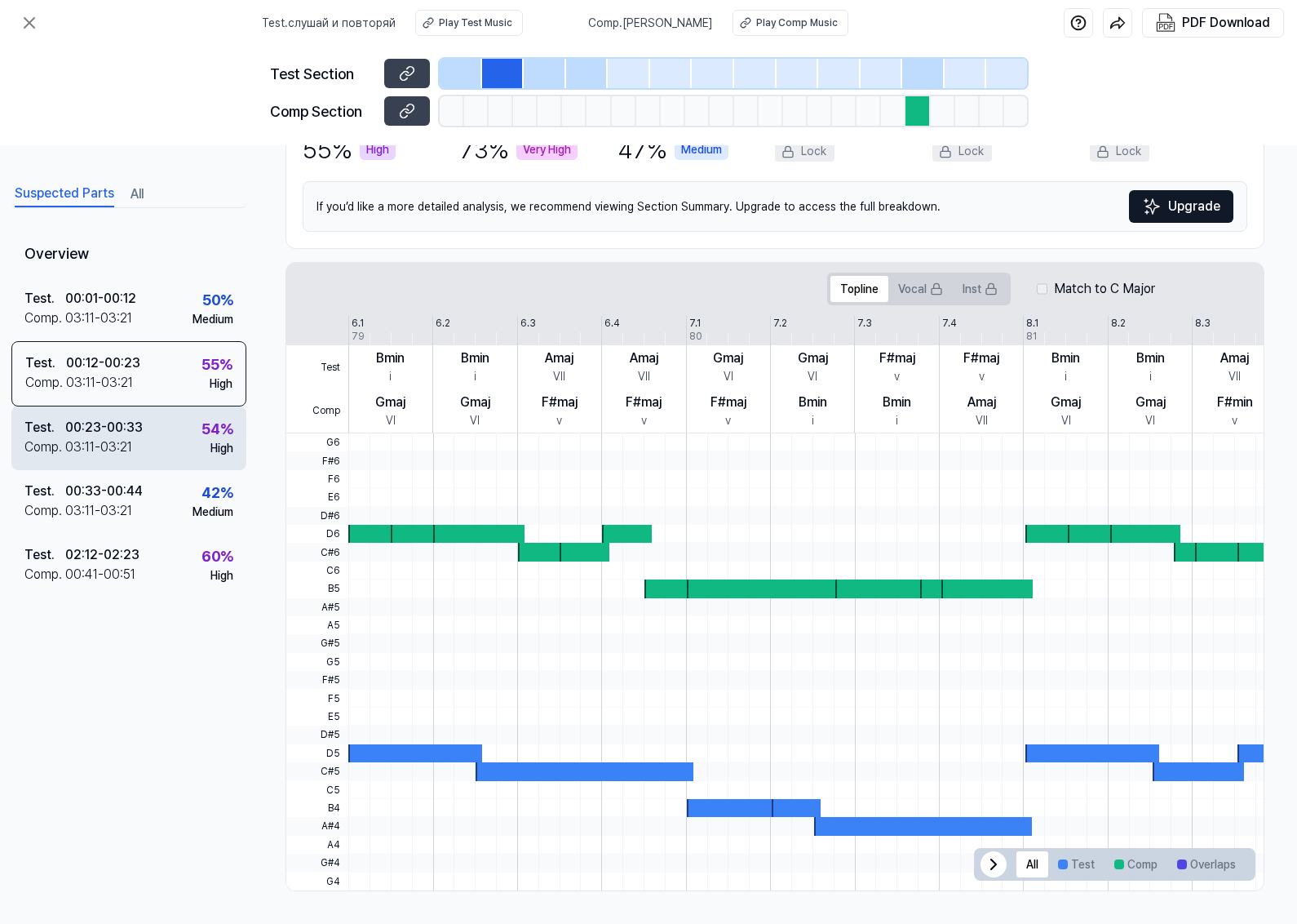
click at [105, 437] on div "03:11 - 03:21" at bounding box center [98, 447] width 67 height 20
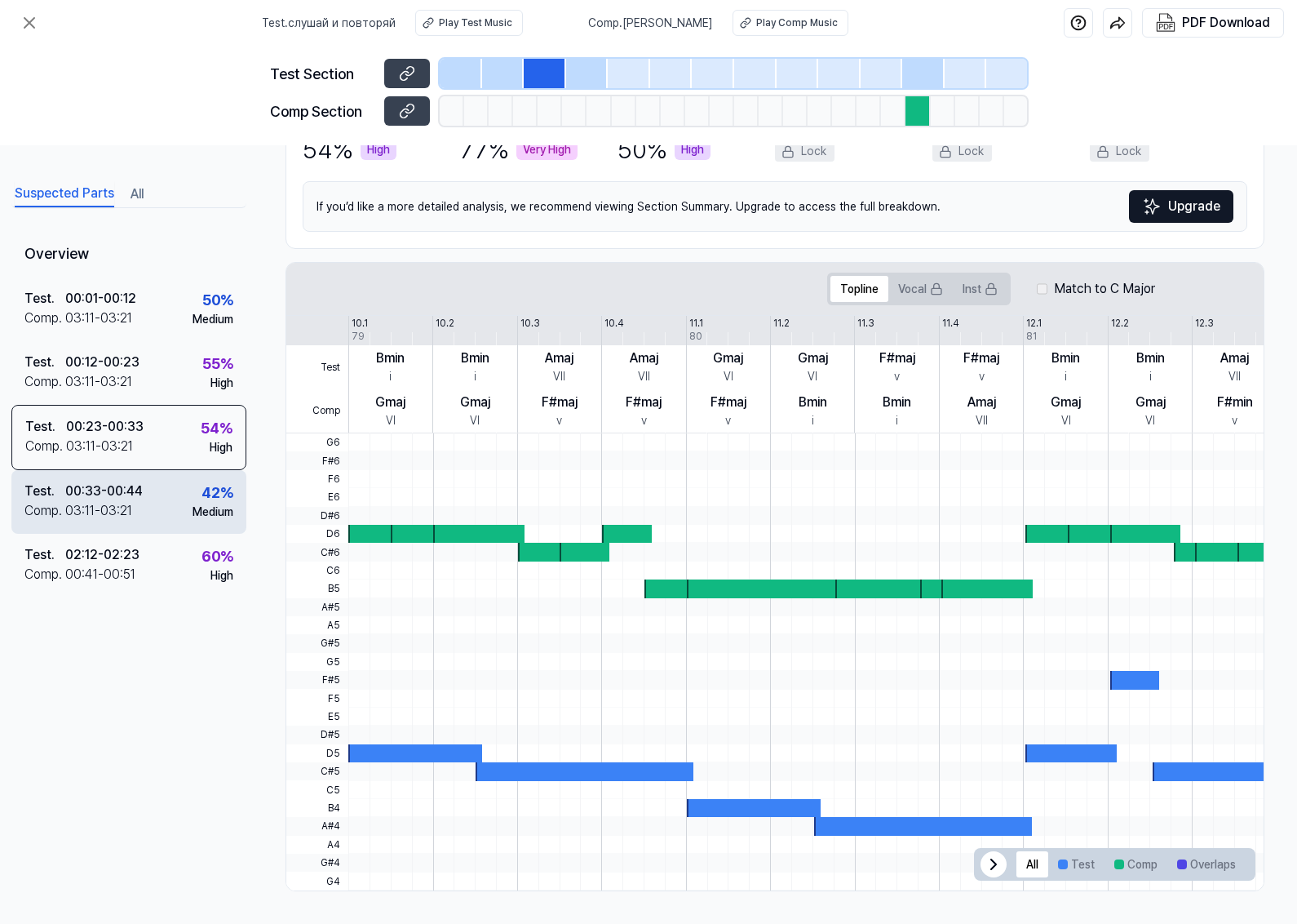
click at [103, 480] on div "Test . 00:33 - 00:44 Comp . 03:11 - 03:21 42 % Medium" at bounding box center [129, 501] width 235 height 64
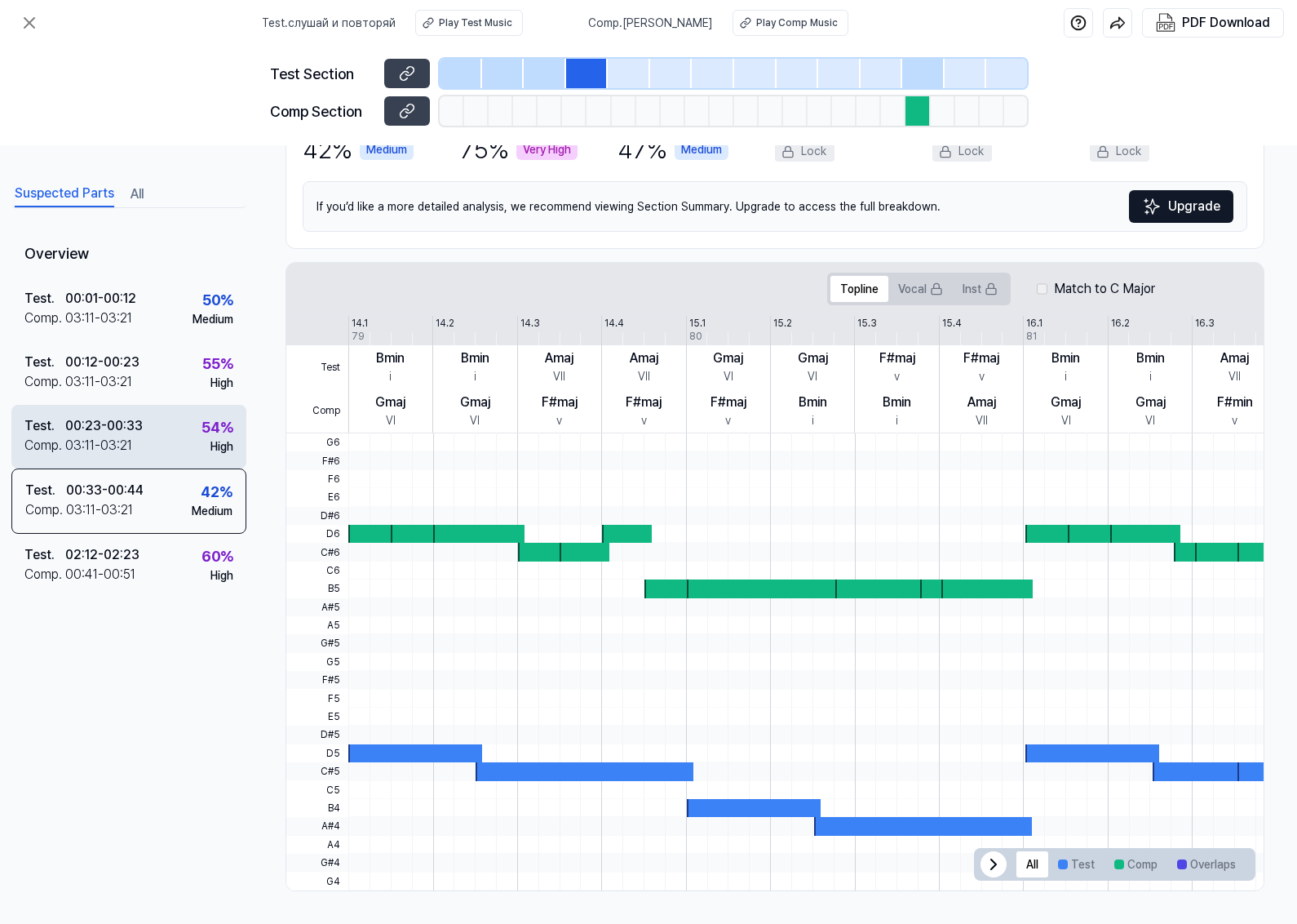
click at [142, 415] on div "Test . 00:23 - 00:33 Comp . 03:11 - 03:21 54 % High" at bounding box center [129, 436] width 235 height 64
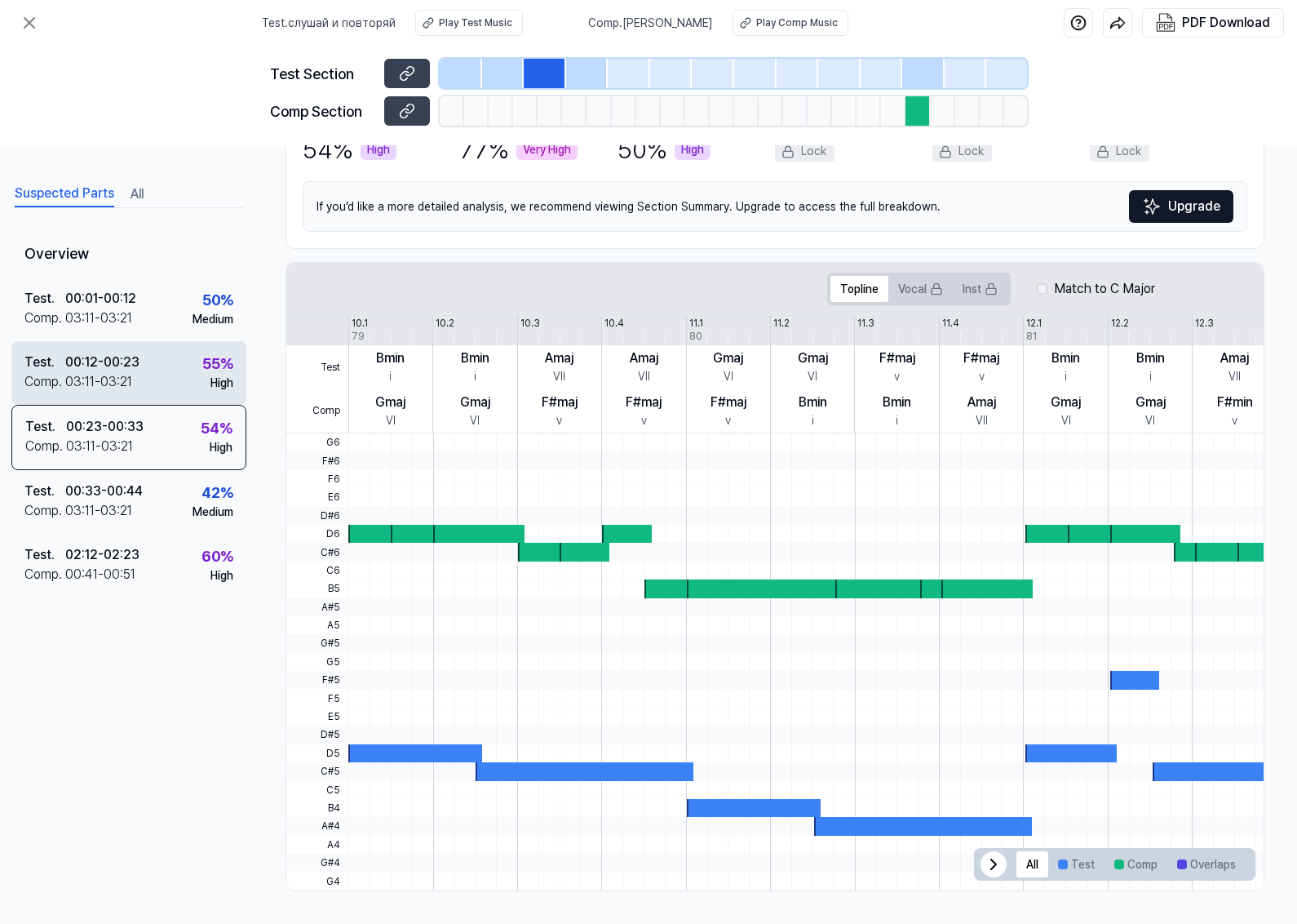
click at [139, 367] on div "00:12 - 00:23" at bounding box center [102, 362] width 74 height 20
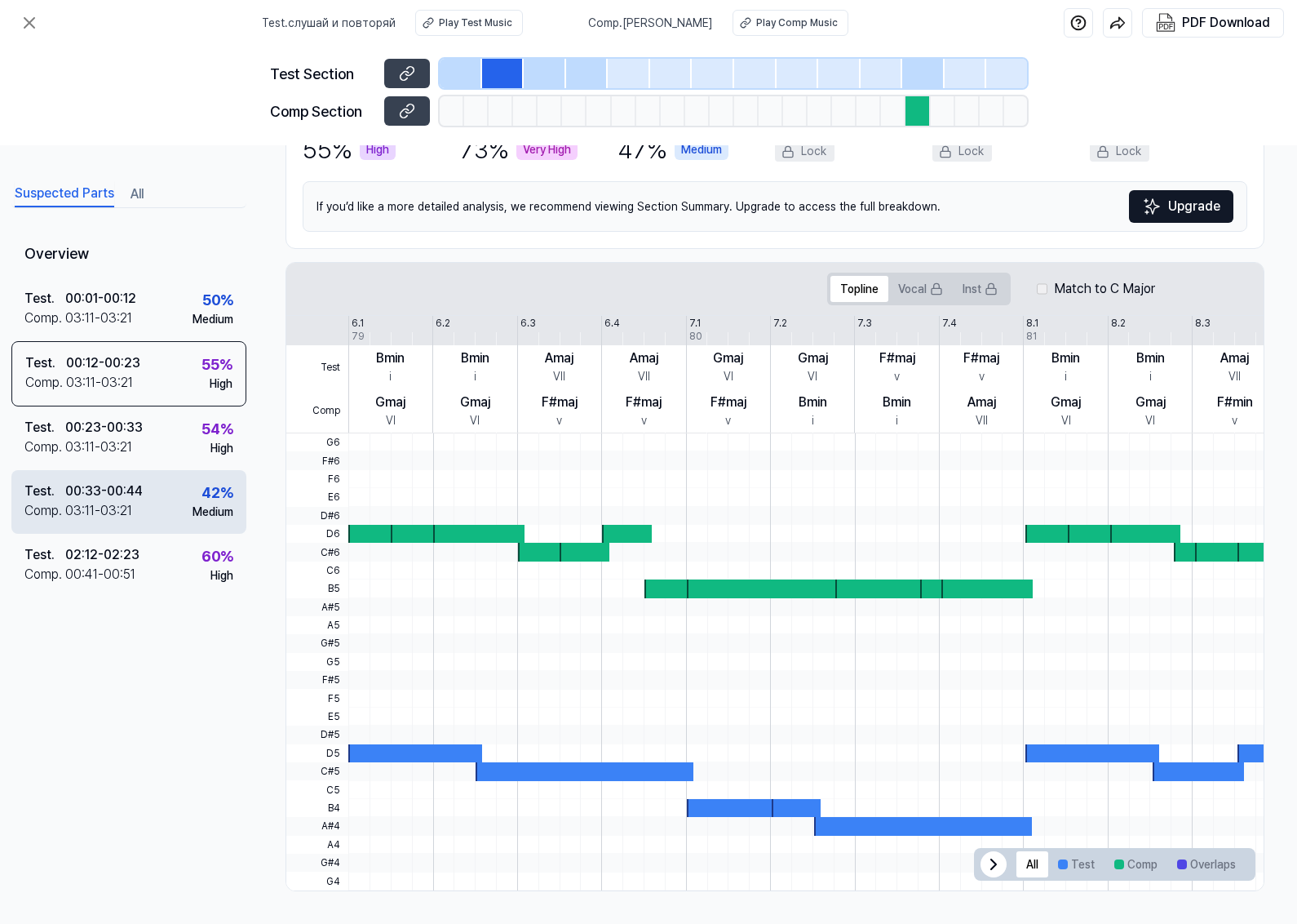
drag, startPoint x: 144, startPoint y: 441, endPoint x: 129, endPoint y: 483, distance: 44.6
click at [143, 443] on div "Test . 00:23 - 00:33 Comp . 03:11 - 03:21 54 % High" at bounding box center [129, 438] width 235 height 64
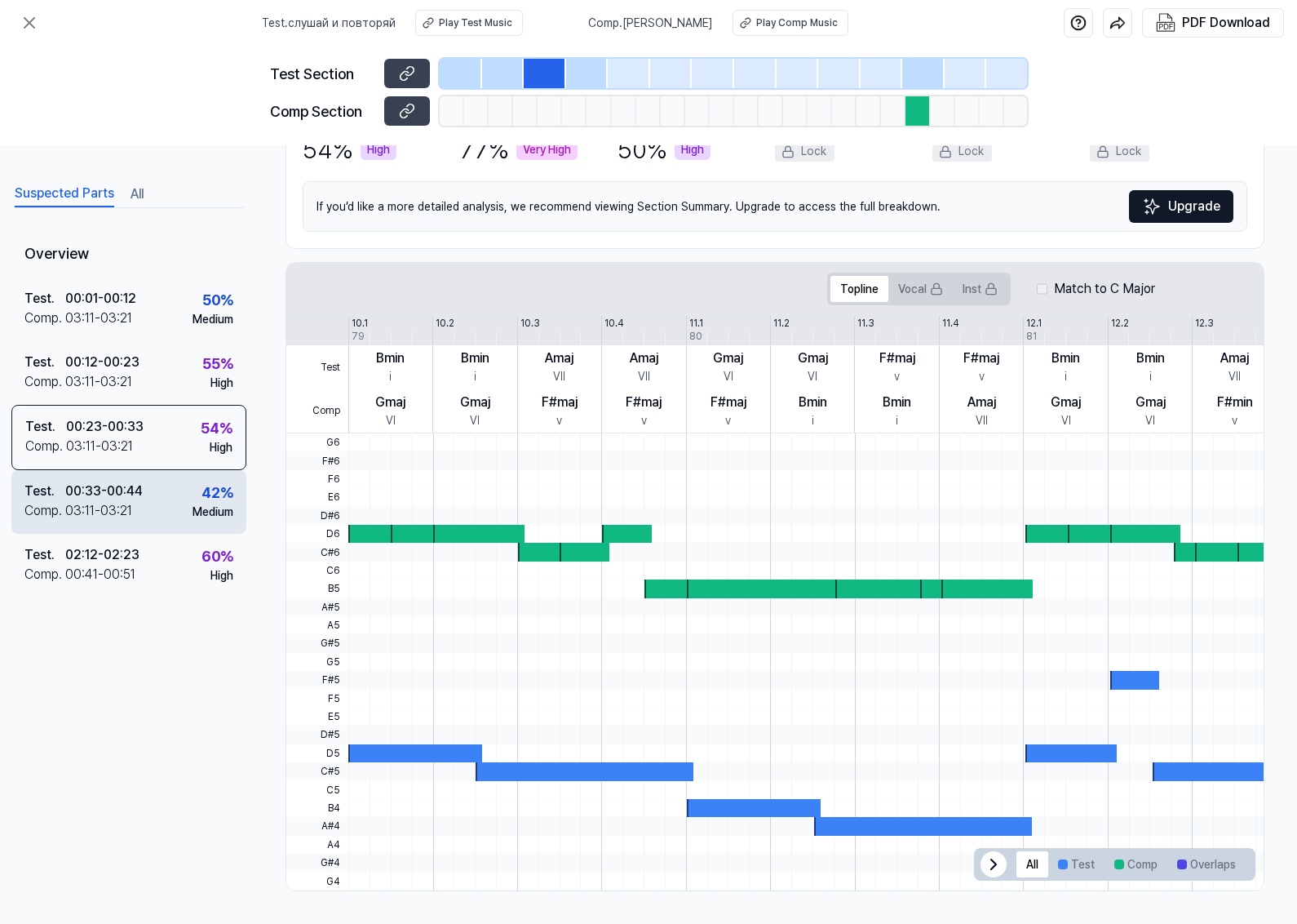
click at [118, 525] on div "Test . 00:33 - 00:44 Comp . 03:11 - 03:21 42 % Medium" at bounding box center [129, 501] width 235 height 64
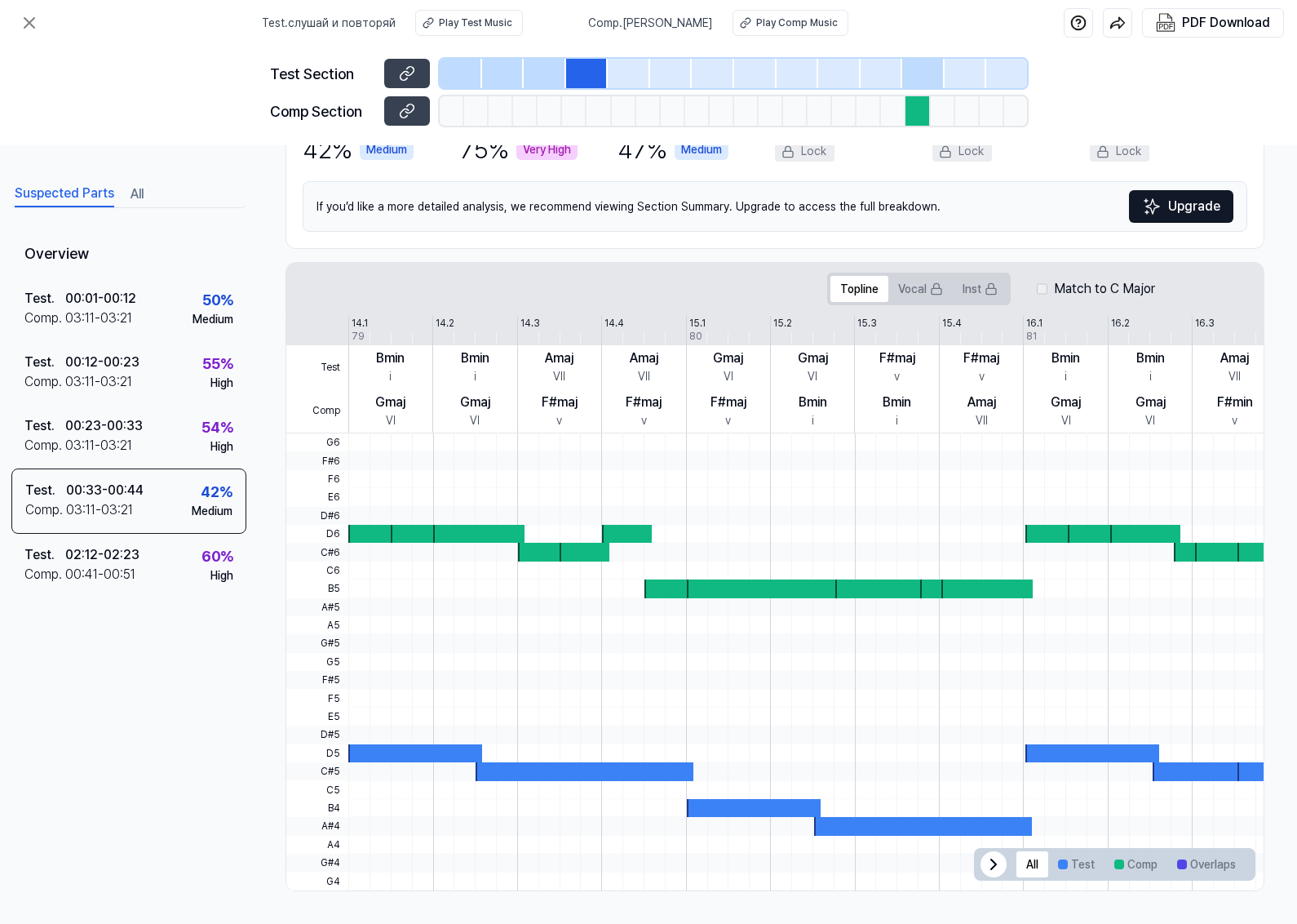
click at [151, 608] on div "Overview Test . 00:01 - 00:12 Comp . 03:11 - 03:21 50 % Medium Test . 00:12 - 0…" at bounding box center [129, 526] width 235 height 592
click at [160, 583] on div "Test . 02:12 - 02:23 Comp . 00:41 - 00:51 60 % High" at bounding box center [129, 565] width 235 height 64
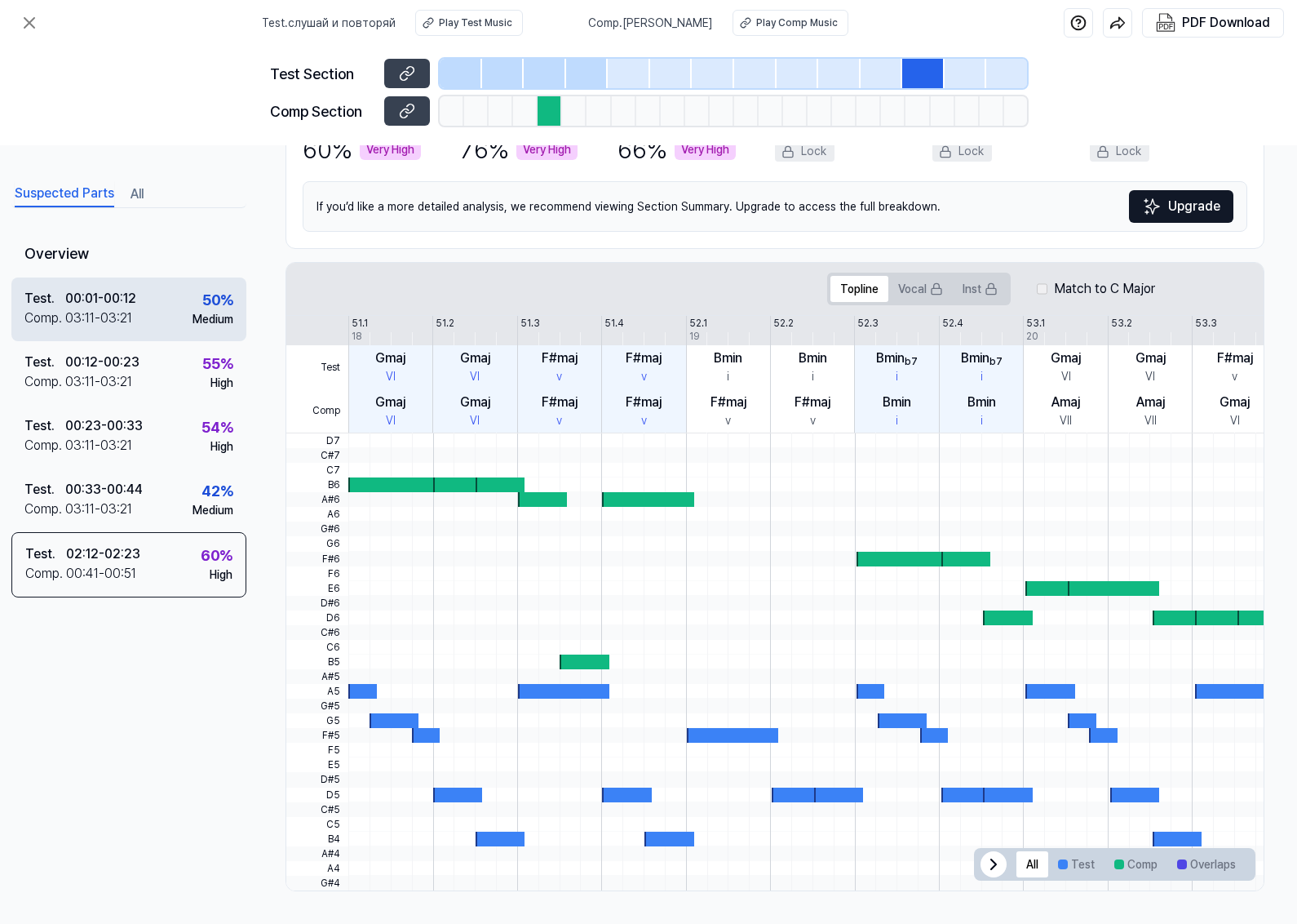
click at [194, 318] on div "Medium" at bounding box center [213, 319] width 41 height 17
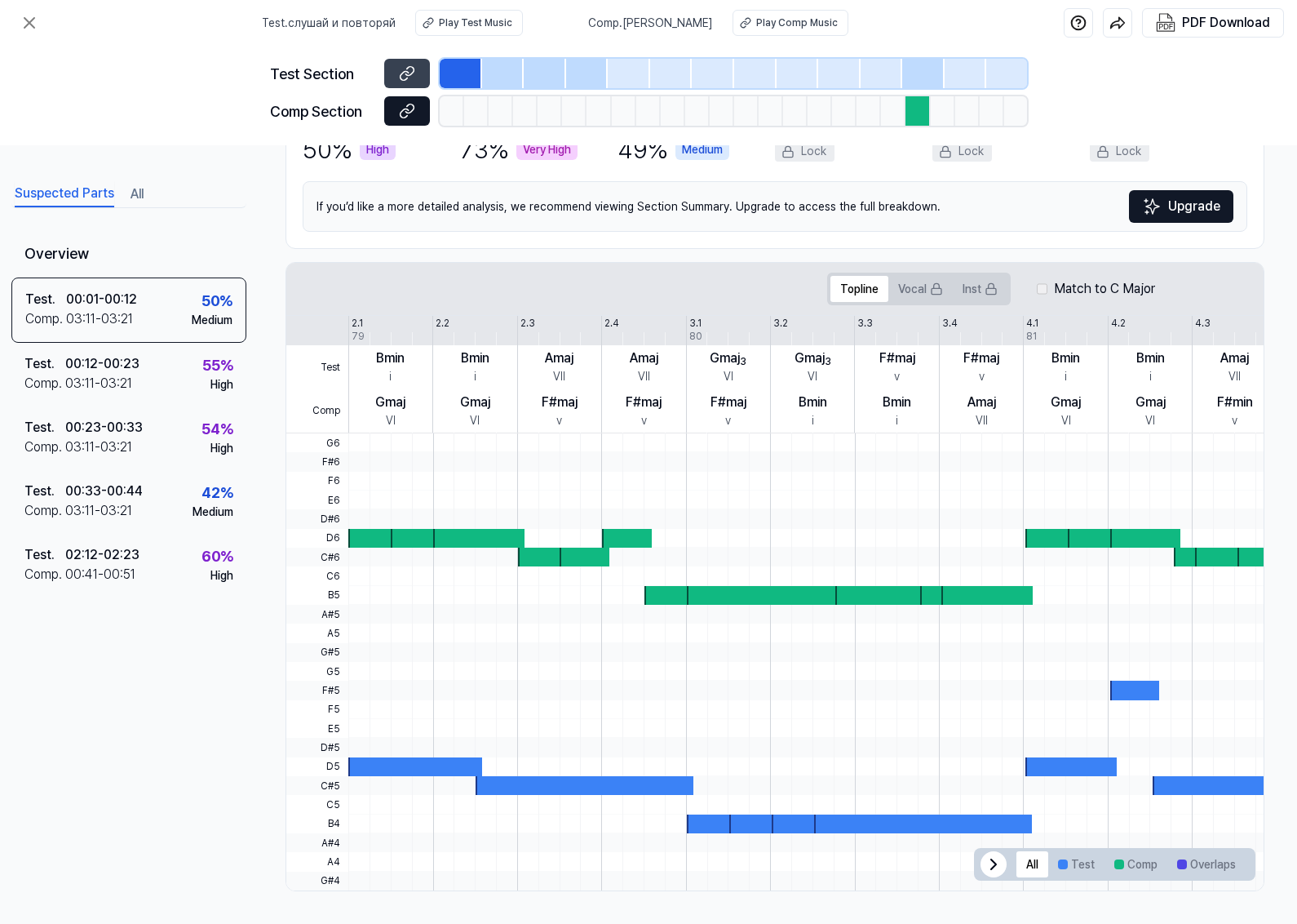
click at [412, 106] on icon at bounding box center [407, 111] width 16 height 16
click at [446, 118] on div at bounding box center [452, 111] width 24 height 30
click at [914, 114] on div at bounding box center [918, 111] width 24 height 30
drag, startPoint x: 908, startPoint y: 103, endPoint x: 725, endPoint y: 111, distance: 183.2
click at [725, 111] on div at bounding box center [734, 111] width 588 height 30
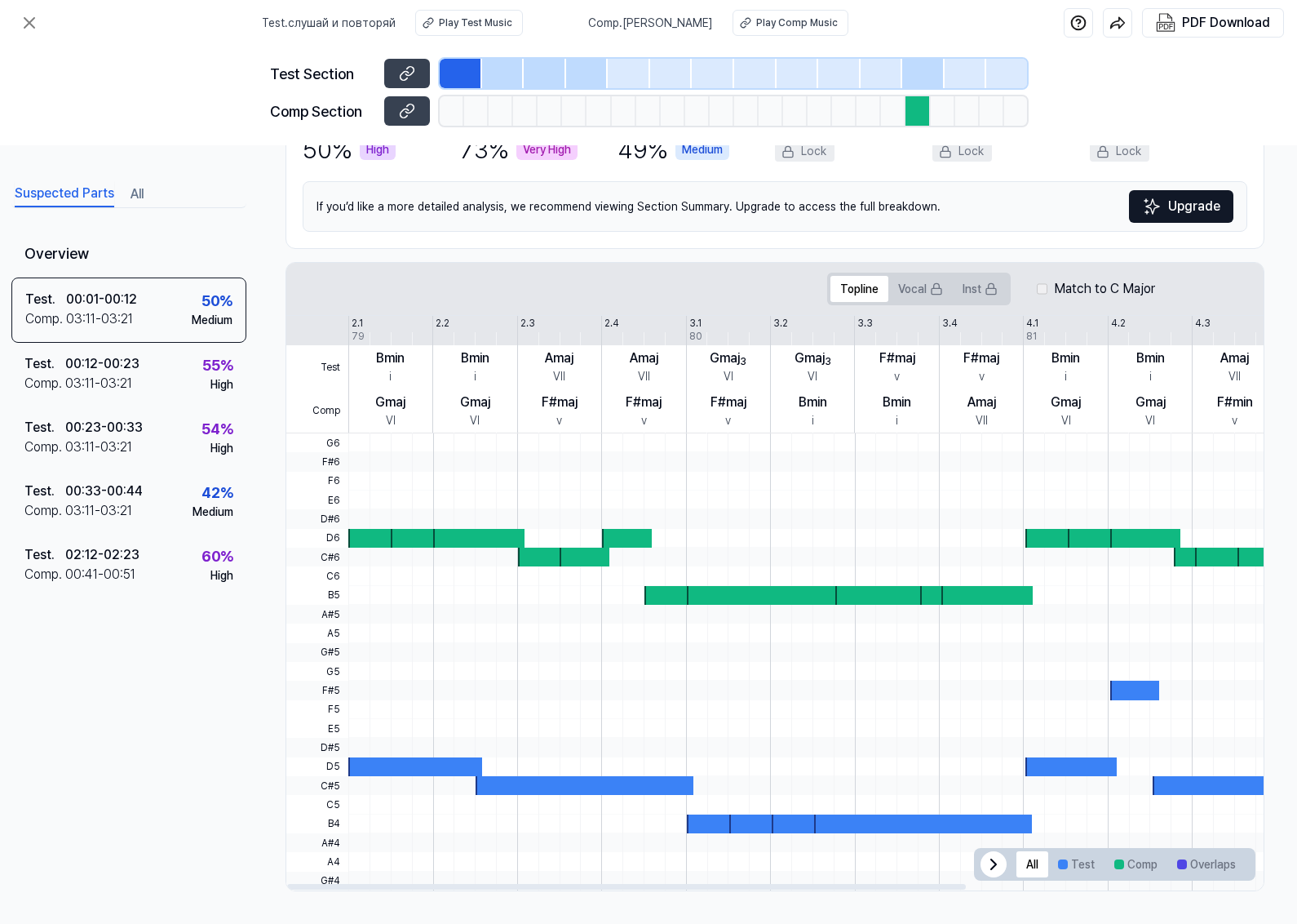
click at [450, 67] on div at bounding box center [461, 73] width 42 height 30
click at [504, 70] on div at bounding box center [503, 73] width 42 height 30
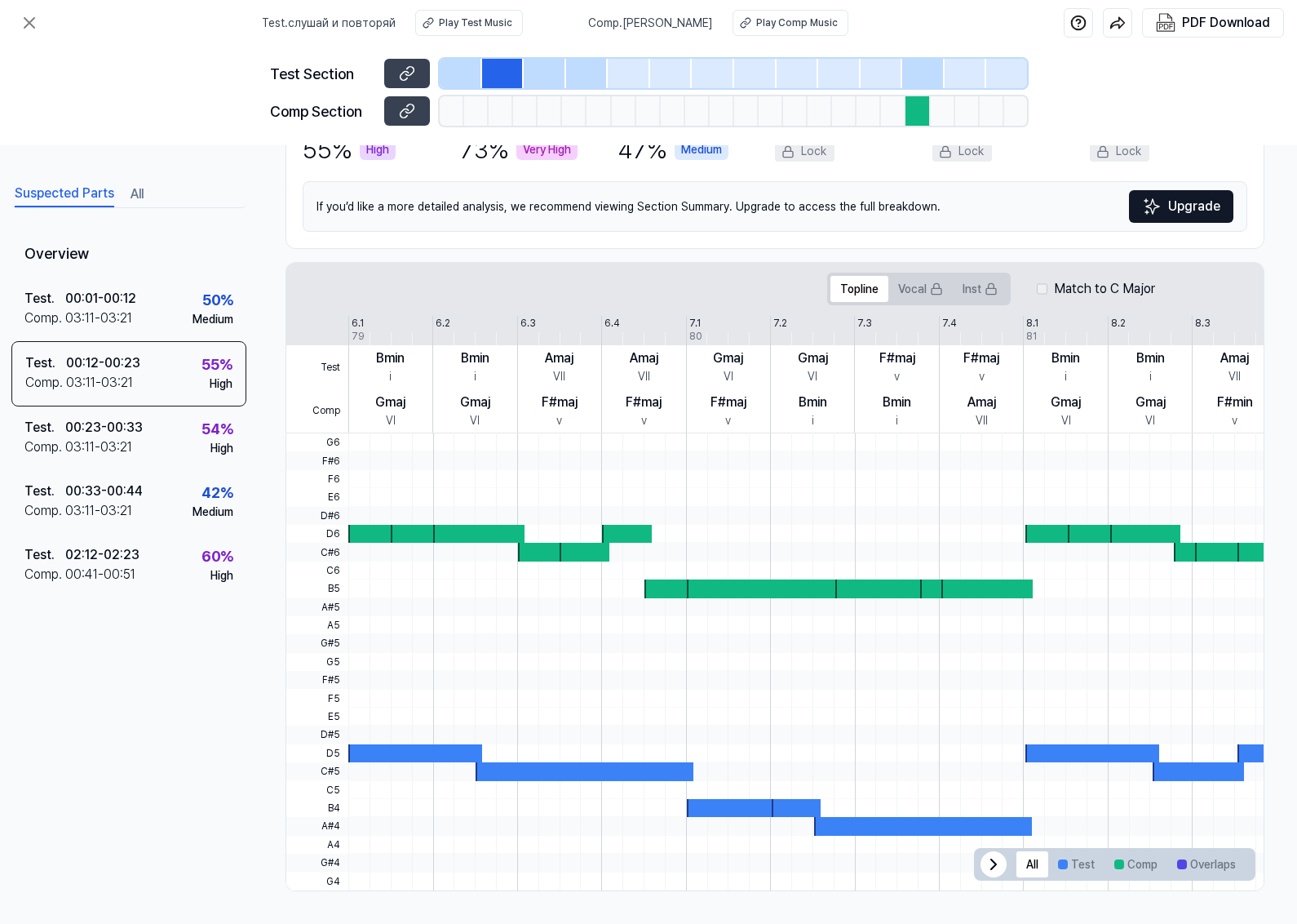
click at [532, 67] on div at bounding box center [544, 73] width 42 height 30
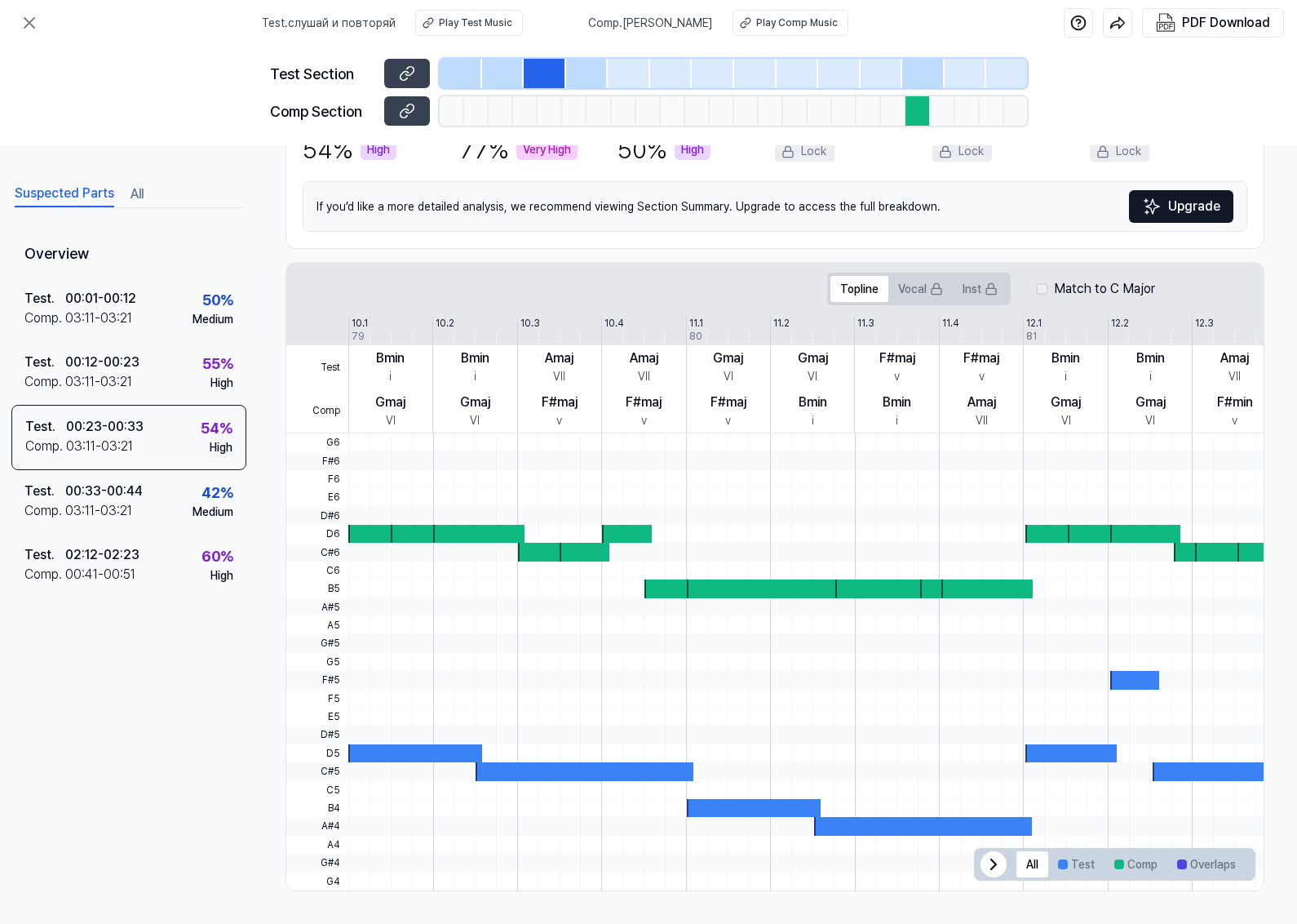
click at [578, 72] on div at bounding box center [587, 73] width 42 height 30
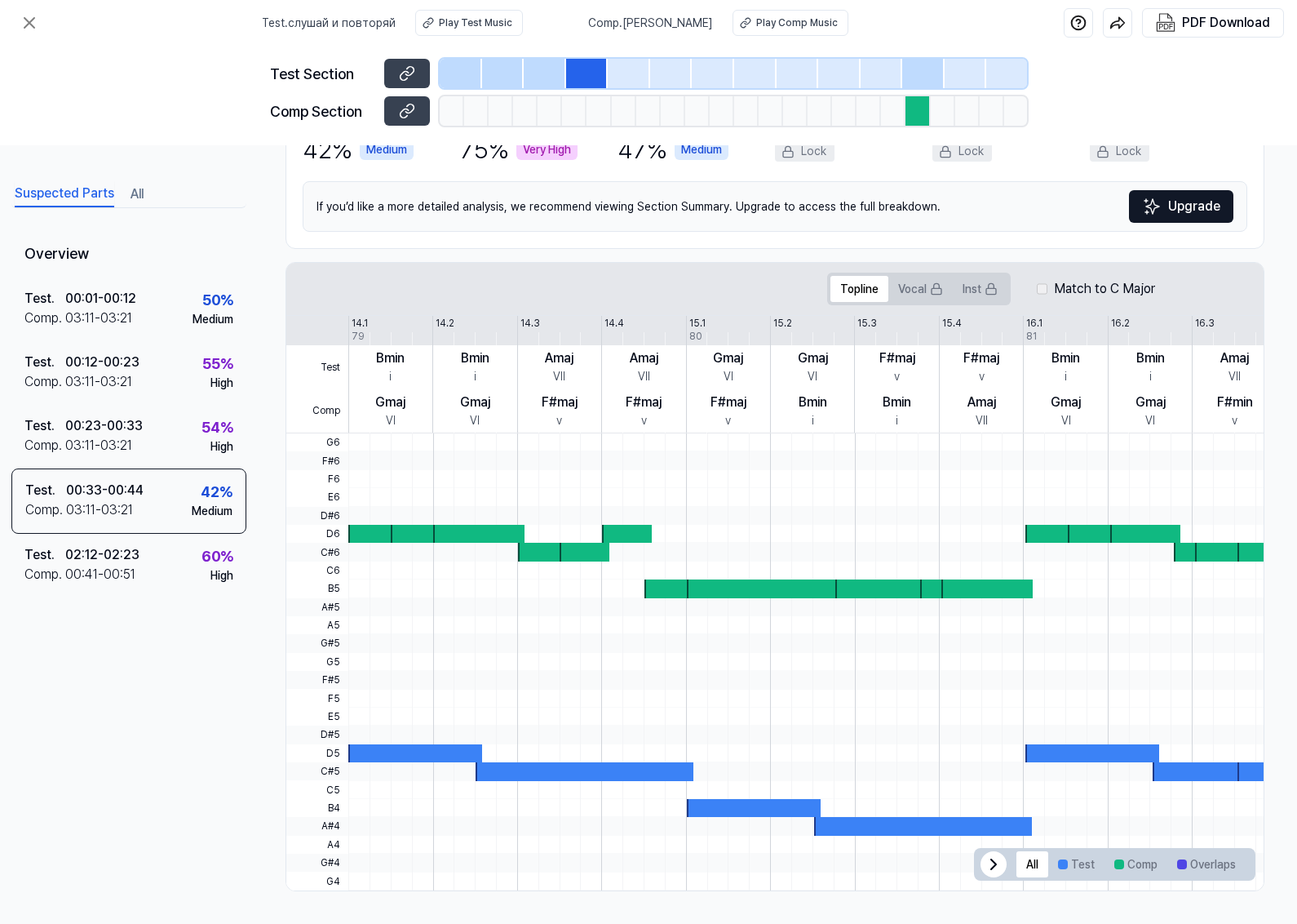
click at [657, 74] on div at bounding box center [671, 73] width 42 height 30
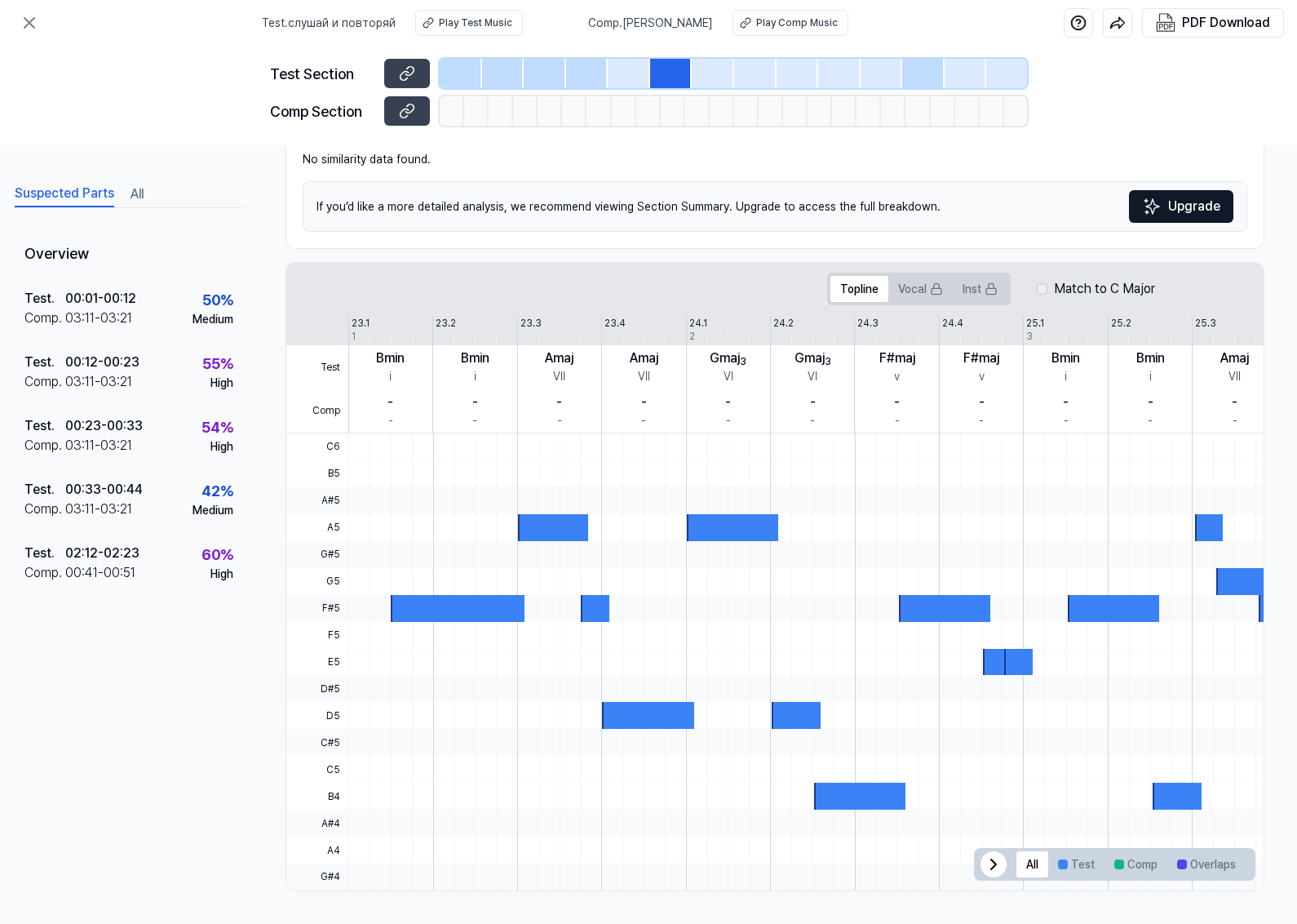
scroll to position [166, 22]
click at [709, 71] on div at bounding box center [713, 73] width 42 height 30
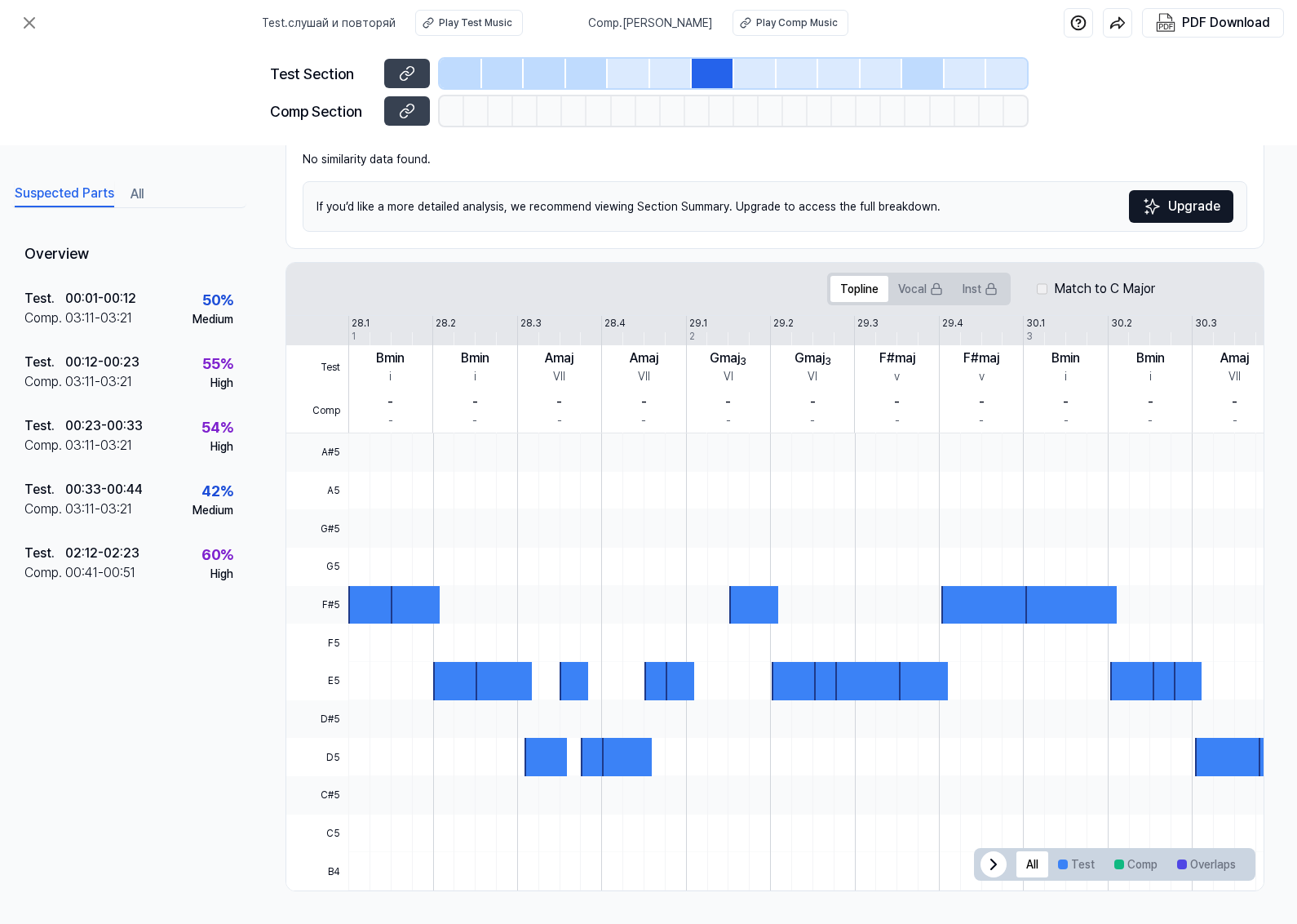
click at [777, 63] on div at bounding box center [798, 73] width 42 height 30
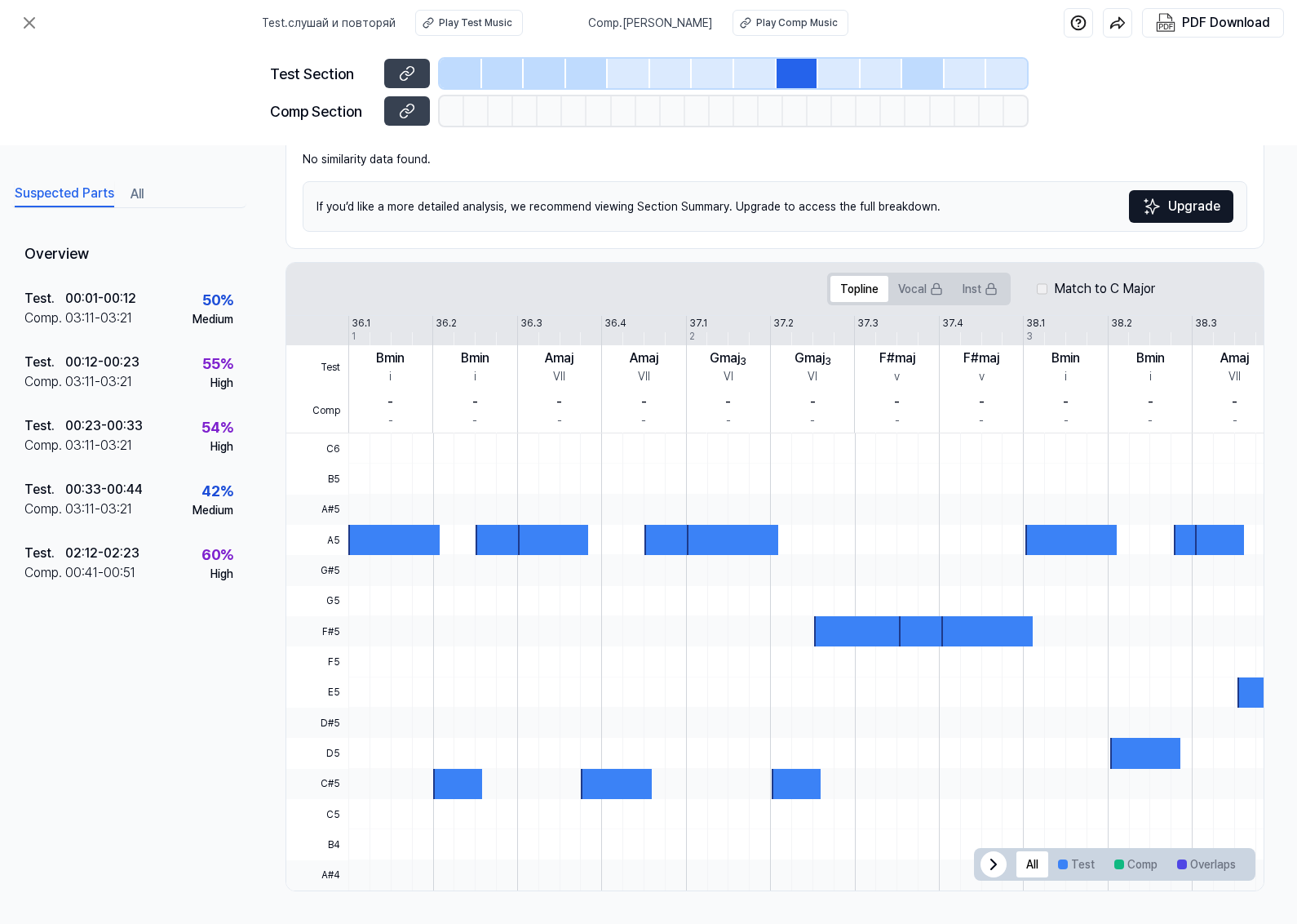
click at [891, 72] on div at bounding box center [881, 73] width 42 height 30
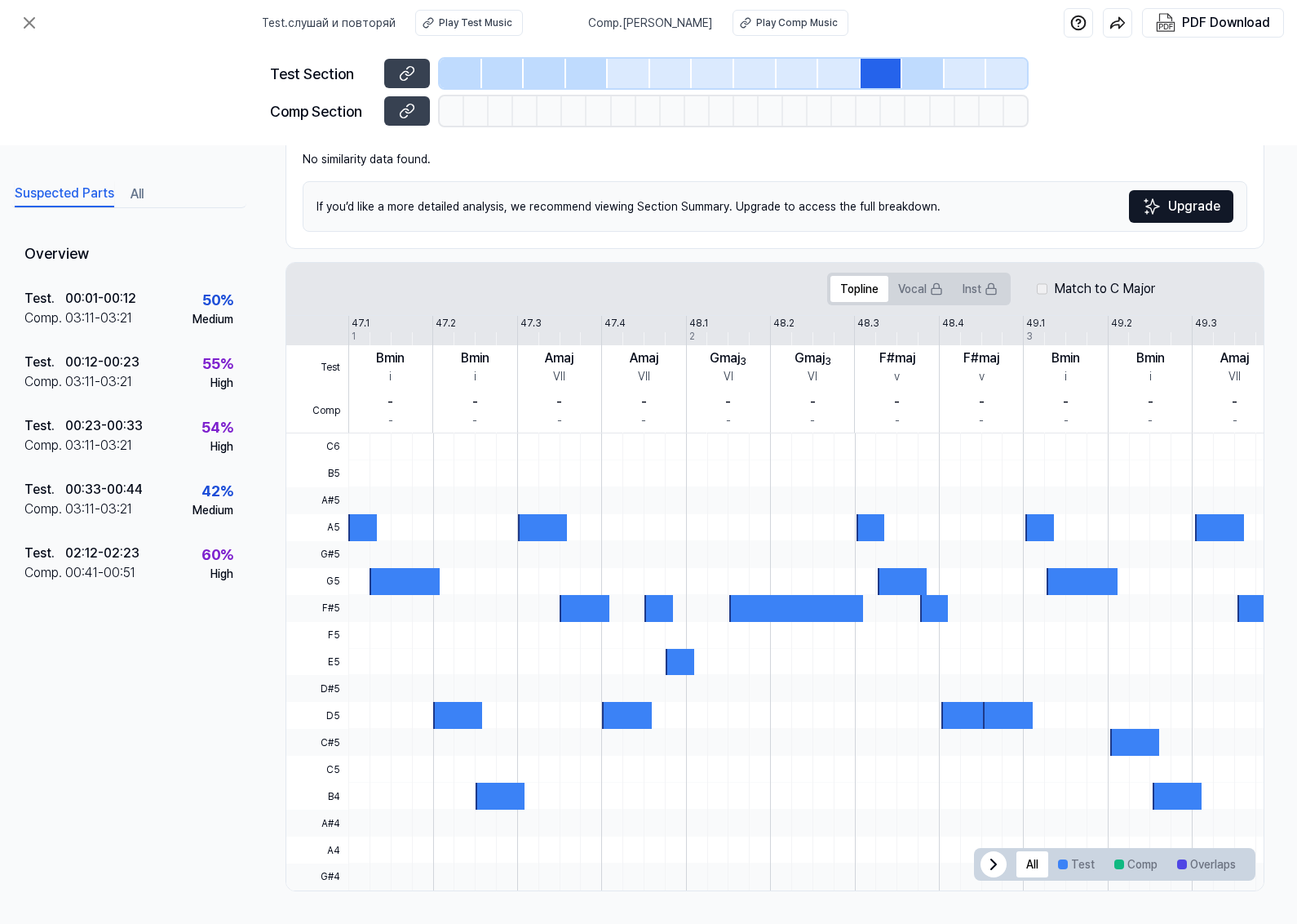
click at [920, 71] on div at bounding box center [923, 73] width 42 height 30
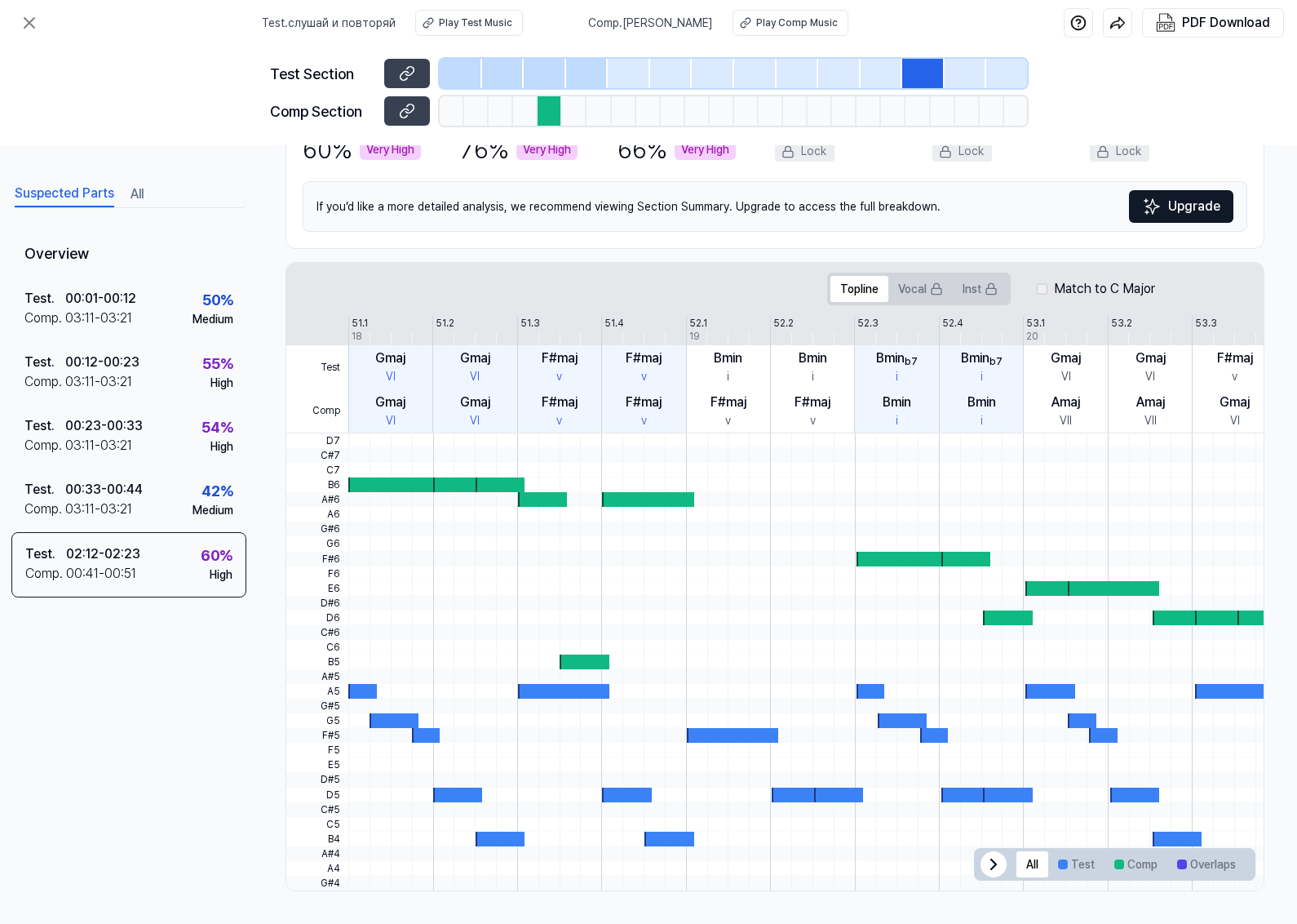
click at [474, 66] on div at bounding box center [461, 73] width 42 height 30
